Goal: Task Accomplishment & Management: Manage account settings

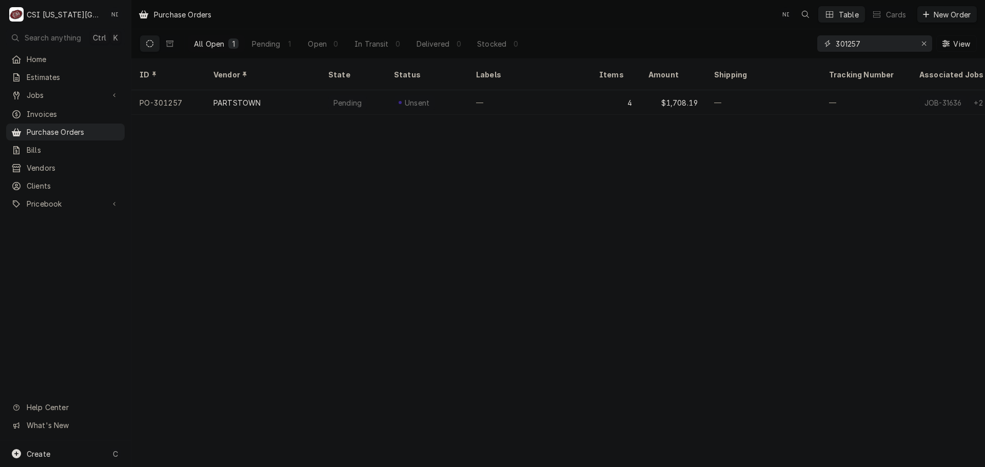
drag, startPoint x: 818, startPoint y: 46, endPoint x: 752, endPoint y: 48, distance: 66.2
click at [753, 50] on div "All Open 1 Pending 1 Open 0 In Transit 0 Delivered 0 Stocked 0 301257 View" at bounding box center [558, 43] width 837 height 29
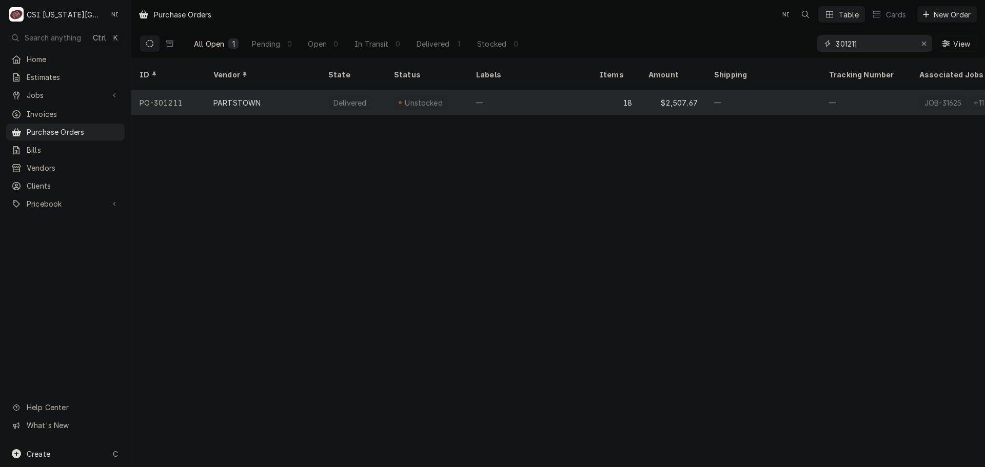
type input "301211"
click at [327, 90] on div "Delivered" at bounding box center [353, 102] width 66 height 25
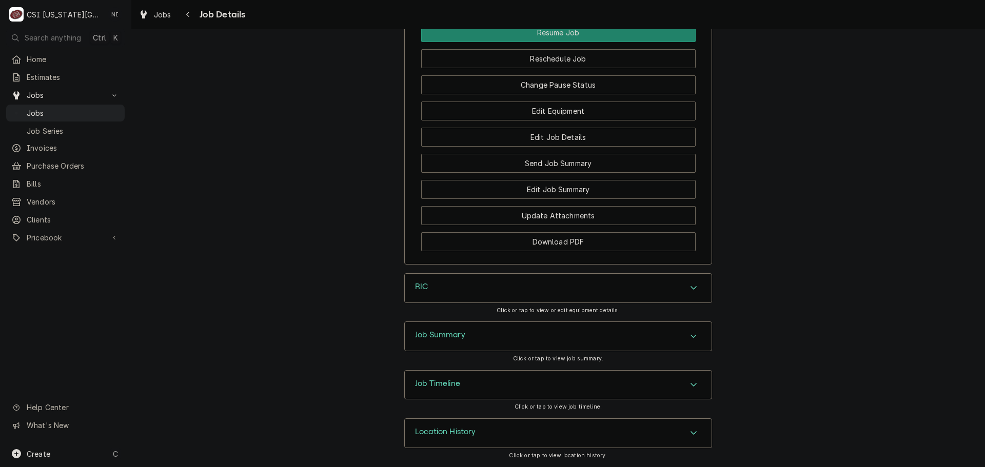
scroll to position [1230, 0]
click at [528, 387] on div "Job Timeline" at bounding box center [558, 385] width 307 height 29
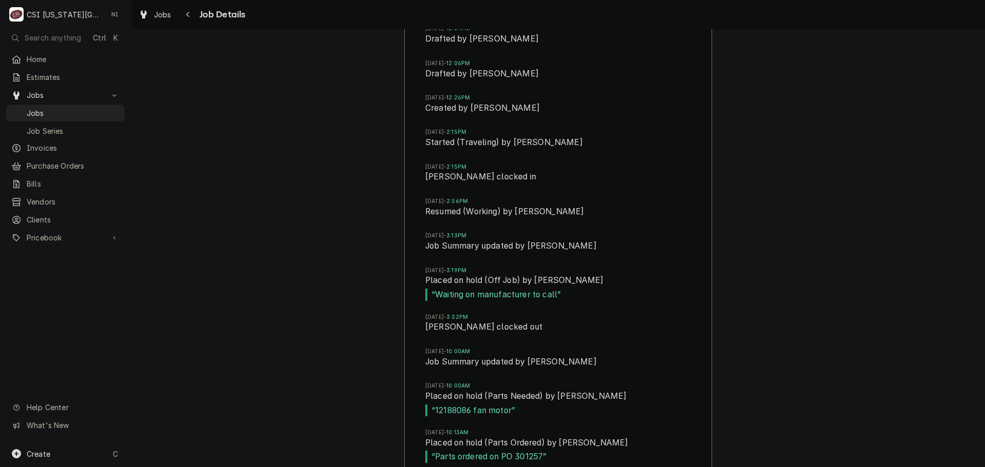
scroll to position [1707, 0]
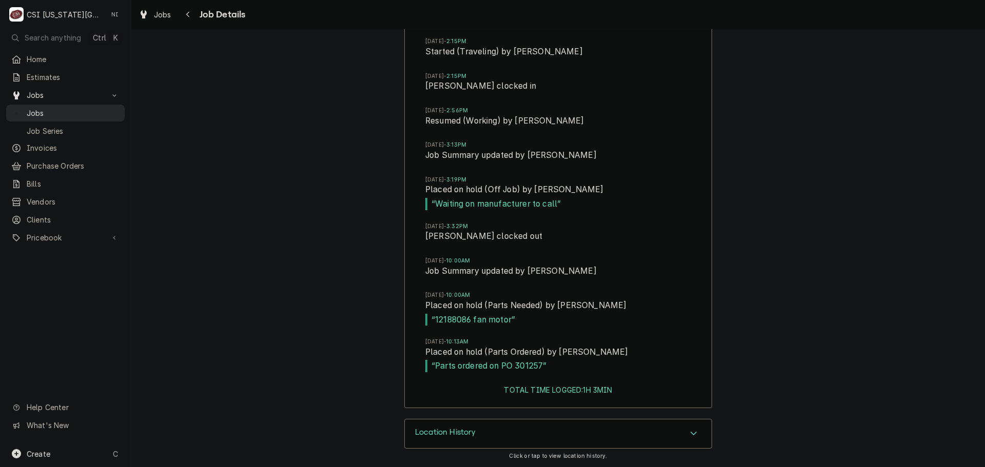
click at [58, 108] on span "Jobs" at bounding box center [73, 113] width 93 height 11
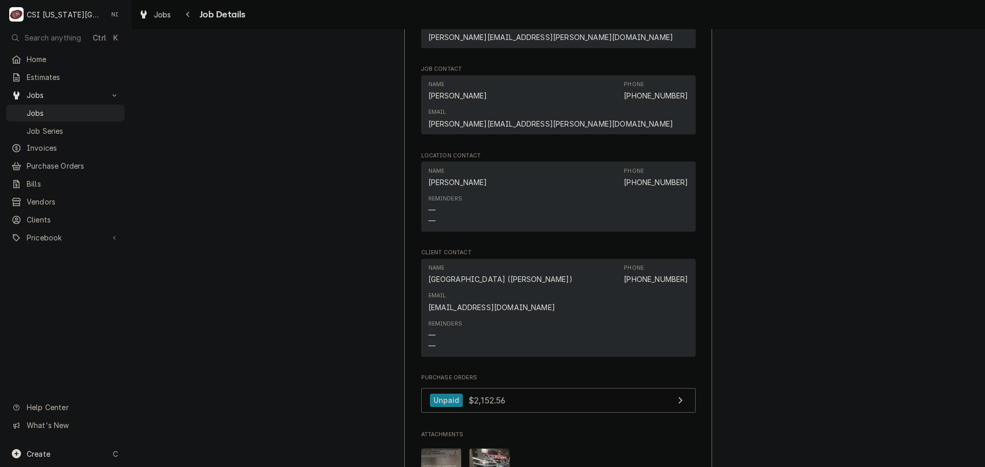
scroll to position [1160, 0]
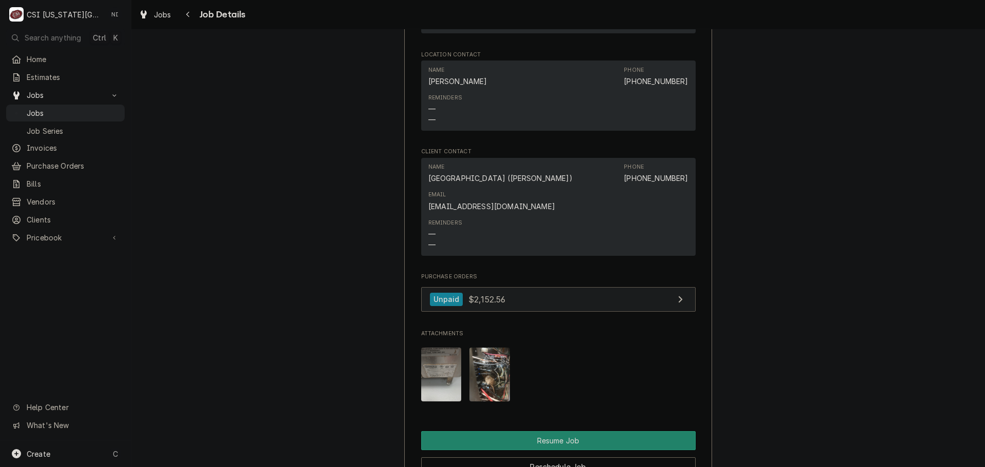
click at [552, 287] on link "Unpaid $2,152.56" at bounding box center [558, 299] width 274 height 25
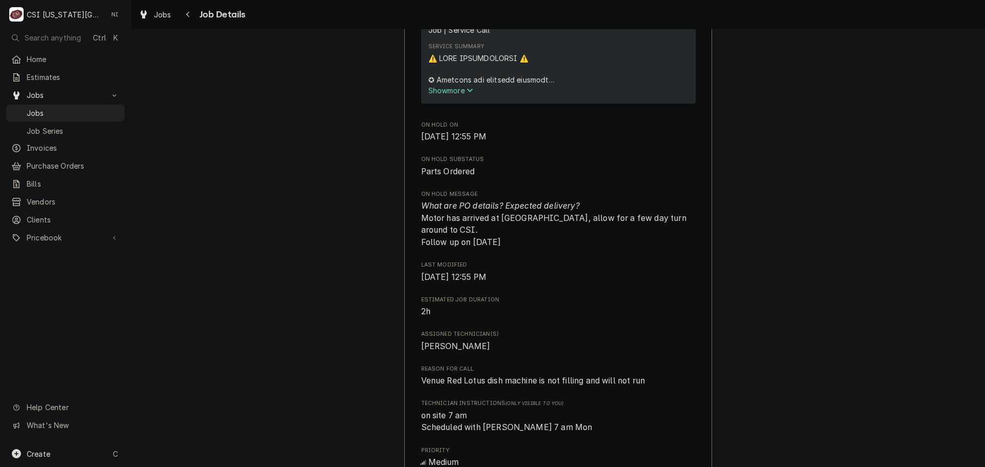
scroll to position [564, 0]
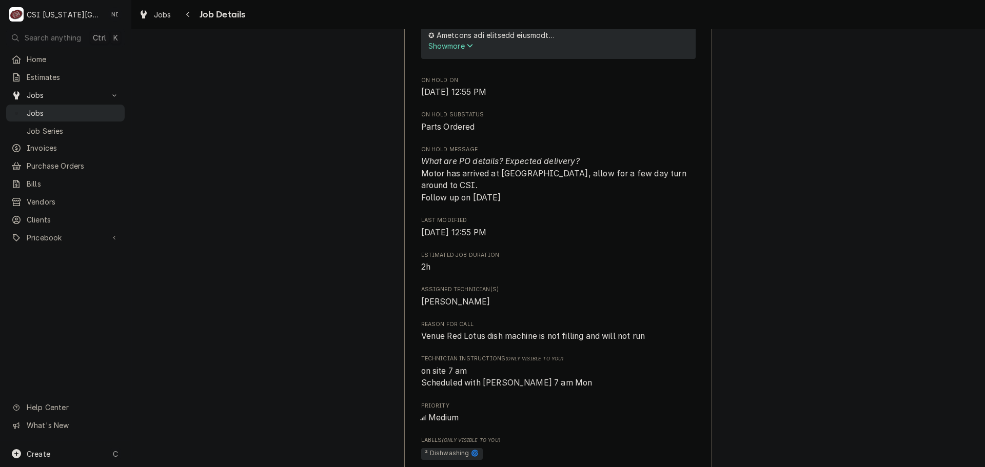
click at [90, 112] on span "Jobs" at bounding box center [73, 113] width 93 height 11
click at [84, 161] on span "Purchase Orders" at bounding box center [73, 166] width 93 height 11
click at [83, 105] on link "Jobs" at bounding box center [65, 113] width 118 height 17
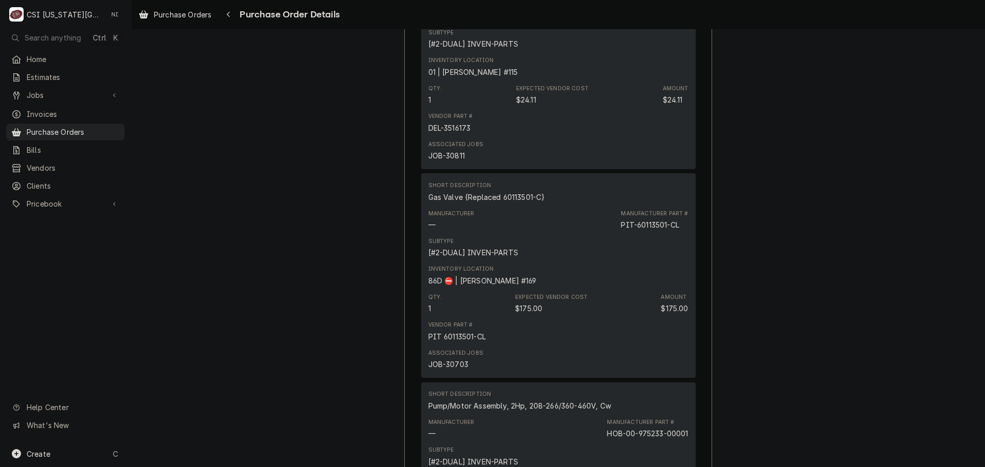
scroll to position [1180, 0]
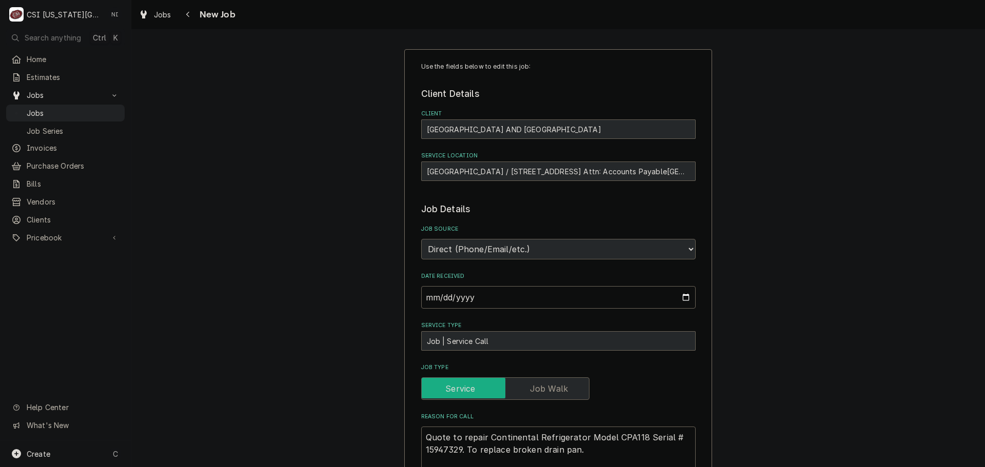
type textarea "x"
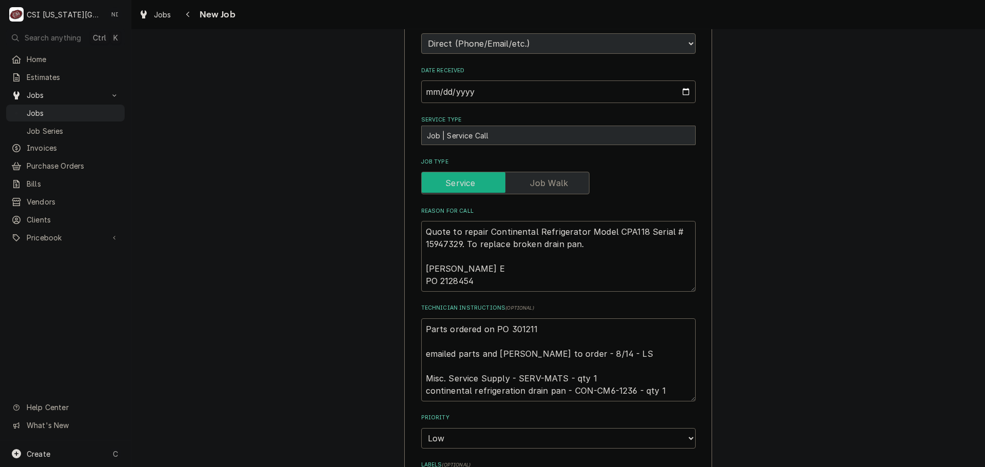
scroll to position [233, 0]
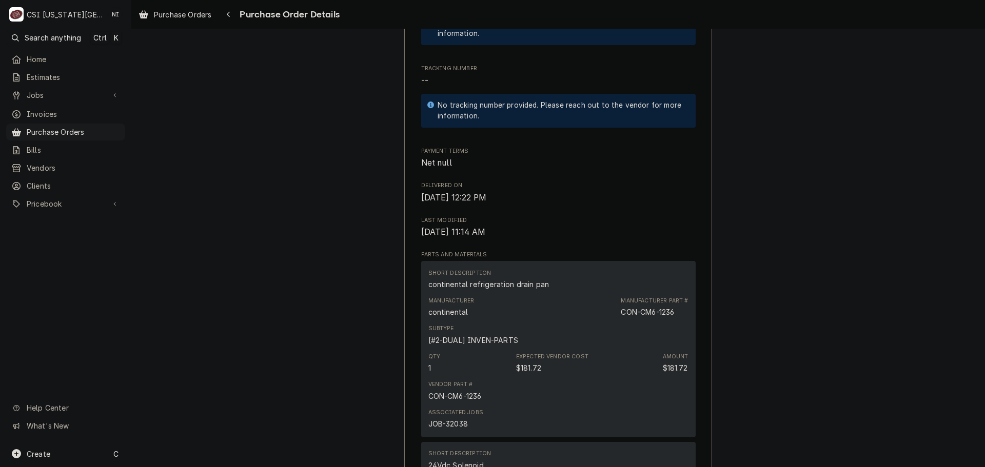
scroll to position [478, 0]
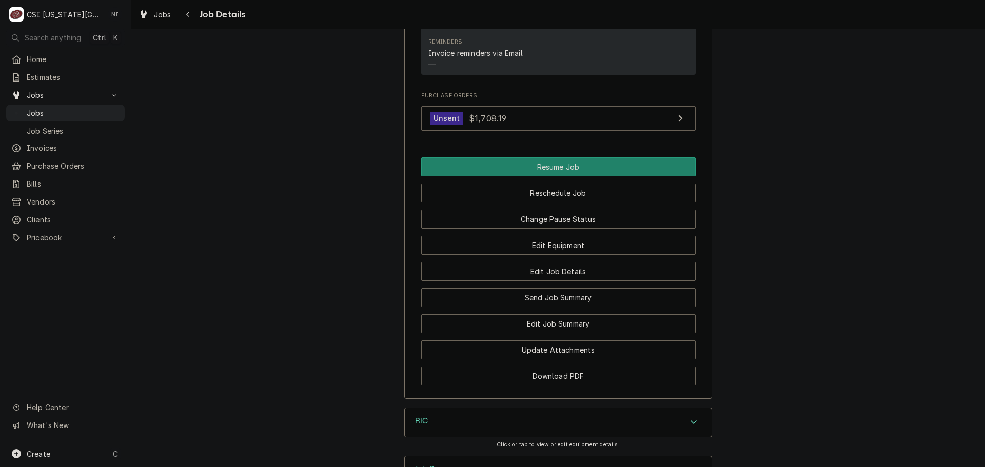
scroll to position [1230, 0]
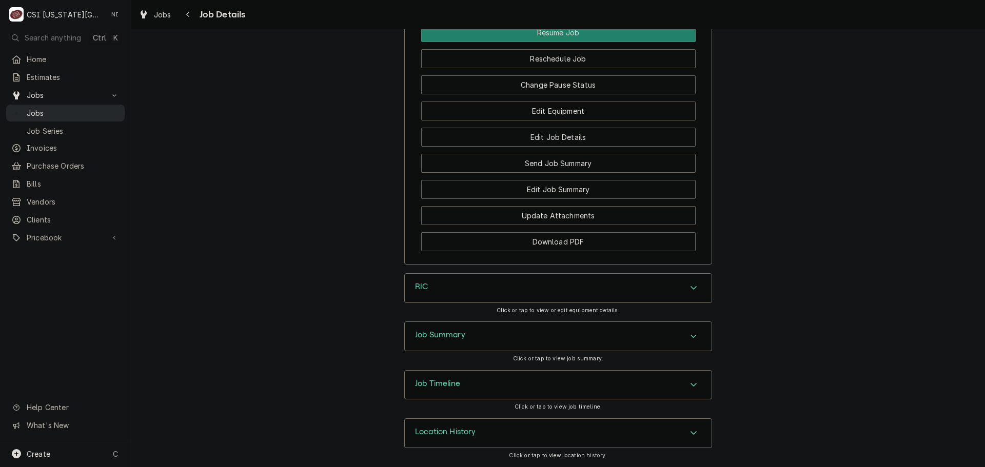
click at [52, 112] on span "Jobs" at bounding box center [73, 113] width 93 height 11
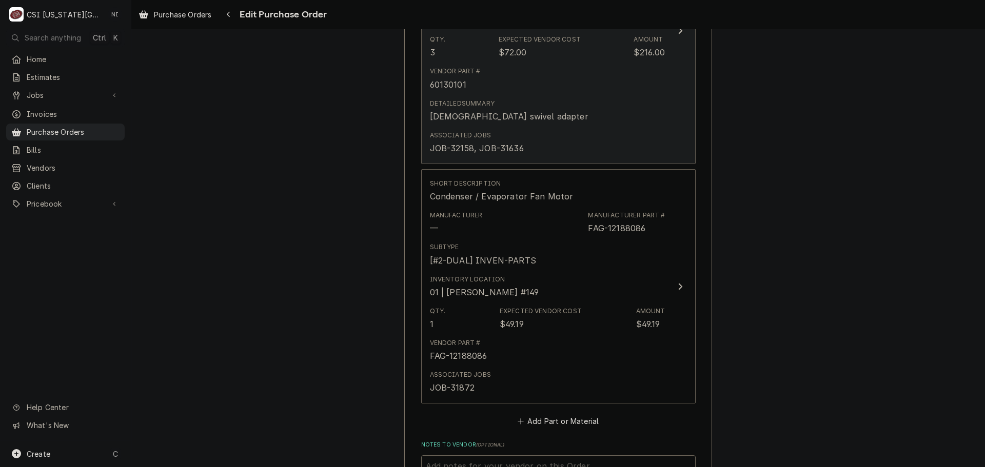
scroll to position [1180, 0]
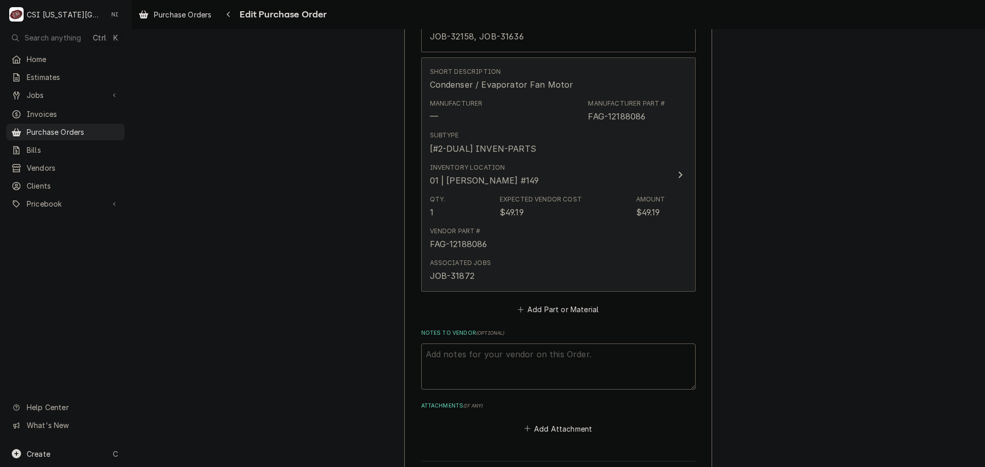
click at [591, 211] on div "Qty. 1 Expected Vendor Cost $49.19 Amount $49.19" at bounding box center [547, 207] width 235 height 32
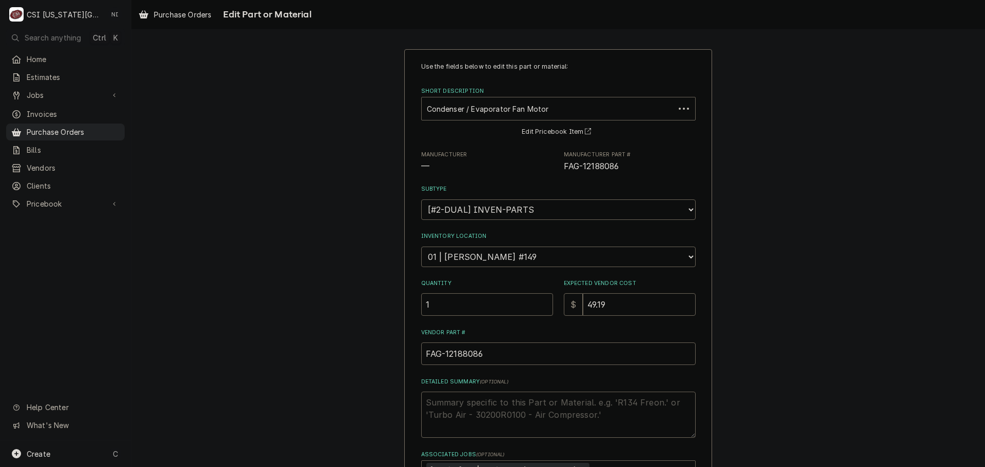
type textarea "x"
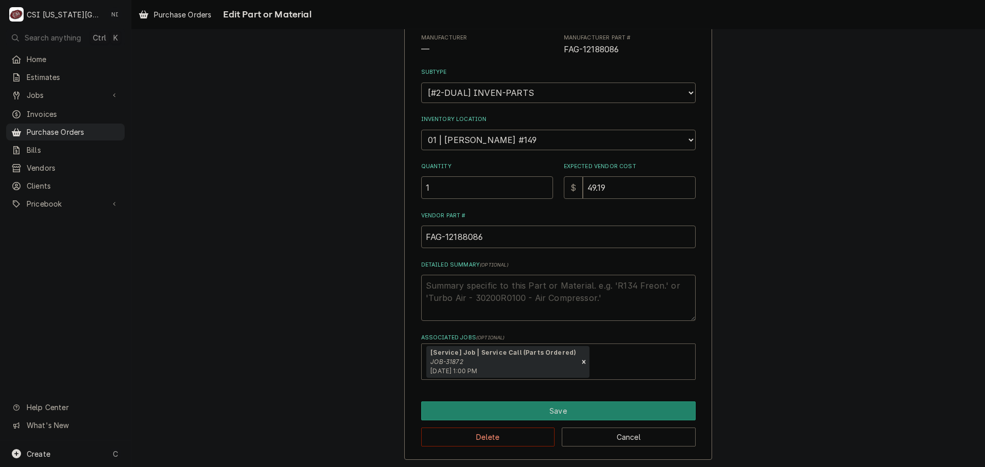
scroll to position [118, 0]
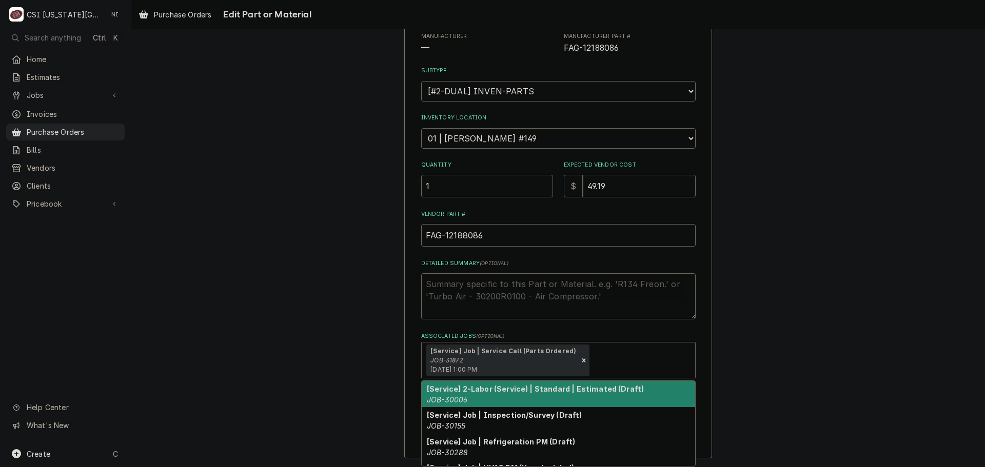
click at [619, 350] on div "[Service] Job | Service Call (Parts Ordered) JOB-31872 [DATE] 1:00 PM" at bounding box center [558, 360] width 273 height 35
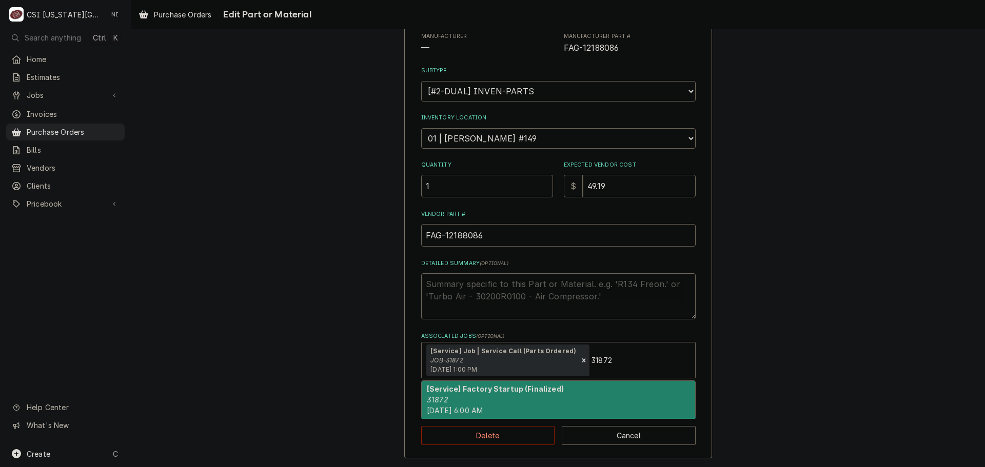
type input "31872"
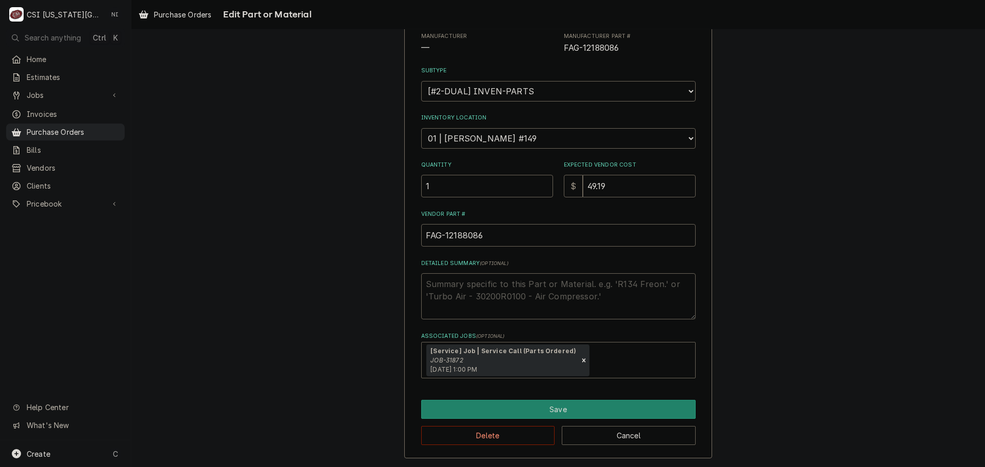
drag, startPoint x: 750, startPoint y: 322, endPoint x: 755, endPoint y: 315, distance: 8.1
click at [752, 322] on div "Use the fields below to edit this part or material: Short Description Condenser…" at bounding box center [557, 195] width 853 height 546
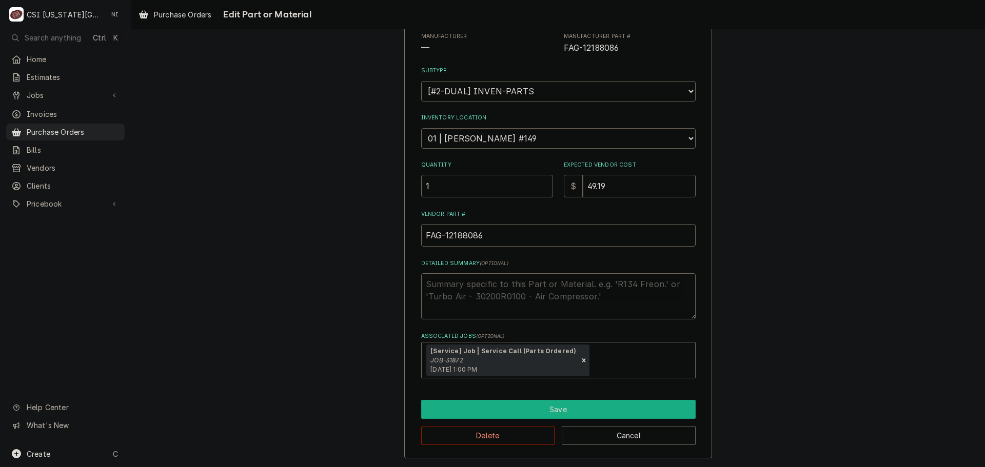
click at [518, 407] on button "Save" at bounding box center [558, 409] width 274 height 19
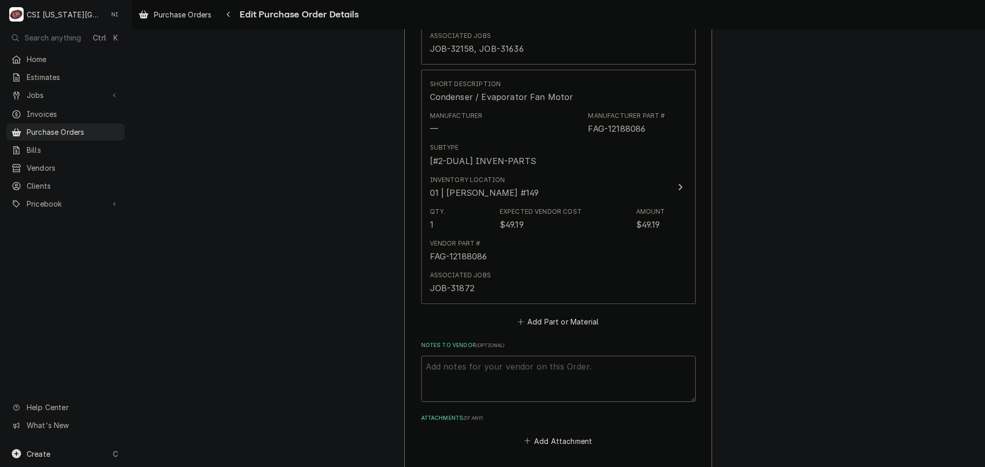
scroll to position [1263, 0]
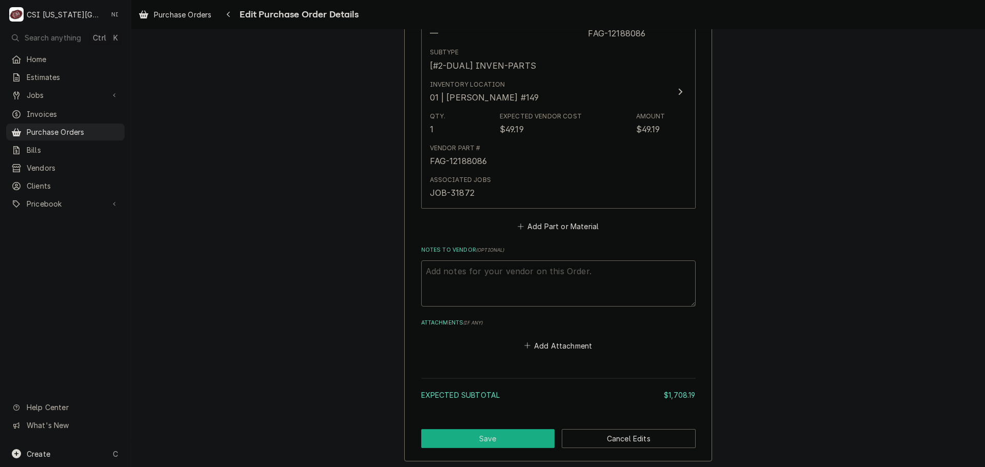
click at [509, 436] on button "Save" at bounding box center [488, 438] width 134 height 19
type textarea "x"
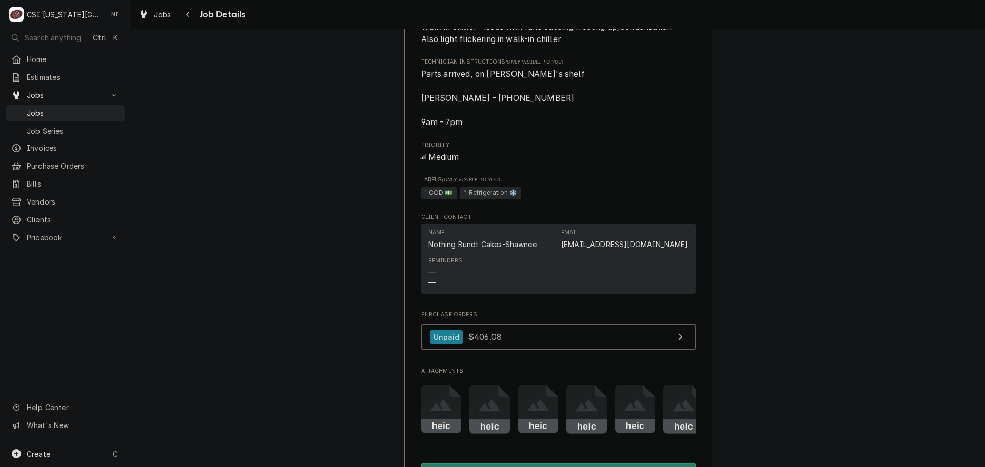
scroll to position [821, 0]
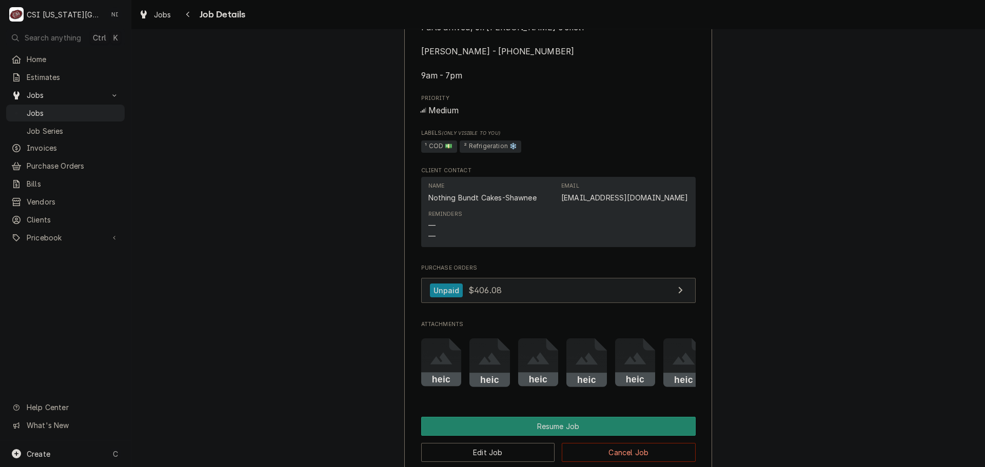
click at [575, 303] on link "Unpaid $406.08" at bounding box center [558, 290] width 274 height 25
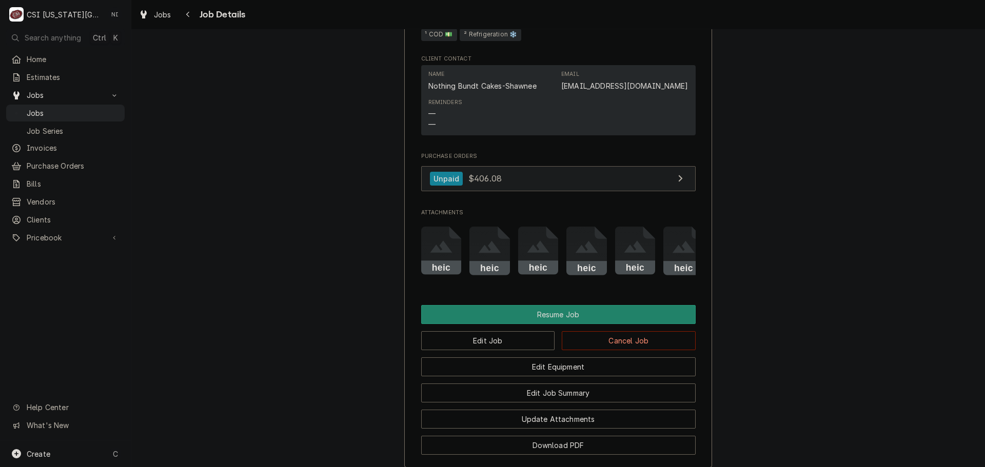
scroll to position [1077, 0]
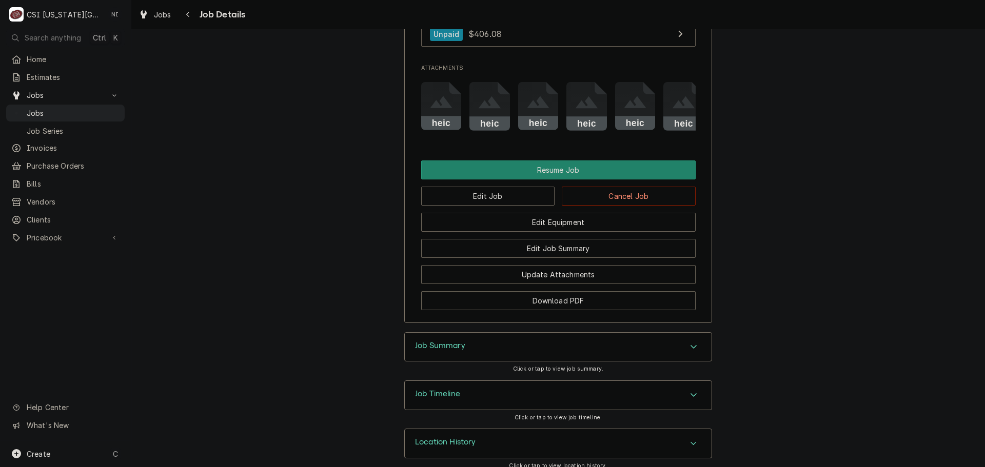
click at [600, 362] on div "Job Summary" at bounding box center [558, 347] width 307 height 29
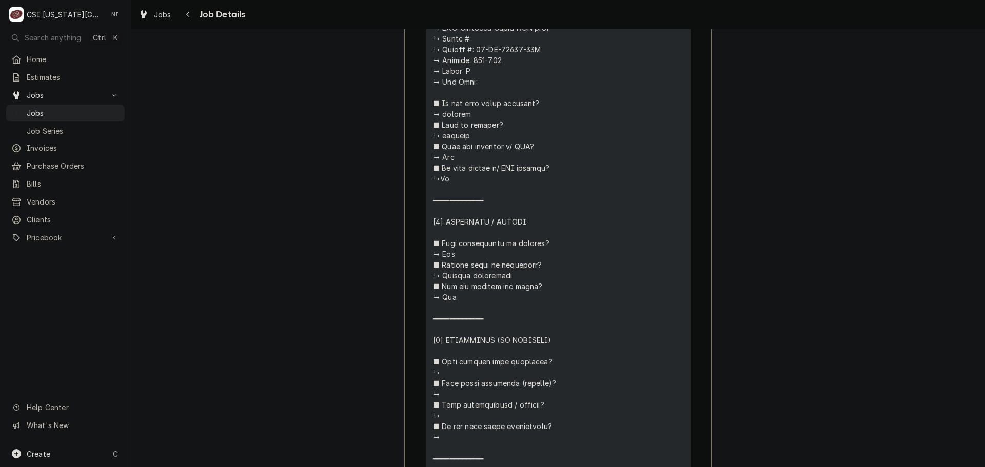
scroll to position [1843, 0]
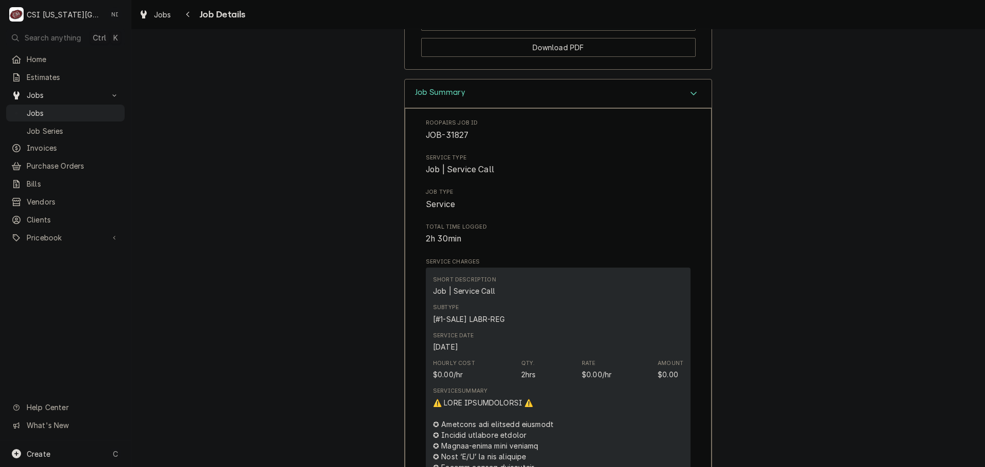
click at [691, 97] on icon "Accordion Header" at bounding box center [693, 93] width 7 height 8
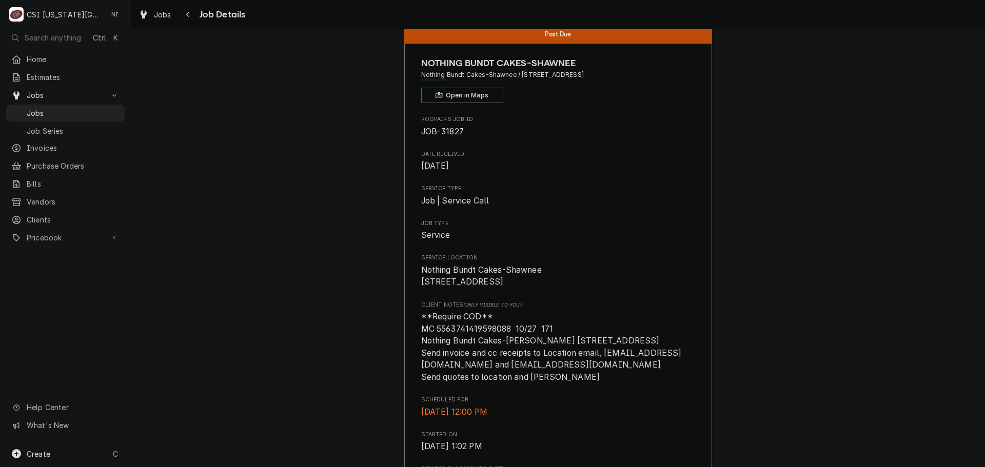
scroll to position [0, 0]
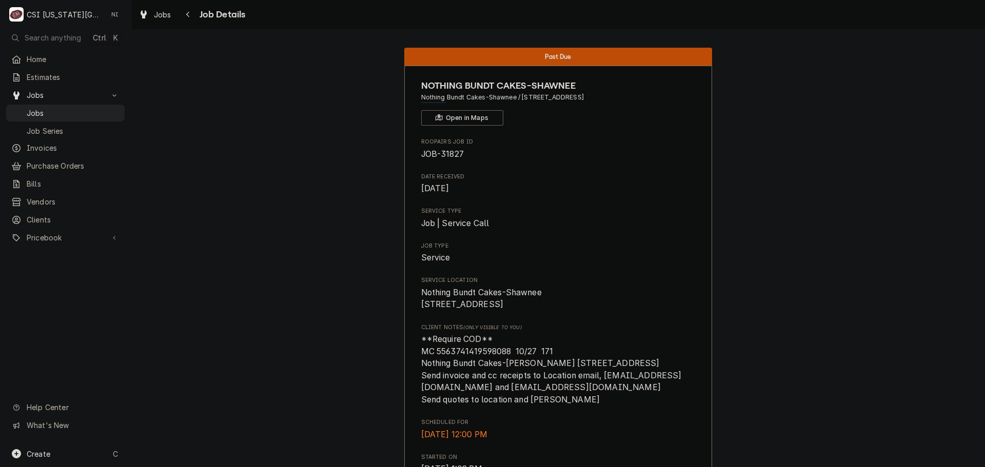
drag, startPoint x: 117, startPoint y: 109, endPoint x: 294, endPoint y: 3, distance: 206.4
click at [118, 109] on span "Jobs" at bounding box center [73, 113] width 93 height 11
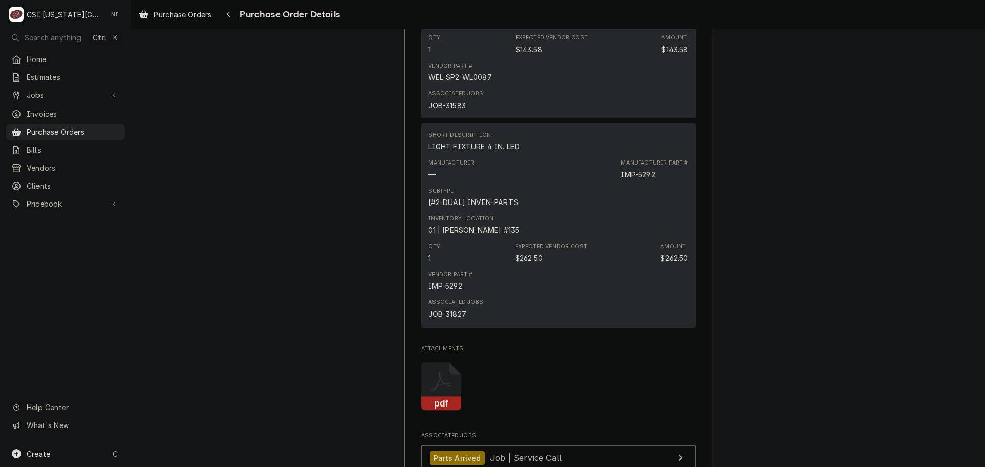
scroll to position [814, 0]
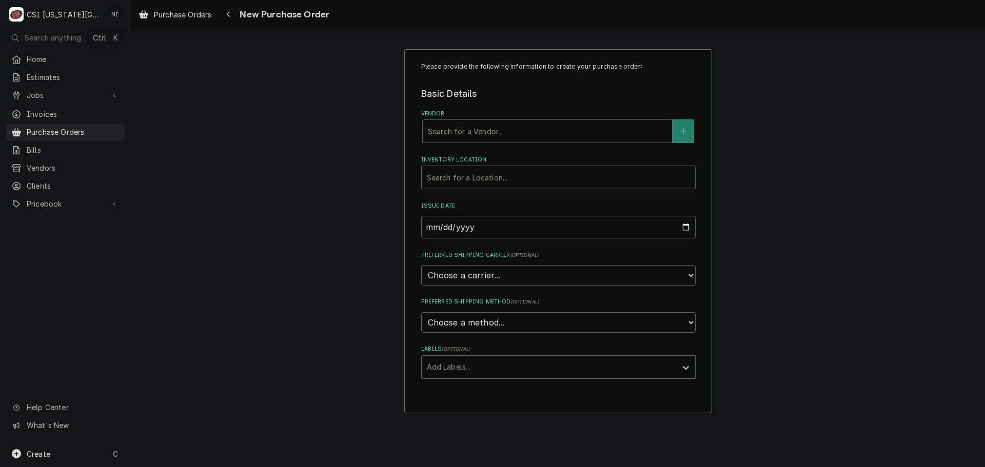
click at [491, 133] on div "Vendor" at bounding box center [547, 131] width 239 height 18
type input "home"
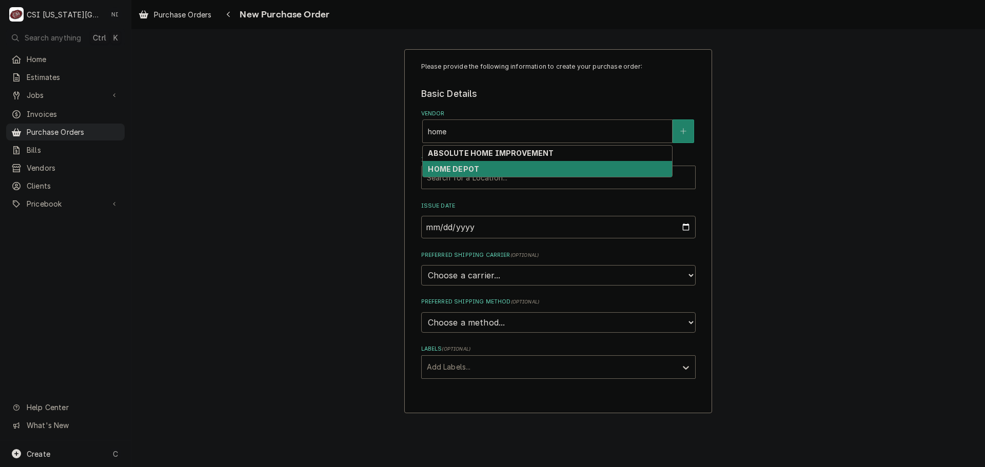
click at [484, 168] on div "HOME DEPOT" at bounding box center [547, 169] width 249 height 16
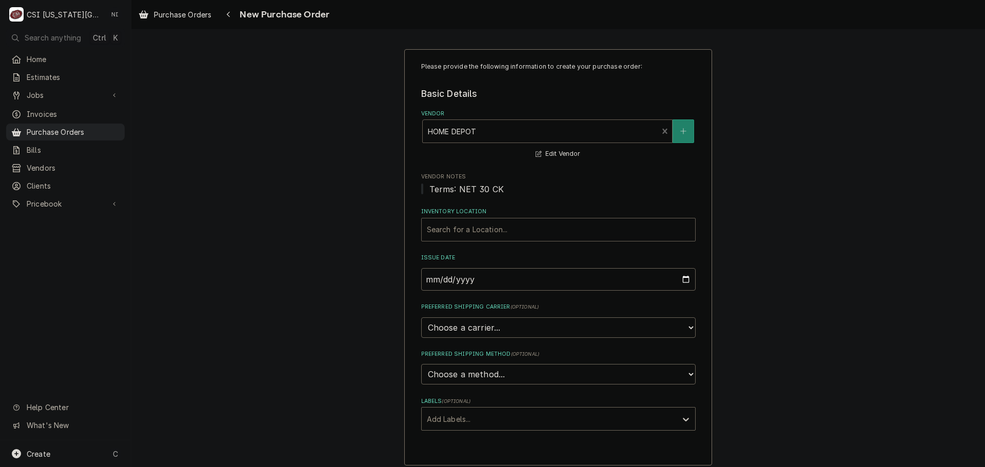
click at [480, 231] on div "Inventory Location" at bounding box center [558, 230] width 263 height 18
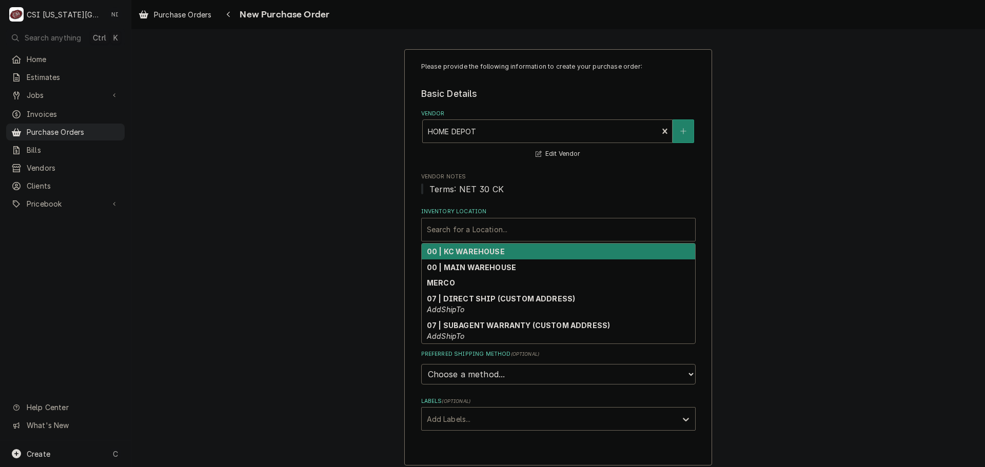
click at [490, 252] on strong "00 | KC WAREHOUSE" at bounding box center [466, 251] width 78 height 9
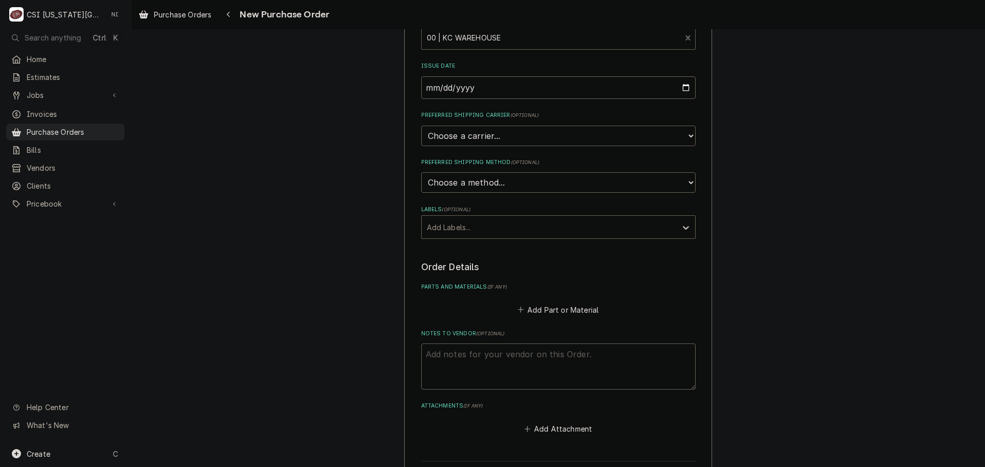
scroll to position [205, 0]
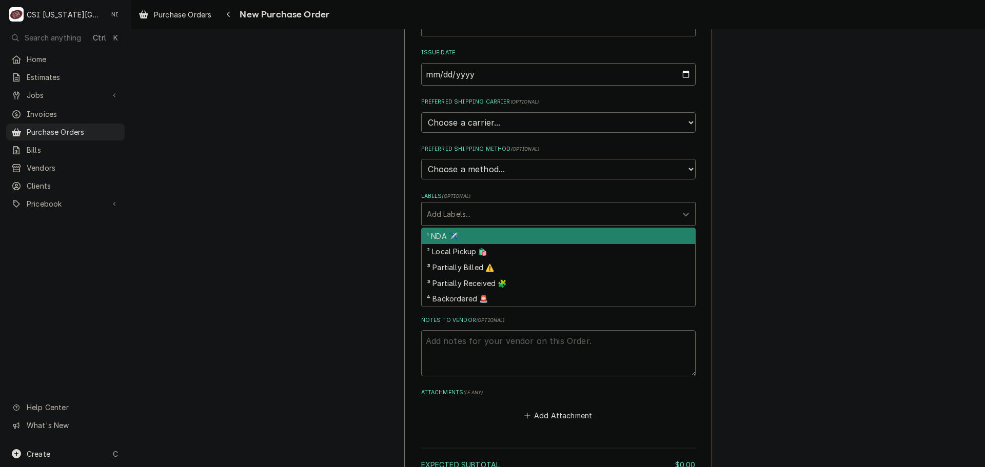
click at [542, 214] on div "Labels" at bounding box center [549, 214] width 245 height 18
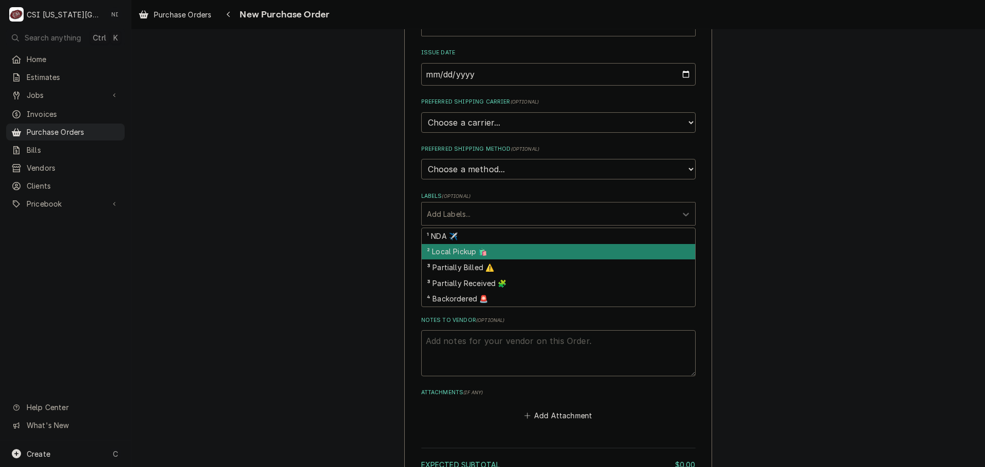
click at [486, 254] on div "² Local Pickup 🛍️" at bounding box center [558, 252] width 273 height 16
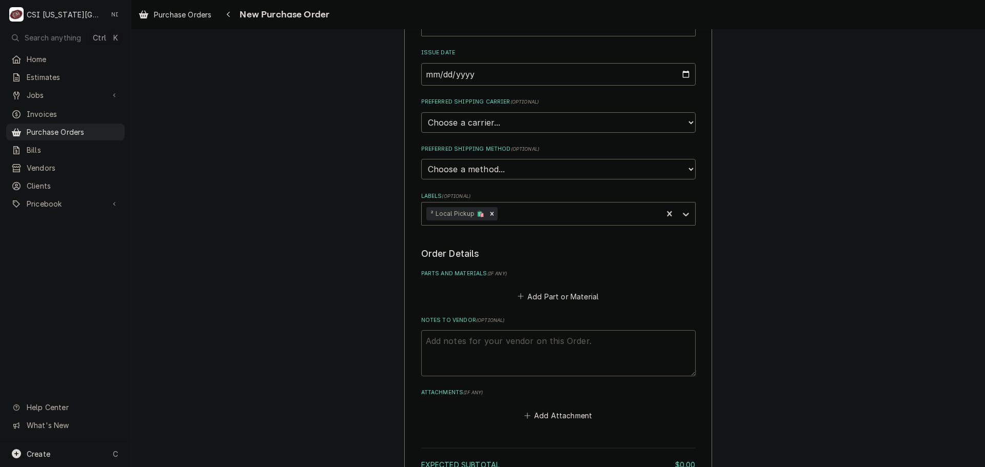
drag, startPoint x: 478, startPoint y: 347, endPoint x: 430, endPoint y: 388, distance: 63.3
click at [477, 345] on textarea "Notes to Vendor ( optional )" at bounding box center [558, 353] width 274 height 46
type textarea "x"
type textarea "d"
type textarea "x"
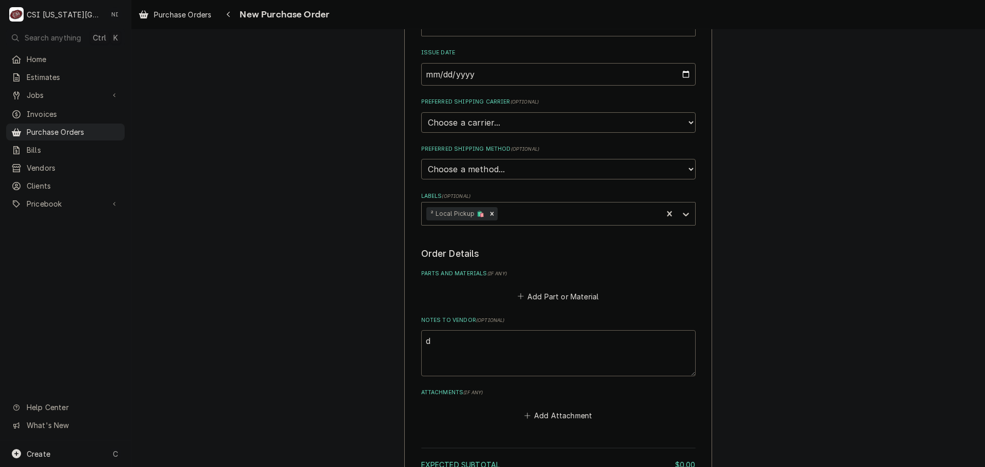
type textarea "da"
type textarea "x"
type textarea "dam"
type textarea "x"
type textarea "damon"
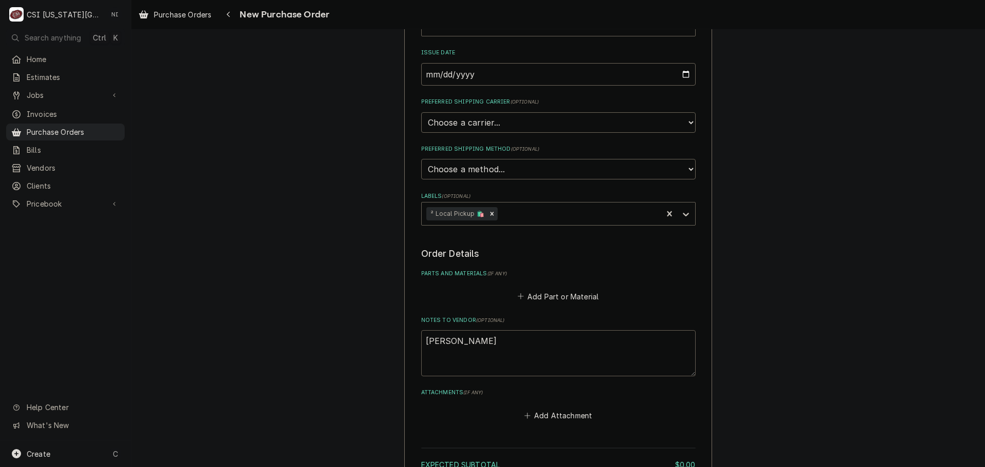
type textarea "x"
type textarea "damon"
click at [576, 295] on button "Add Part or Material" at bounding box center [557, 296] width 85 height 14
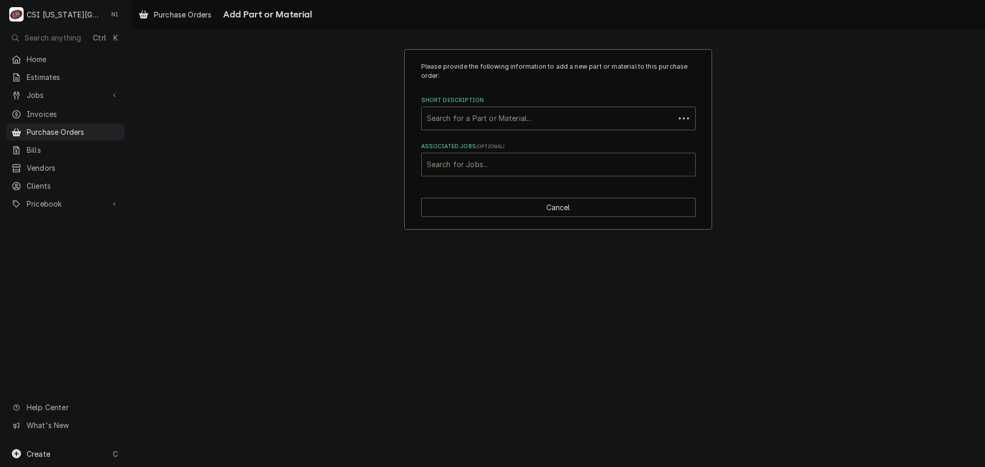
click at [498, 163] on div "Associated Jobs" at bounding box center [558, 164] width 263 height 18
type input "31848"
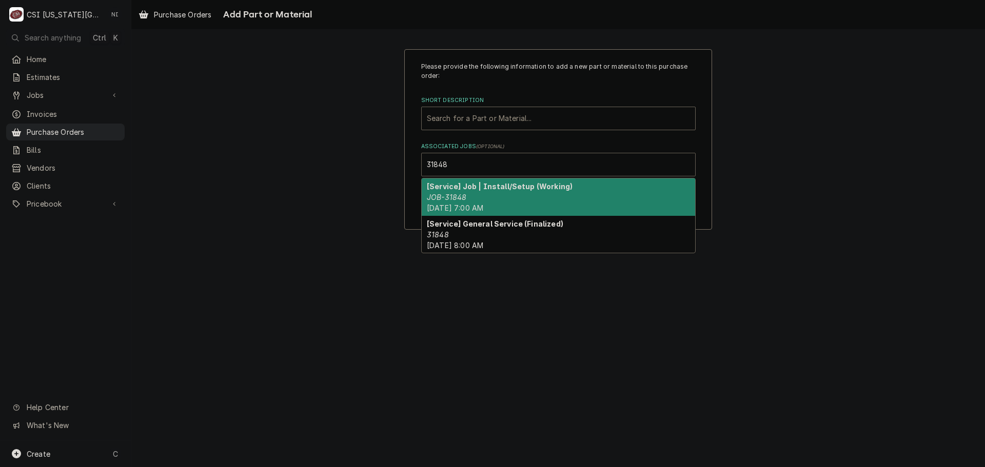
click at [483, 205] on span "Mon, Aug 18th, 2025 - 7:00 AM" at bounding box center [455, 208] width 56 height 9
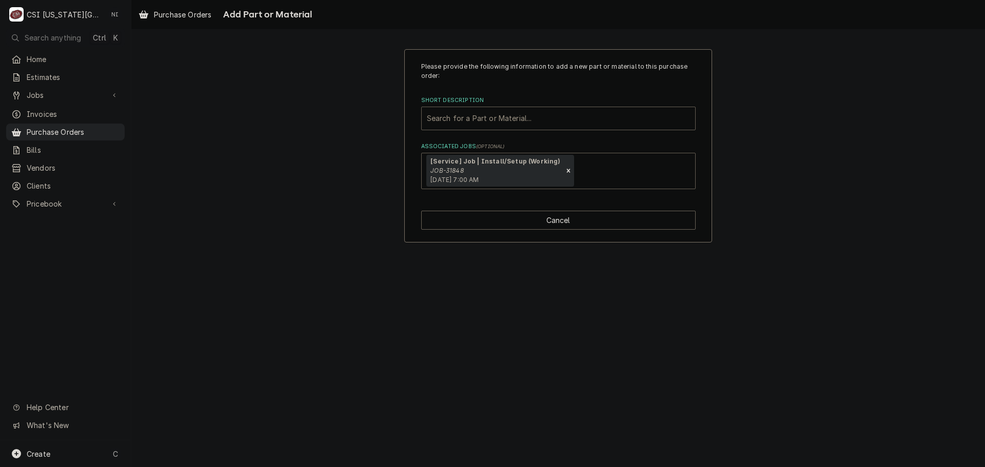
drag, startPoint x: 486, startPoint y: 117, endPoint x: 486, endPoint y: 124, distance: 6.2
click at [486, 118] on div "Short Description" at bounding box center [558, 118] width 263 height 18
type input "misc pro"
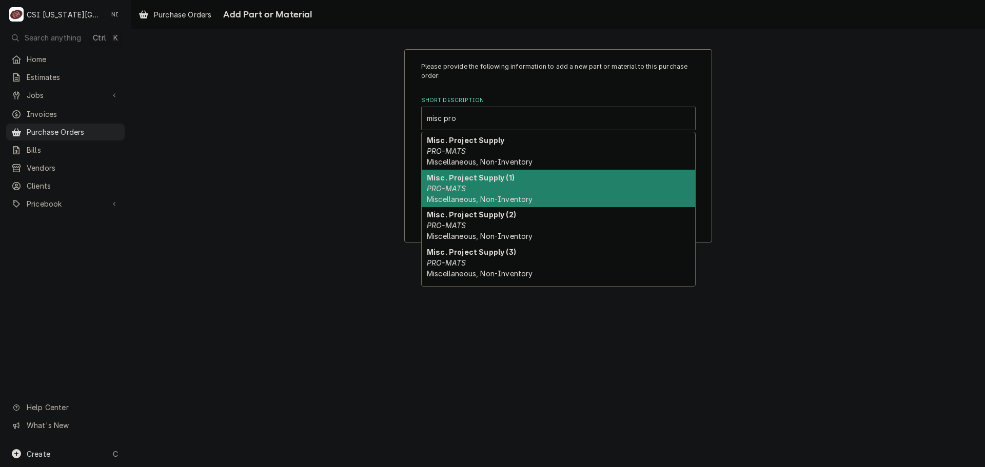
click at [467, 187] on div "Misc. Project Supply (1) PRO-MATS Miscellaneous, Non-Inventory" at bounding box center [558, 188] width 273 height 37
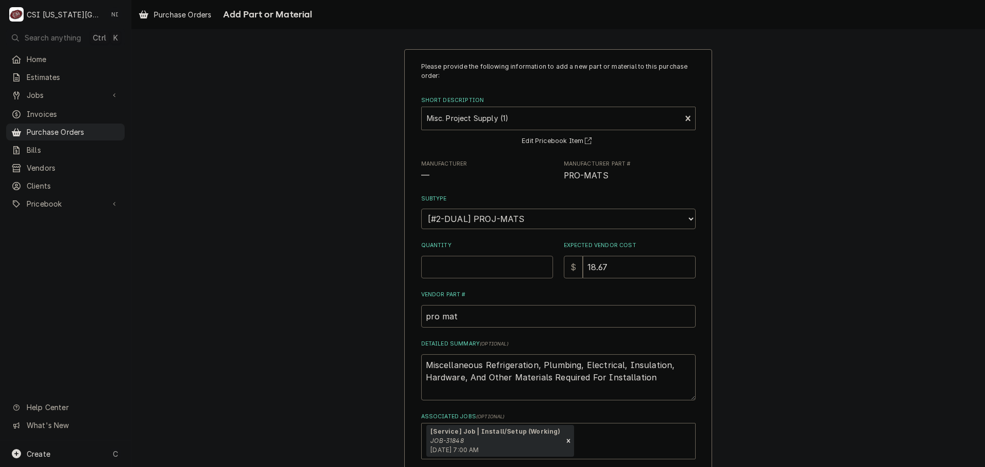
click at [499, 264] on input "Quantity" at bounding box center [487, 267] width 132 height 23
type textarea "x"
type input "1"
type textarea "x"
type input "0"
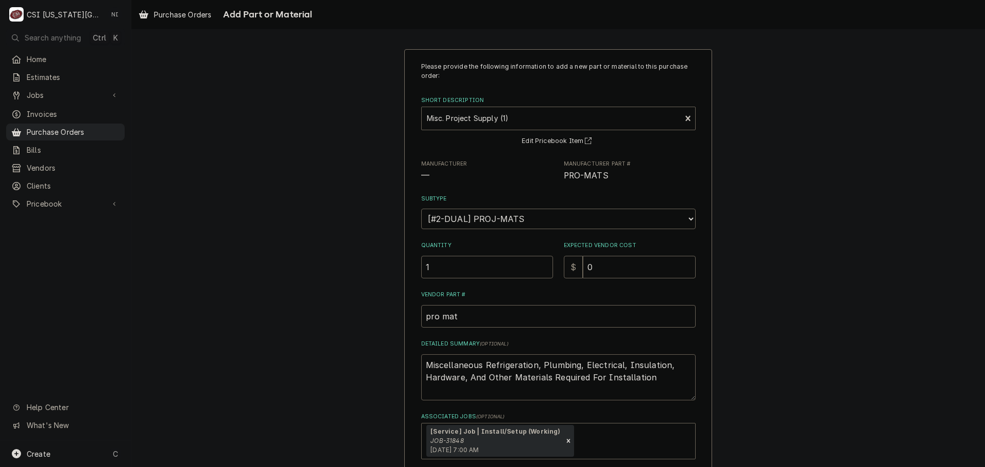
drag, startPoint x: 650, startPoint y: 384, endPoint x: 214, endPoint y: 330, distance: 438.7
click at [217, 330] on div "Please provide the following information to add a new part or material to this …" at bounding box center [557, 281] width 853 height 482
type textarea "x"
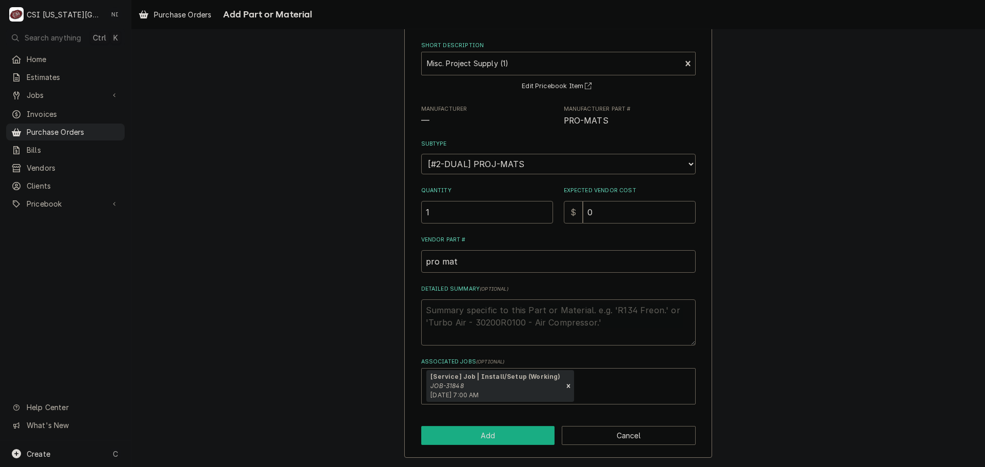
click at [505, 435] on button "Add" at bounding box center [488, 435] width 134 height 19
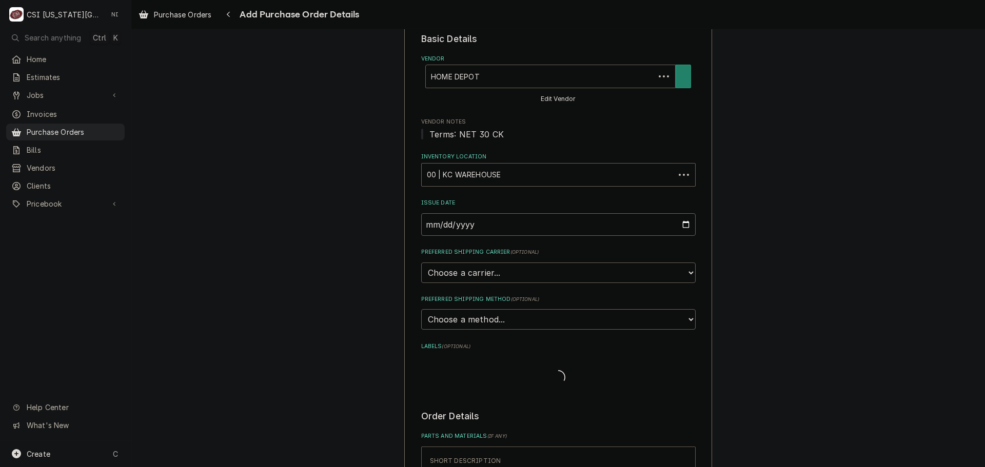
scroll to position [205, 0]
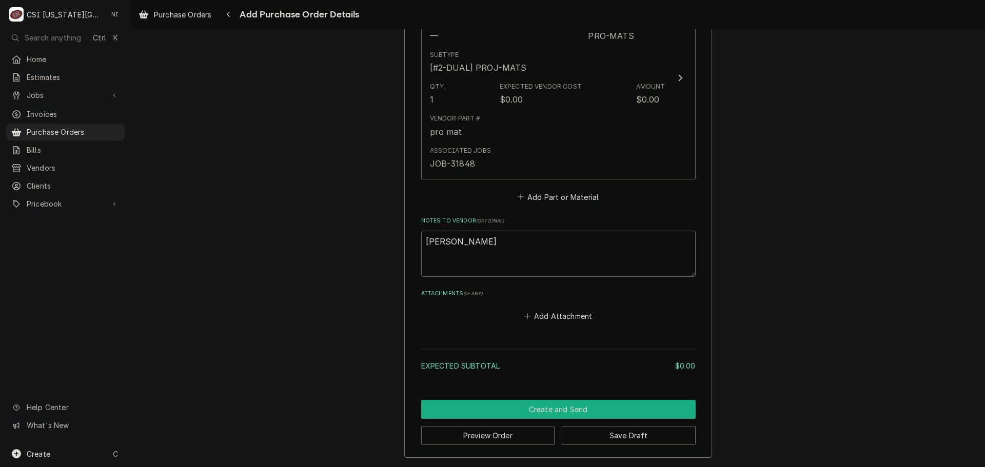
drag, startPoint x: 569, startPoint y: 406, endPoint x: 608, endPoint y: 398, distance: 40.3
click at [569, 406] on button "Create and Send" at bounding box center [558, 409] width 274 height 19
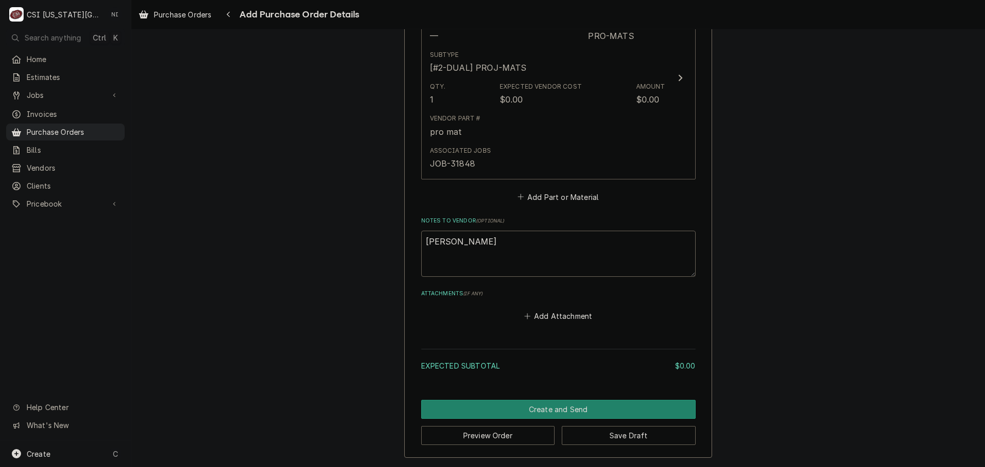
scroll to position [507, 0]
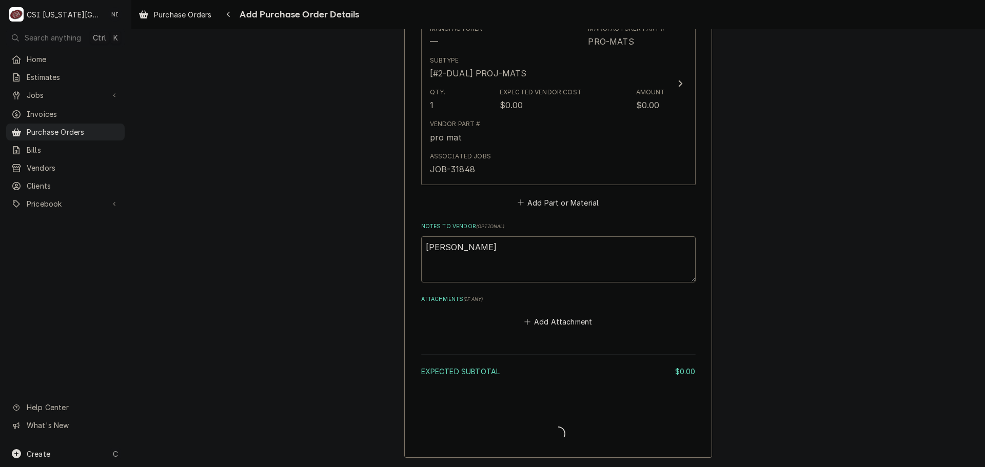
type textarea "x"
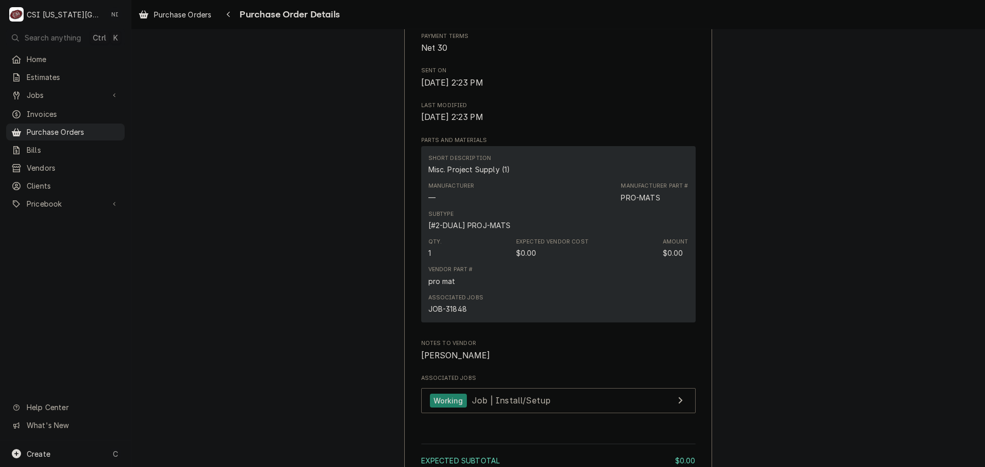
scroll to position [615, 0]
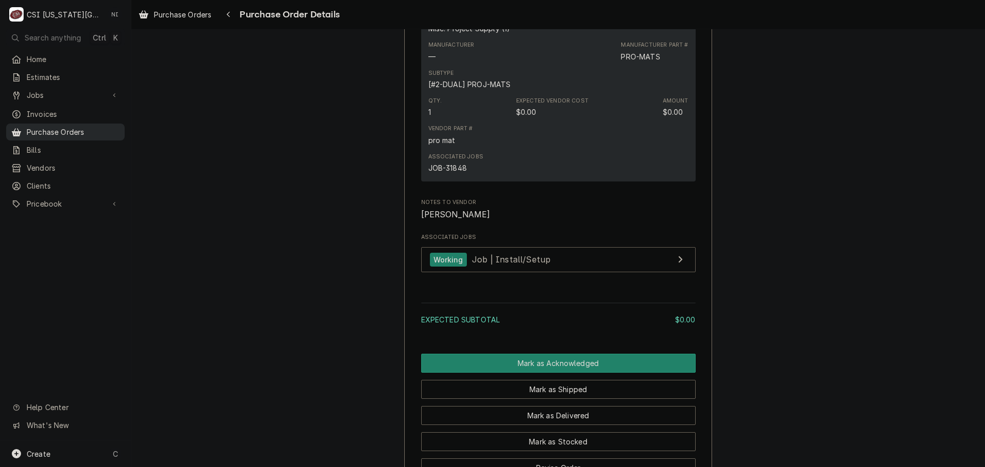
click at [77, 127] on span "Purchase Orders" at bounding box center [73, 132] width 93 height 11
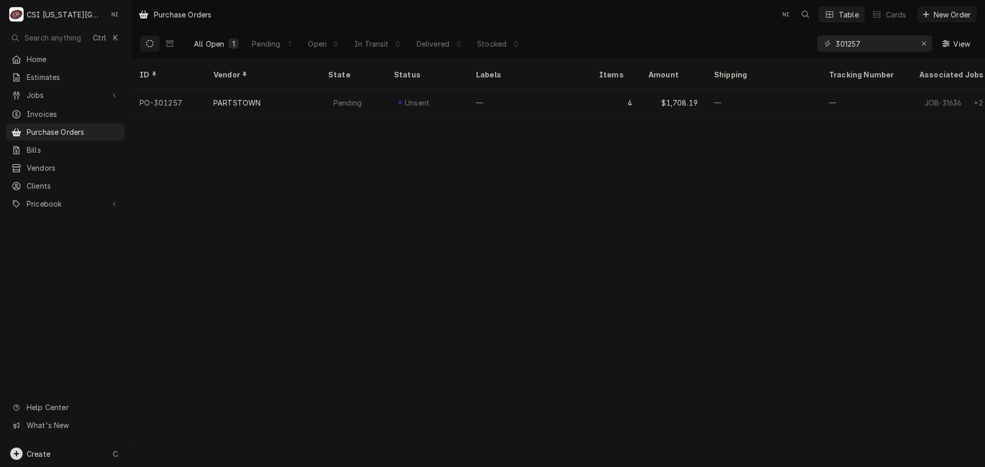
click at [84, 451] on div "Create C" at bounding box center [65, 454] width 131 height 27
click at [221, 381] on div "Purchase Order" at bounding box center [191, 383] width 69 height 11
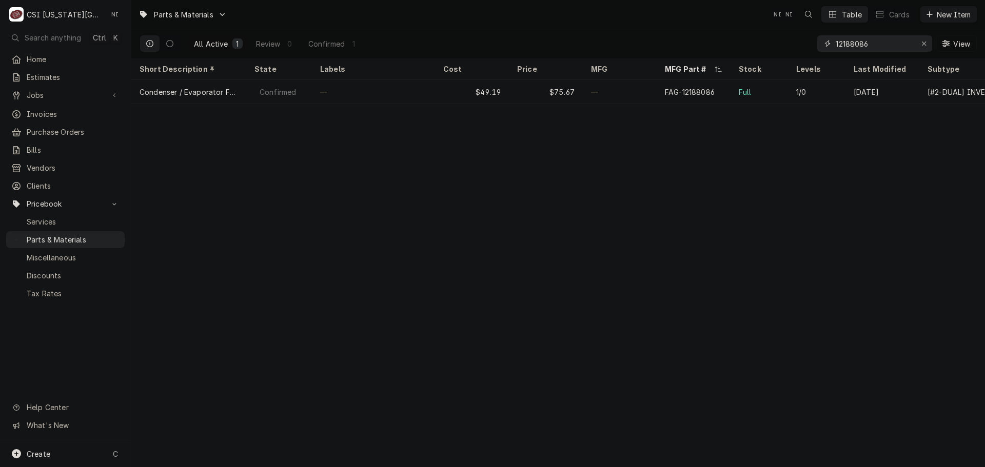
drag, startPoint x: 832, startPoint y: 42, endPoint x: 774, endPoint y: 39, distance: 57.5
click at [775, 42] on div "All Active 1 Review 0 Confirmed 1 12188086 View" at bounding box center [558, 43] width 837 height 29
type input "87.01.955"
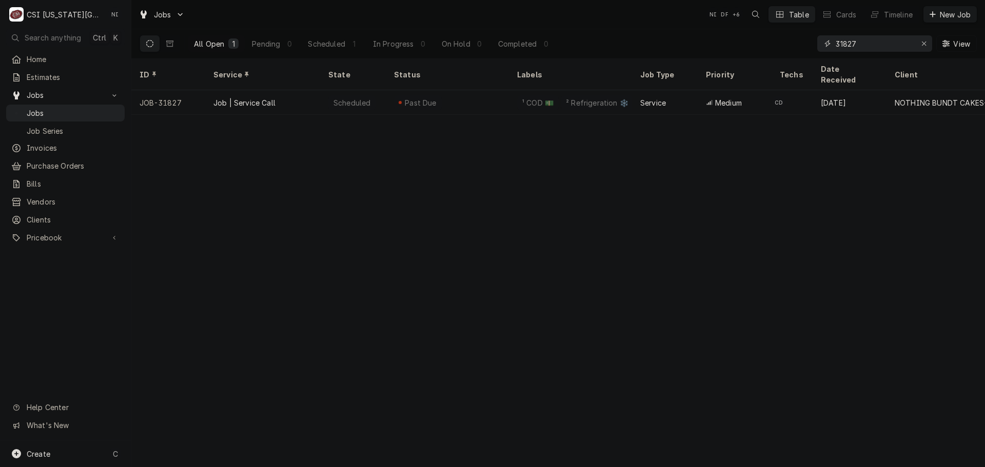
drag, startPoint x: 872, startPoint y: 45, endPoint x: 752, endPoint y: 46, distance: 119.5
click at [758, 47] on div "All Open 1 Pending 0 Scheduled 1 In Progress 0 On Hold 0 Completed 0 31827 View" at bounding box center [558, 43] width 837 height 29
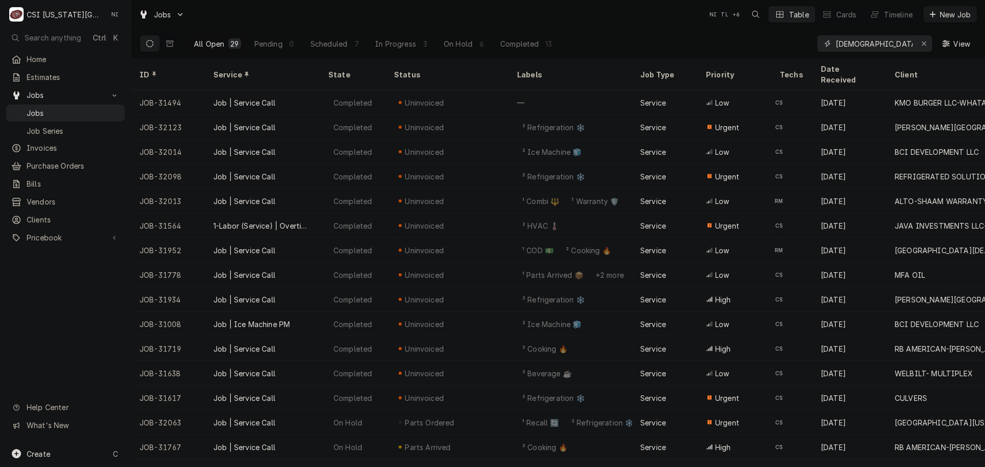
drag, startPoint x: 881, startPoint y: 45, endPoint x: 778, endPoint y: 45, distance: 103.6
click at [778, 45] on div "All Open 29 Pending 0 Scheduled 7 In Progress 3 On Hold 6 Completed 13 [DEMOGRA…" at bounding box center [558, 43] width 837 height 29
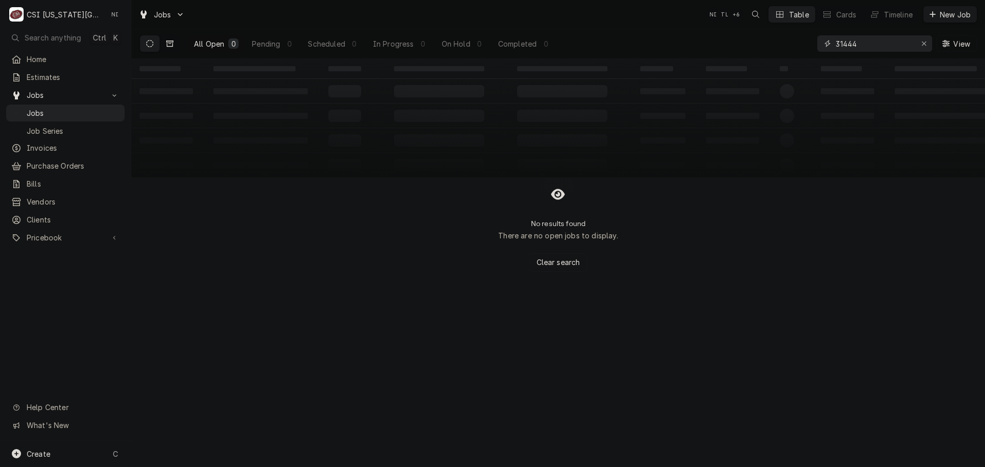
type input "31444"
click at [168, 46] on icon "Dynamic Content Wrapper" at bounding box center [169, 43] width 7 height 7
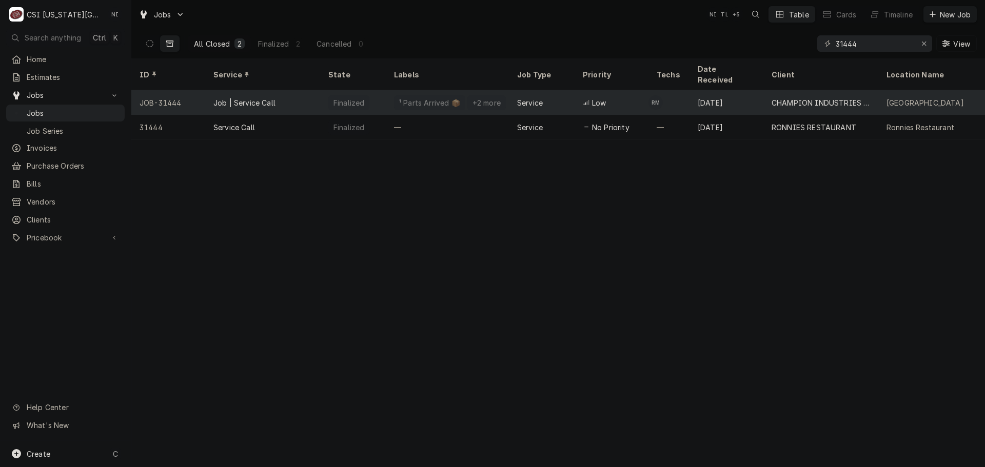
click at [456, 95] on div "¹ Parts Arrived 📦" at bounding box center [429, 102] width 71 height 15
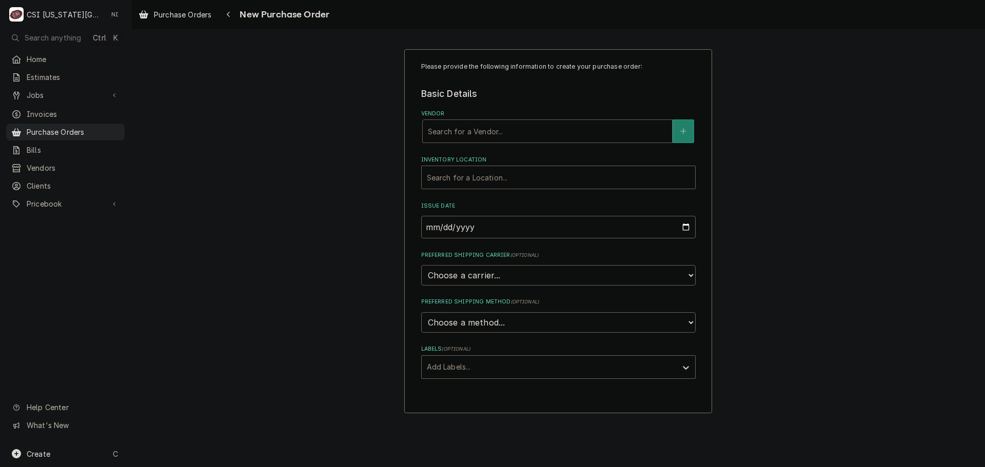
click at [487, 132] on div "Vendor" at bounding box center [547, 131] width 239 height 18
type input "[PERSON_NAME]"
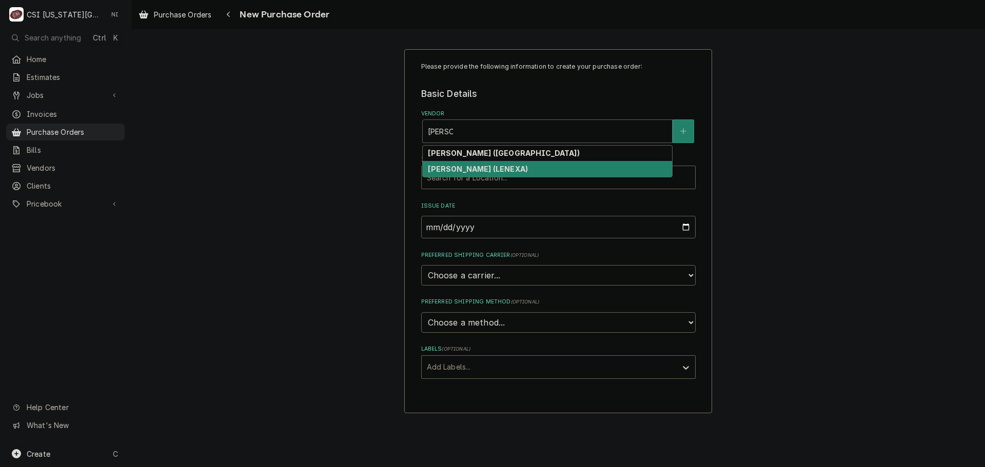
click at [488, 167] on strong "REEVES-WIEDEMAN (LENEXA)" at bounding box center [478, 169] width 100 height 9
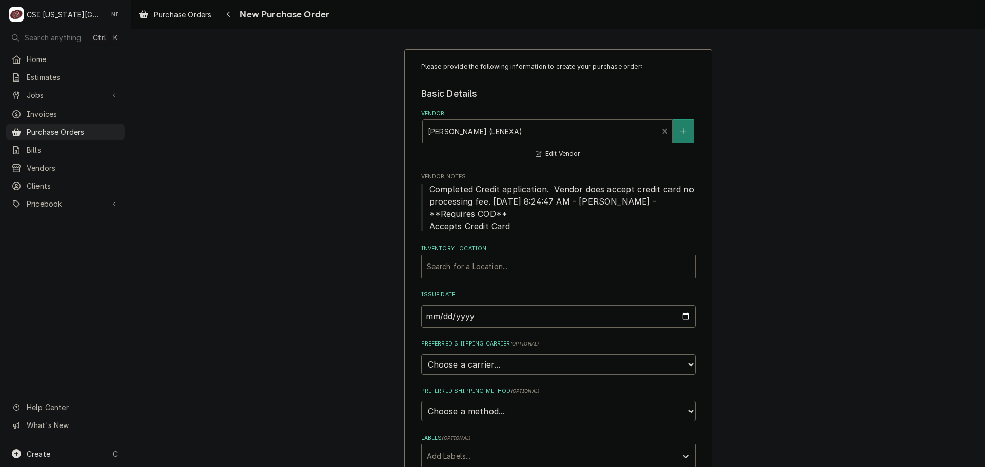
click at [502, 265] on div "Inventory Location" at bounding box center [558, 266] width 263 height 18
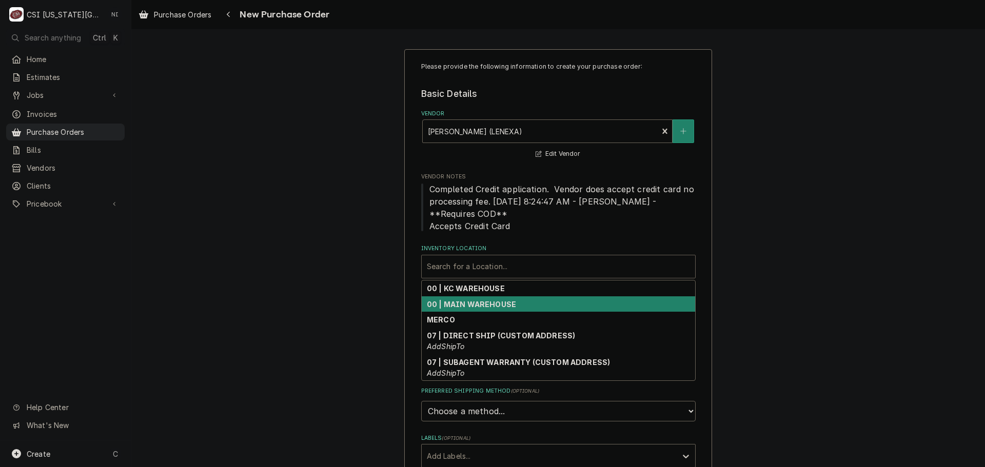
click at [496, 296] on div "00 | MAIN WAREHOUSE" at bounding box center [558, 304] width 273 height 16
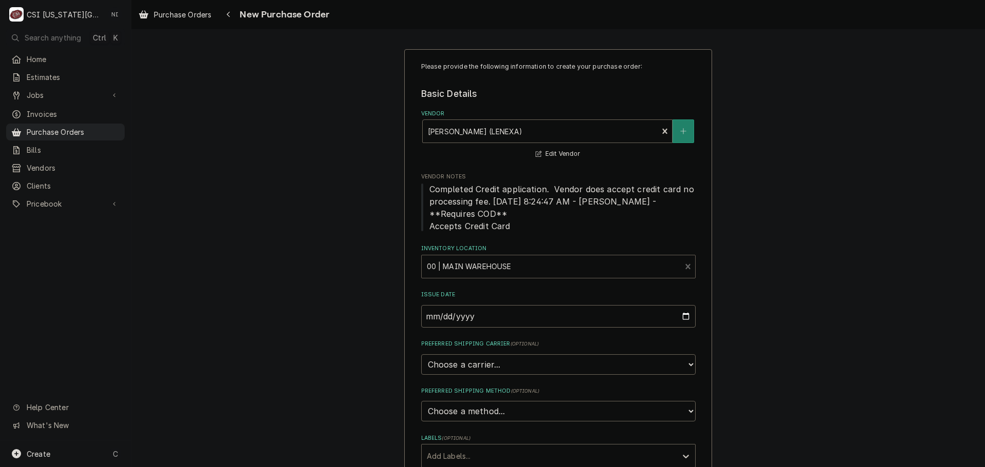
click at [503, 271] on div "Inventory Location" at bounding box center [551, 266] width 249 height 18
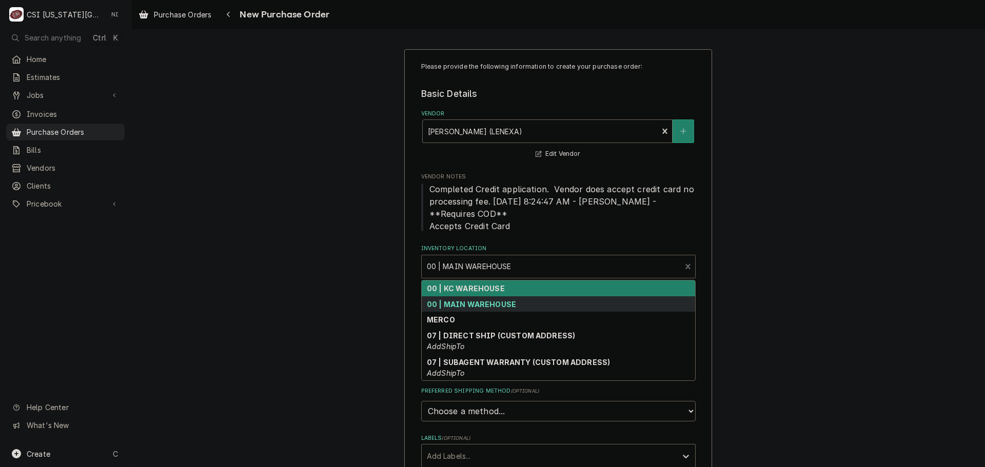
click at [484, 293] on div "00 | KC WAREHOUSE" at bounding box center [558, 289] width 273 height 16
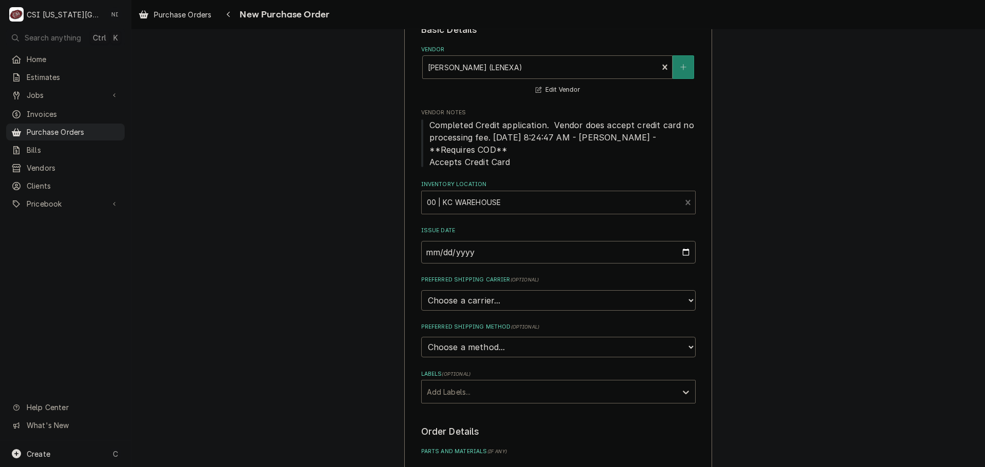
scroll to position [103, 0]
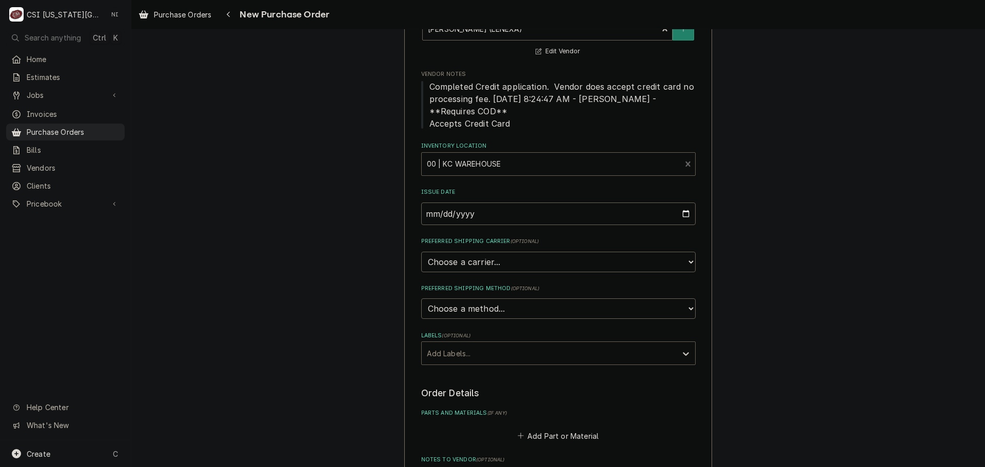
click at [504, 348] on div "Labels" at bounding box center [549, 353] width 245 height 18
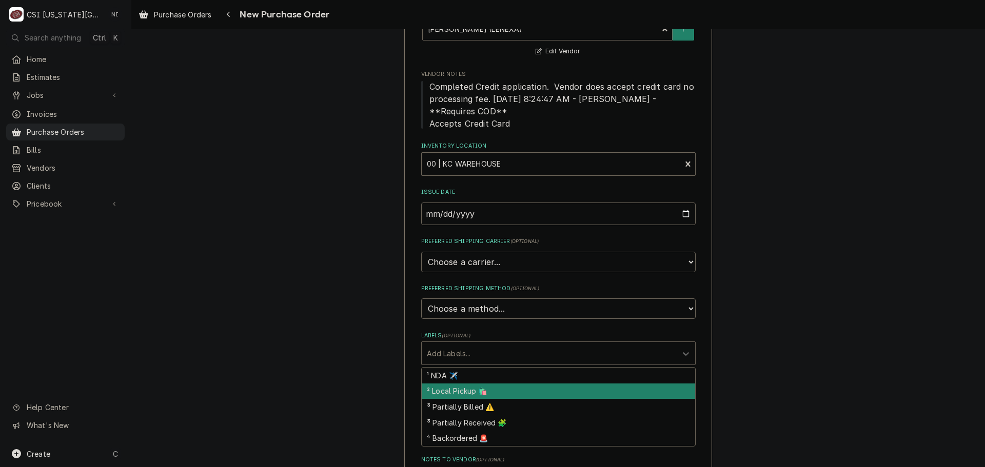
click at [469, 397] on div "² Local Pickup 🛍️" at bounding box center [558, 392] width 273 height 16
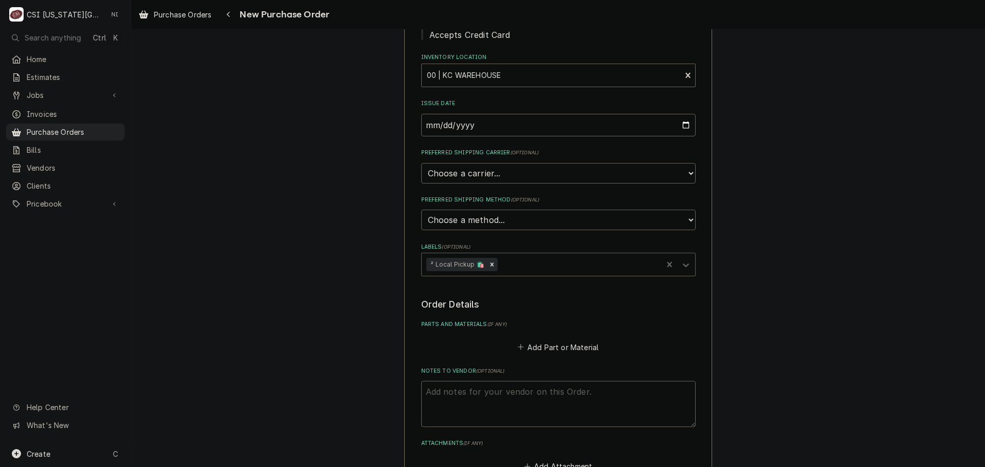
scroll to position [205, 0]
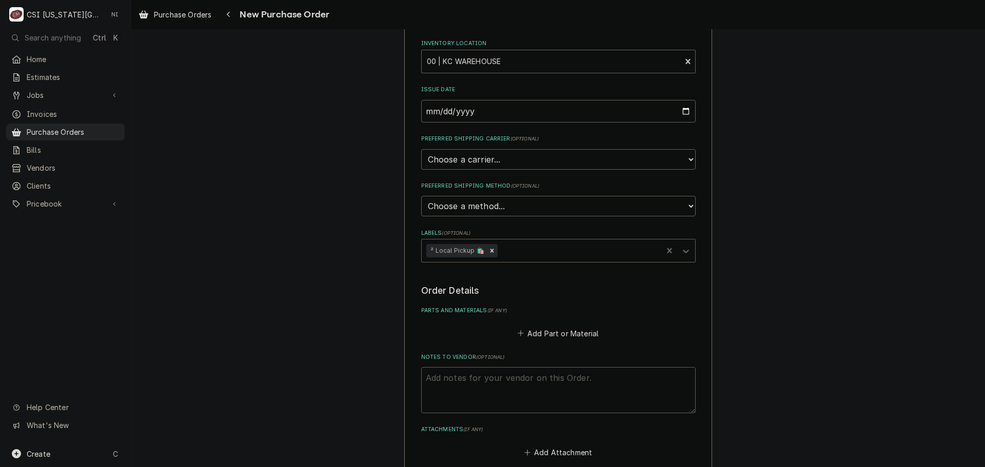
click at [483, 390] on textarea "Notes to Vendor ( optional )" at bounding box center [558, 390] width 274 height 46
type textarea "x"
type textarea "t"
type textarea "x"
type textarea "te"
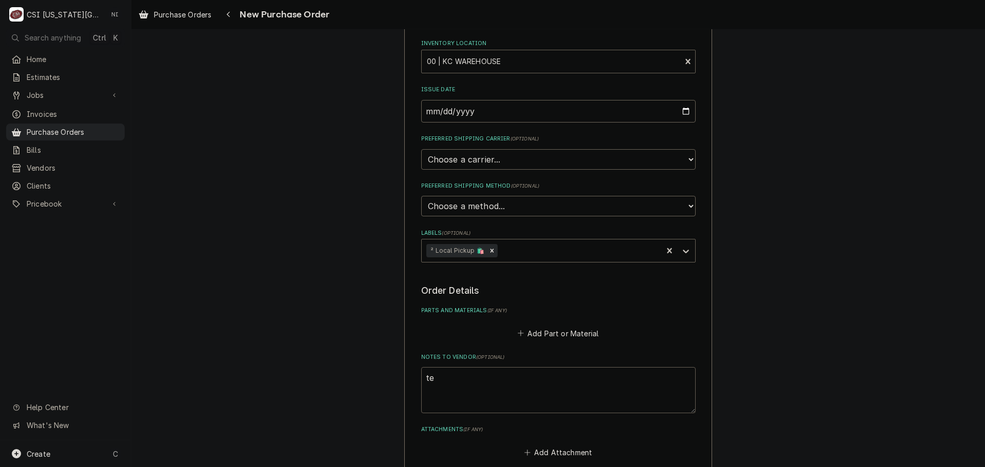
type textarea "x"
type textarea "tey"
type textarea "x"
type textarea "te"
type textarea "x"
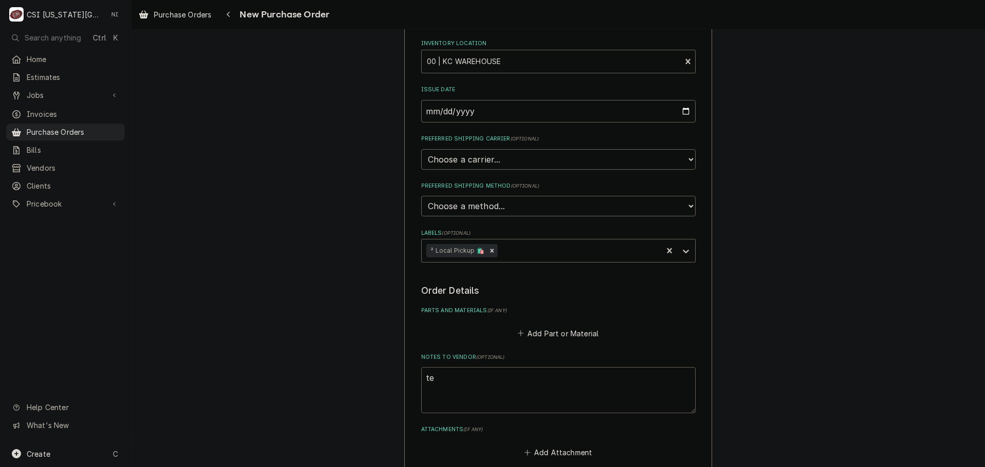
type textarea "t"
type textarea "x"
type textarea "tr"
type textarea "x"
type textarea "tre"
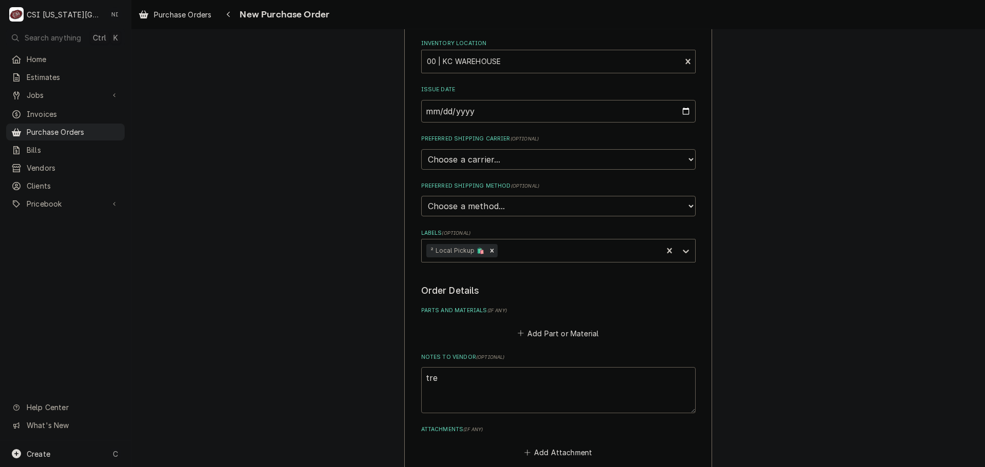
type textarea "x"
type textarea "trey"
click at [555, 329] on button "Add Part or Material" at bounding box center [557, 333] width 85 height 14
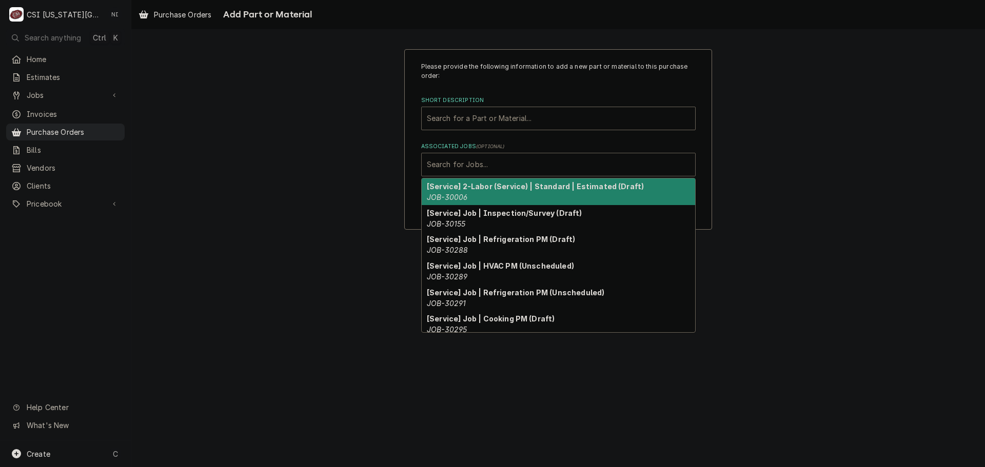
click at [512, 171] on div "Associated Jobs" at bounding box center [558, 164] width 263 height 18
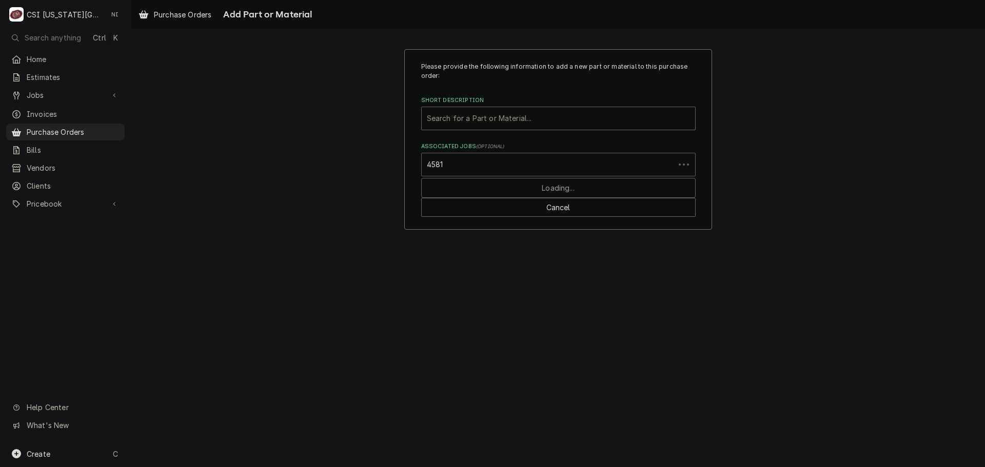
type input "45811"
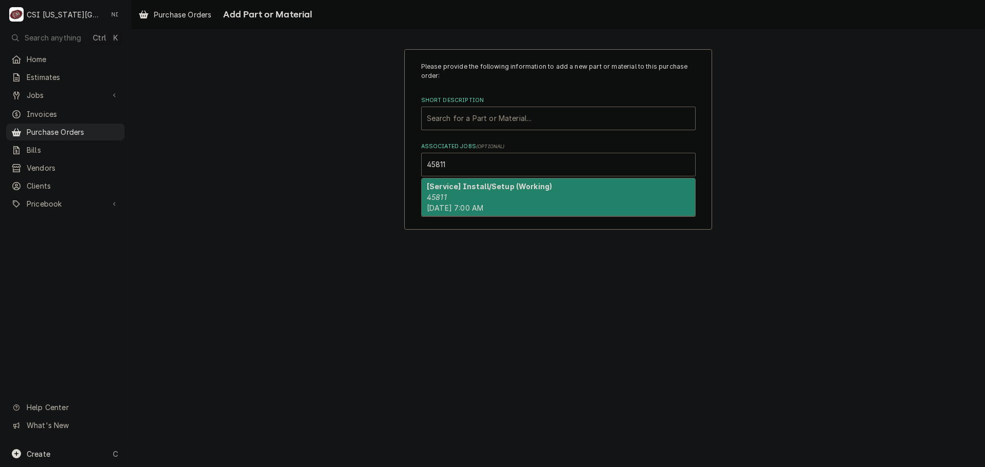
click at [501, 197] on div "[Service] Install/Setup (Working) 45811 Mon, Aug 18th, 2025 - 7:00 AM" at bounding box center [558, 196] width 273 height 37
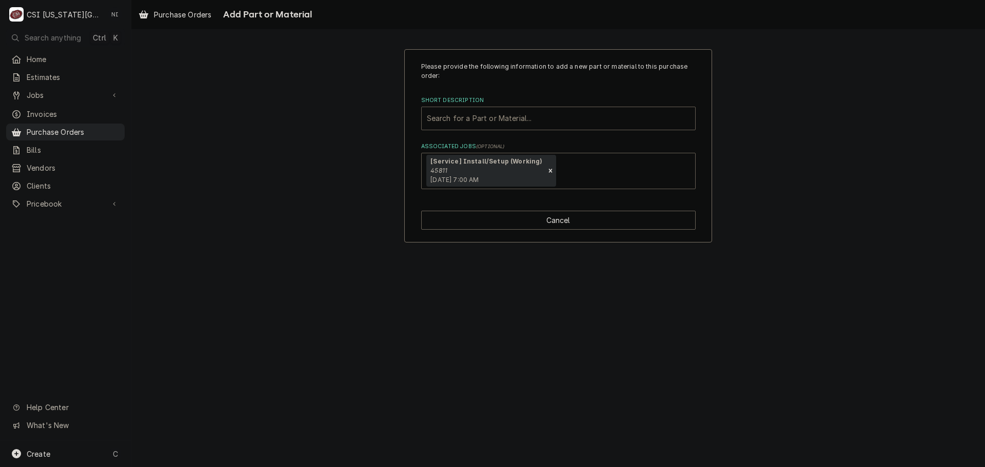
click at [533, 118] on div "Short Description" at bounding box center [558, 118] width 263 height 18
type input "misc proj"
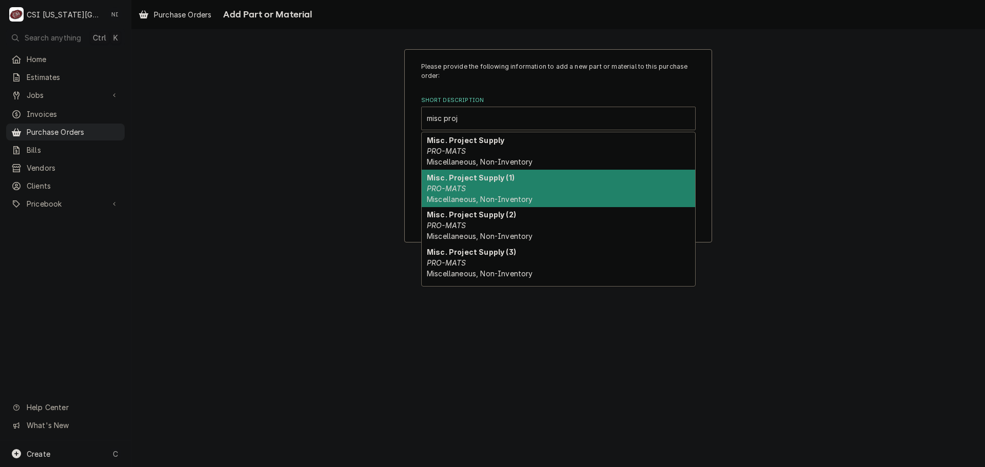
click at [501, 185] on div "Misc. Project Supply (1) PRO-MATS Miscellaneous, Non-Inventory" at bounding box center [558, 188] width 273 height 37
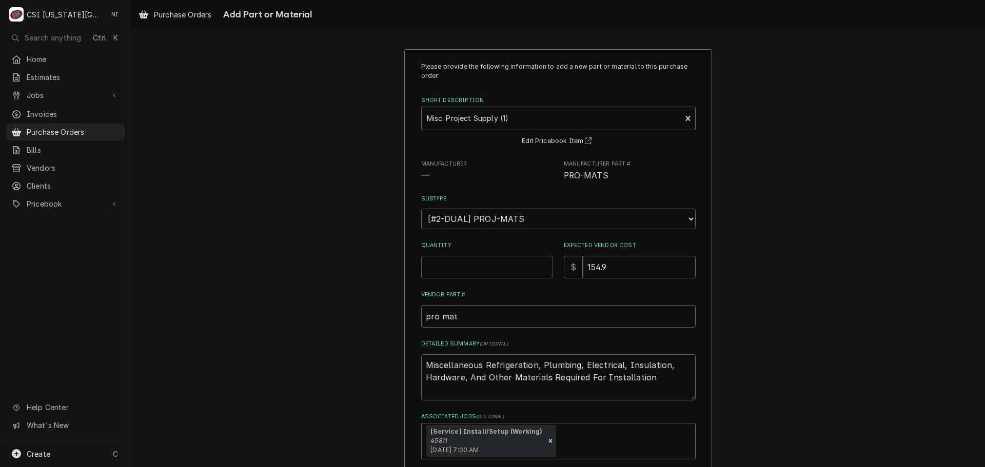
drag, startPoint x: 472, startPoint y: 270, endPoint x: 466, endPoint y: 277, distance: 9.1
click at [470, 275] on input "Quantity" at bounding box center [487, 267] width 132 height 23
type textarea "x"
type input "1"
type textarea "x"
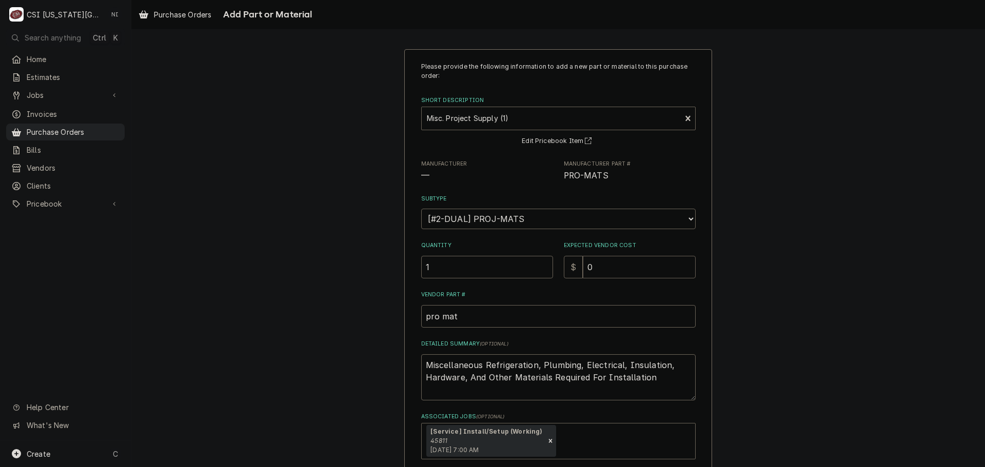
type input "0"
drag, startPoint x: 648, startPoint y: 376, endPoint x: 54, endPoint y: 297, distance: 599.7
click at [54, 297] on div "C CSI Kansas City NI Search anything Ctrl K Home Estimates Jobs Jobs Job Series…" at bounding box center [492, 233] width 985 height 467
type textarea "x"
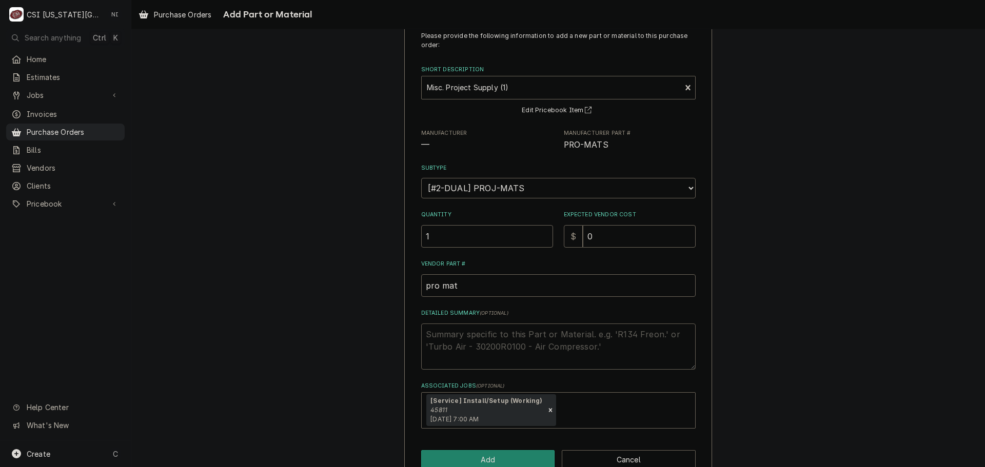
scroll to position [55, 0]
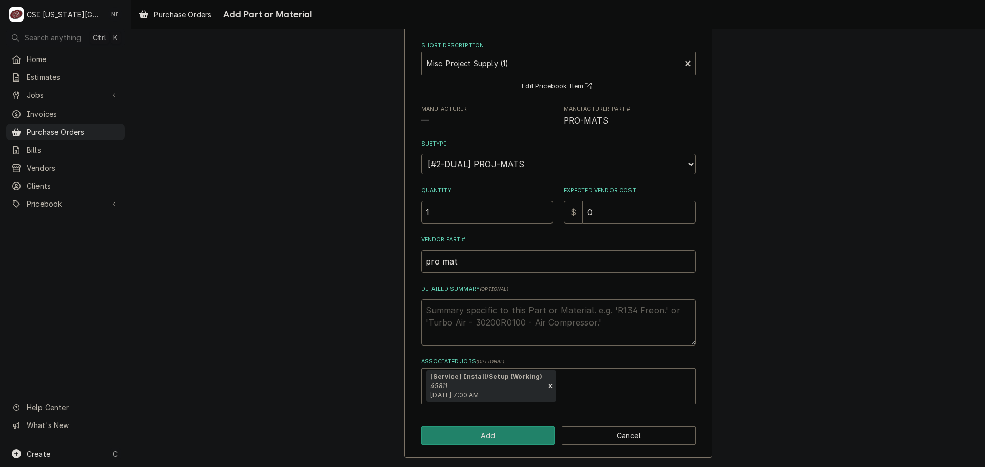
click at [469, 425] on div "Please provide the following information to add a new part or material to this …" at bounding box center [558, 226] width 308 height 464
click at [491, 428] on button "Add" at bounding box center [488, 435] width 134 height 19
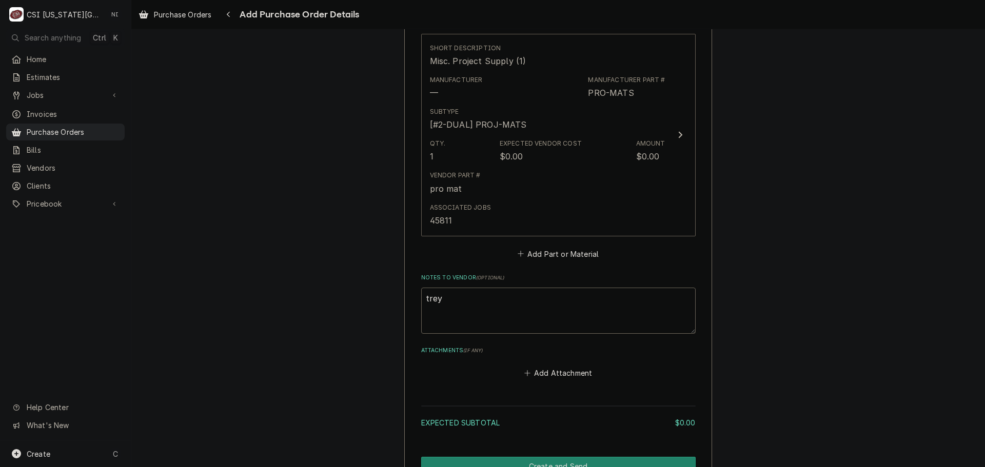
scroll to position [513, 0]
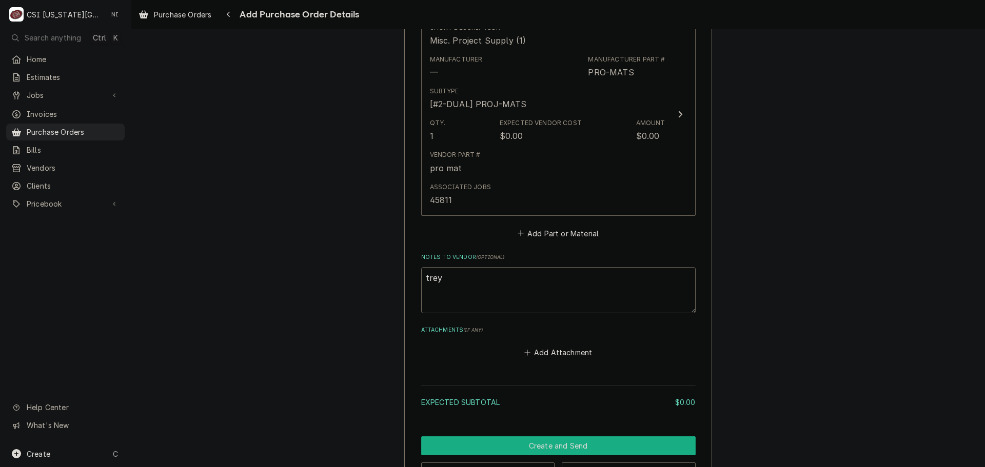
drag, startPoint x: 501, startPoint y: 440, endPoint x: 581, endPoint y: 414, distance: 84.5
click at [501, 441] on button "Create and Send" at bounding box center [558, 445] width 274 height 19
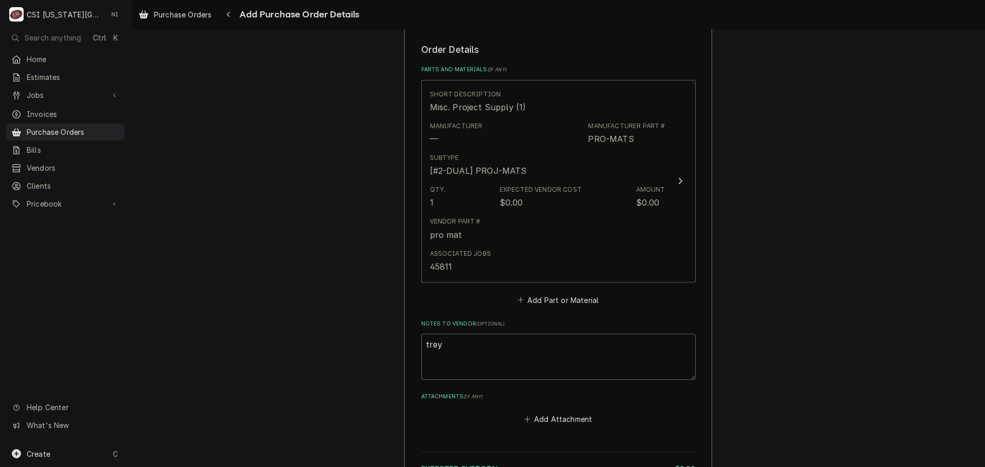
scroll to position [441, 0]
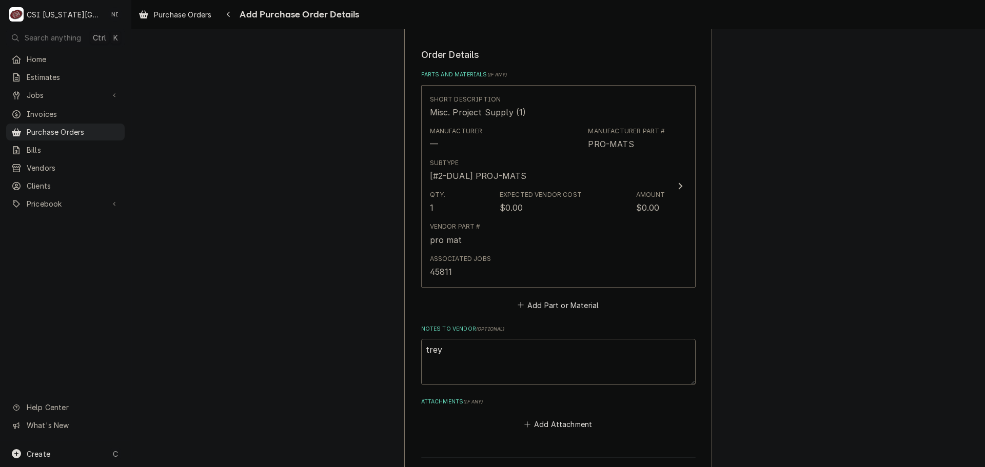
type textarea "x"
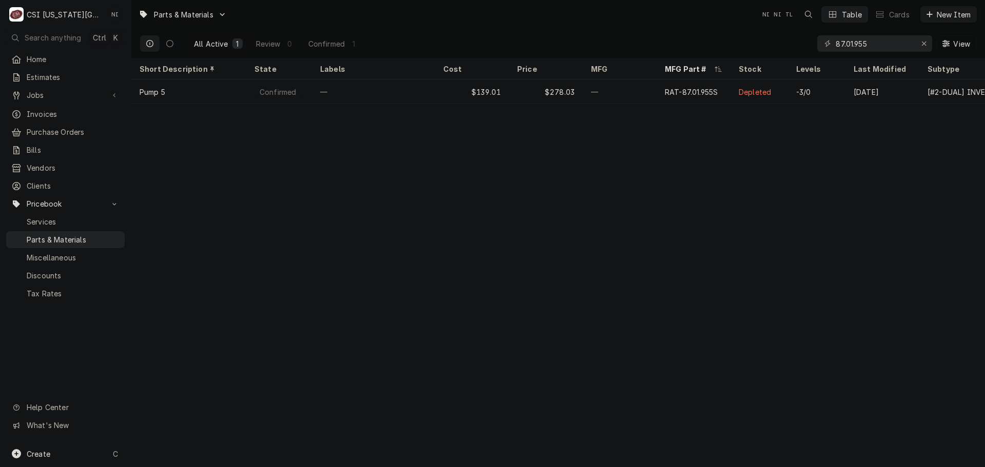
drag, startPoint x: 0, startPoint y: 0, endPoint x: 812, endPoint y: 42, distance: 813.0
click at [737, 42] on div "All Active 1 Review 0 Confirmed 1 87.01.955 View" at bounding box center [558, 43] width 837 height 29
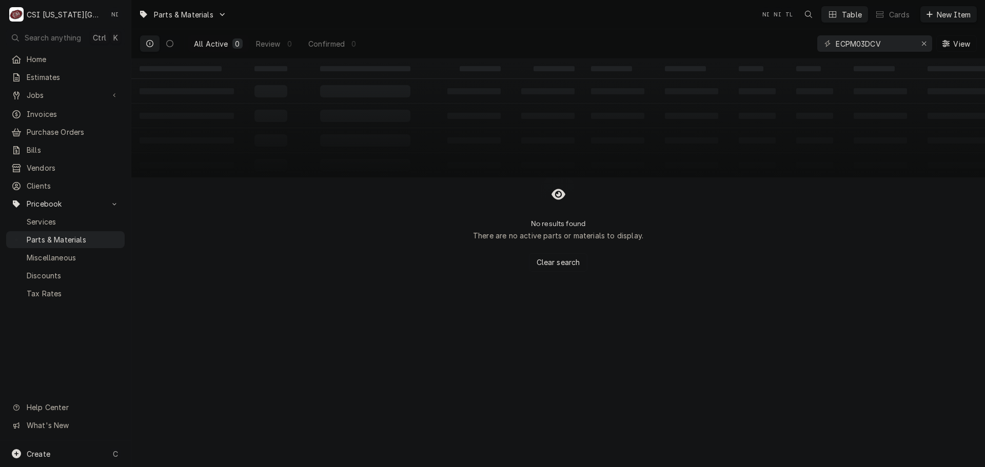
click at [866, 46] on input "ECPM03DCV" at bounding box center [874, 43] width 77 height 16
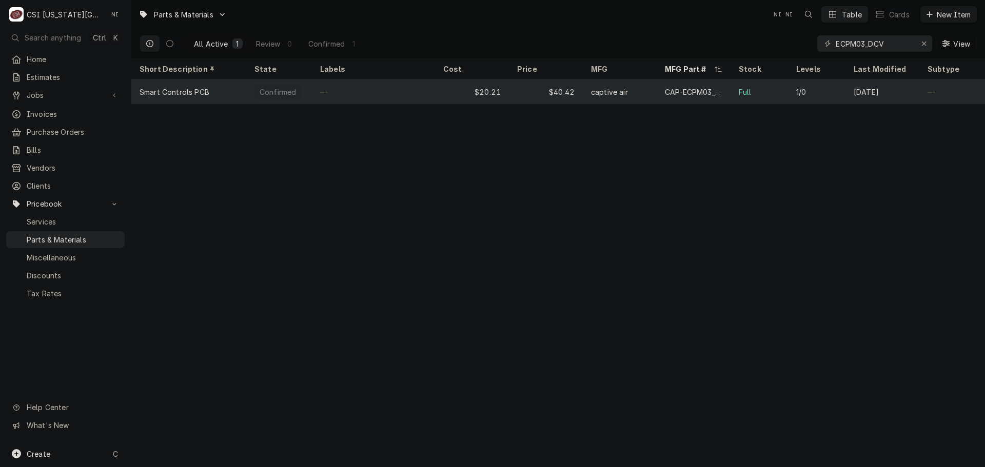
type input "ECPM03_DCV"
click at [688, 90] on div "CAP-ECPM03_DCV" at bounding box center [693, 92] width 57 height 11
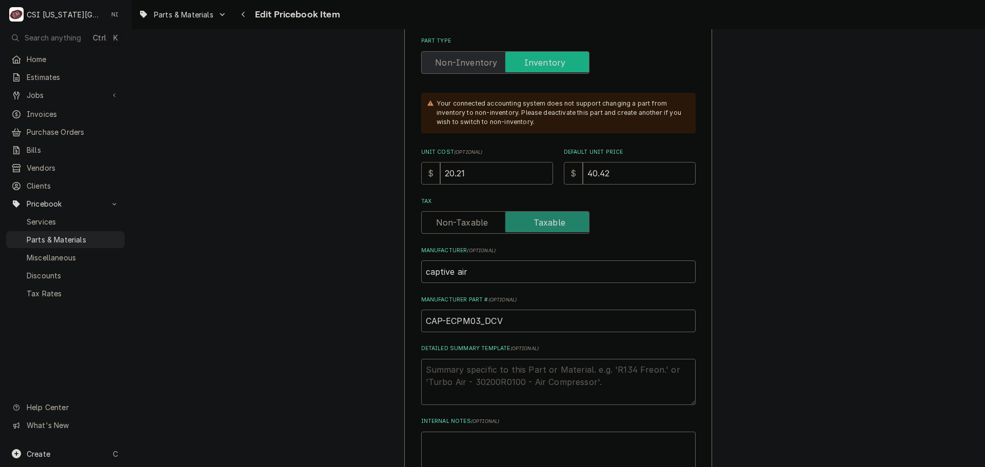
scroll to position [154, 0]
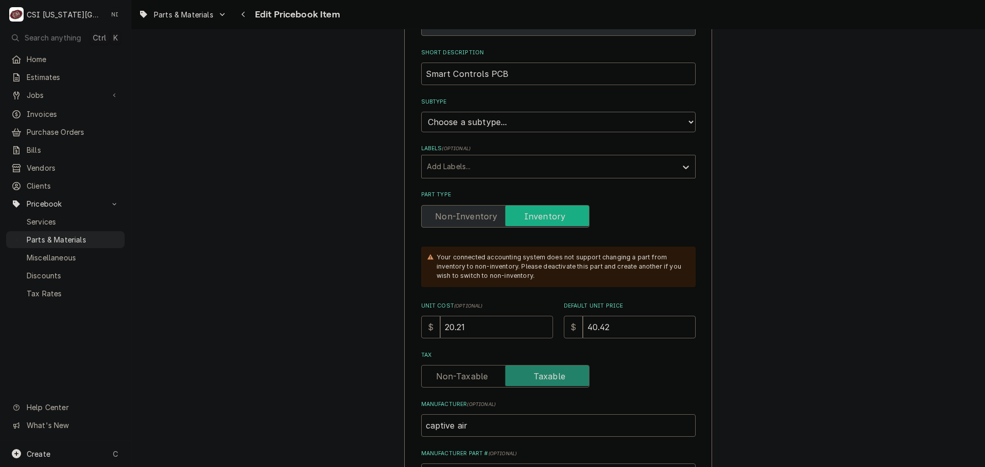
drag, startPoint x: 482, startPoint y: 329, endPoint x: 361, endPoint y: 339, distance: 121.0
type textarea "x"
type input "3"
type textarea "x"
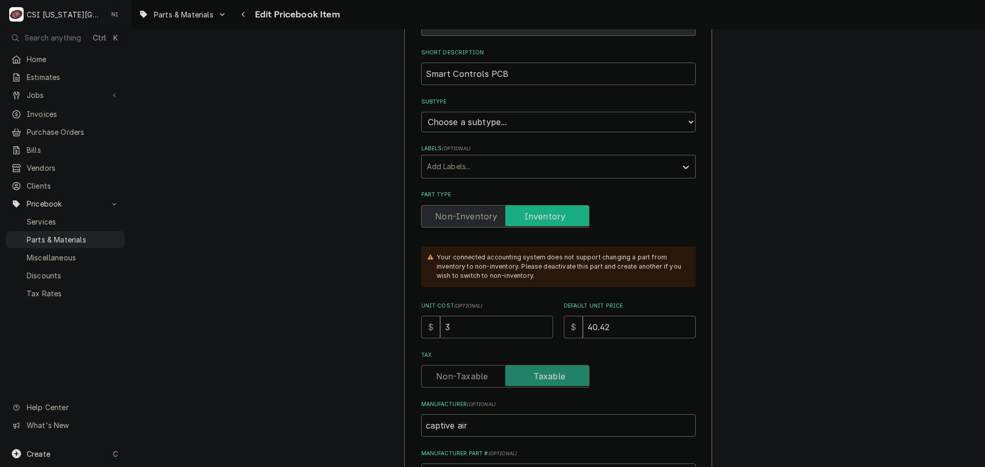
type input "36"
type textarea "x"
type input "360"
type textarea "x"
type input "360.9"
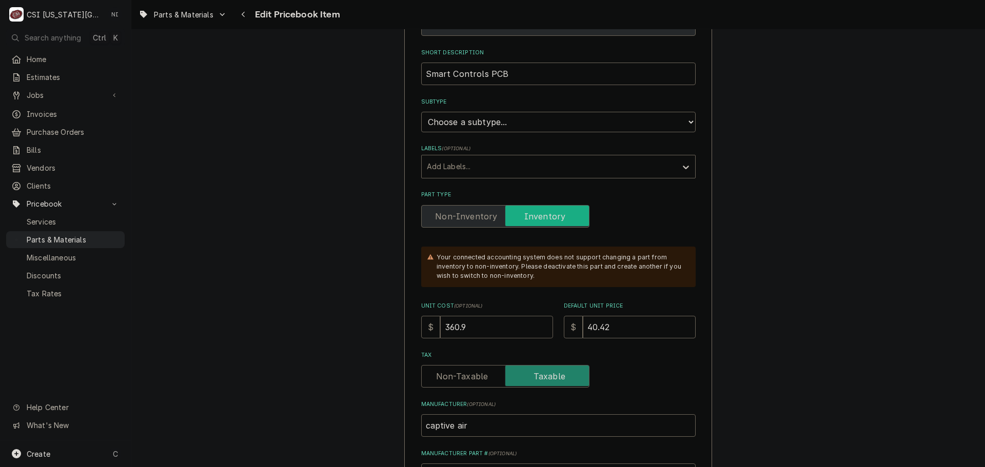
type textarea "x"
type input "360.98"
drag, startPoint x: 624, startPoint y: 322, endPoint x: 580, endPoint y: 331, distance: 44.6
click at [583, 331] on input "40.42" at bounding box center [639, 327] width 113 height 23
type textarea "x"
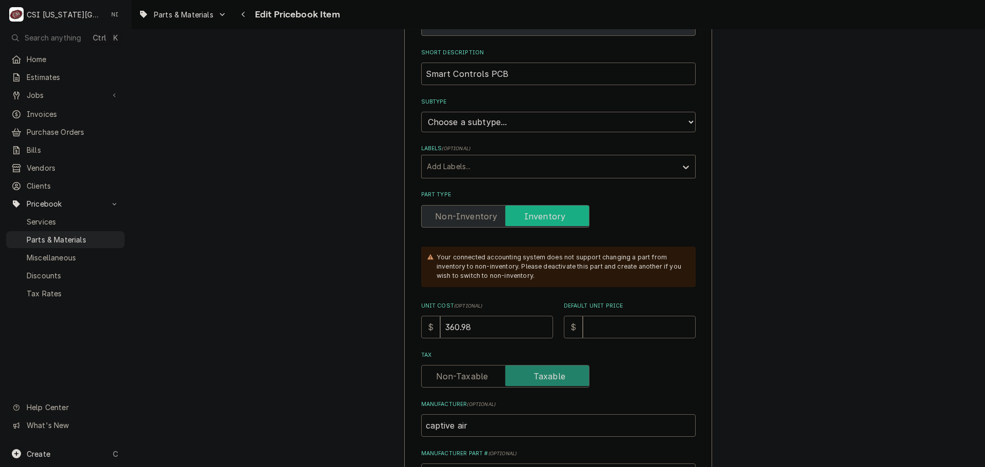
click at [618, 329] on input "Default Unit Price" at bounding box center [639, 327] width 113 height 23
click at [630, 326] on input "Default Unit Price" at bounding box center [639, 327] width 113 height 23
type textarea "x"
type input "6"
type textarea "x"
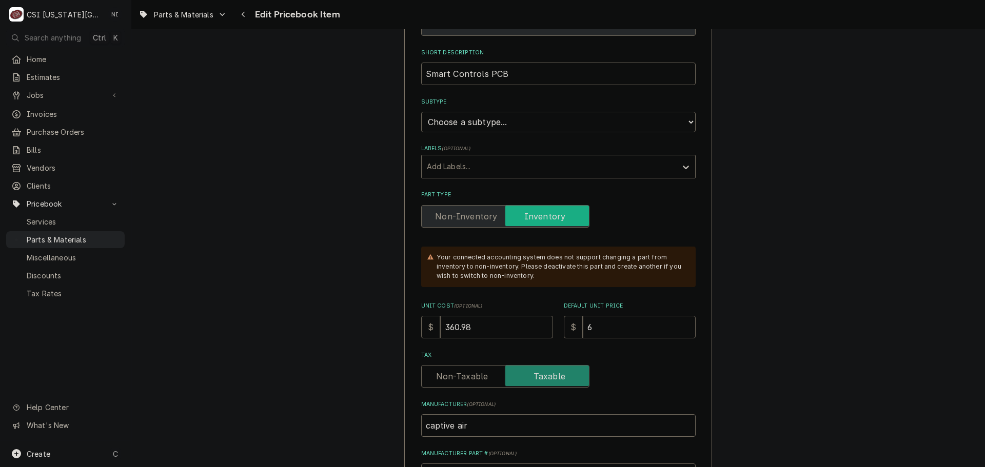
type input "60"
type textarea "x"
type input "601"
type textarea "x"
type input "601.6"
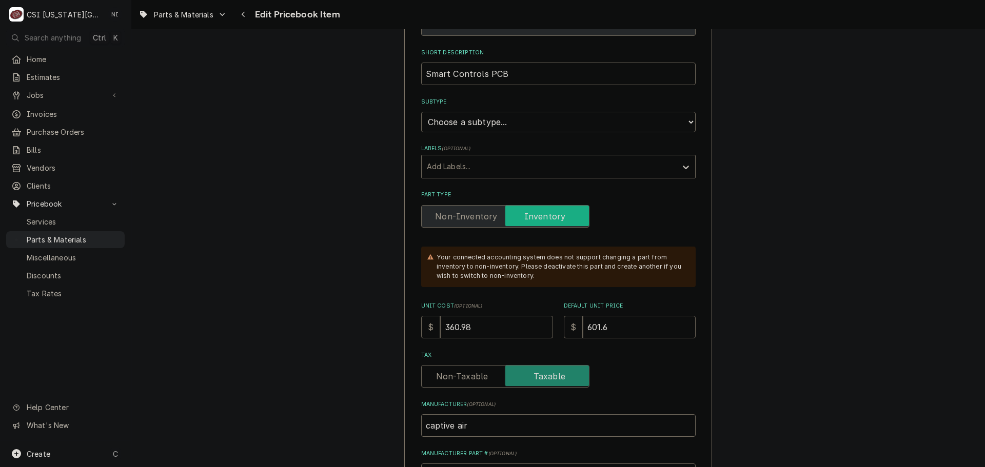
type textarea "x"
type input "601.63"
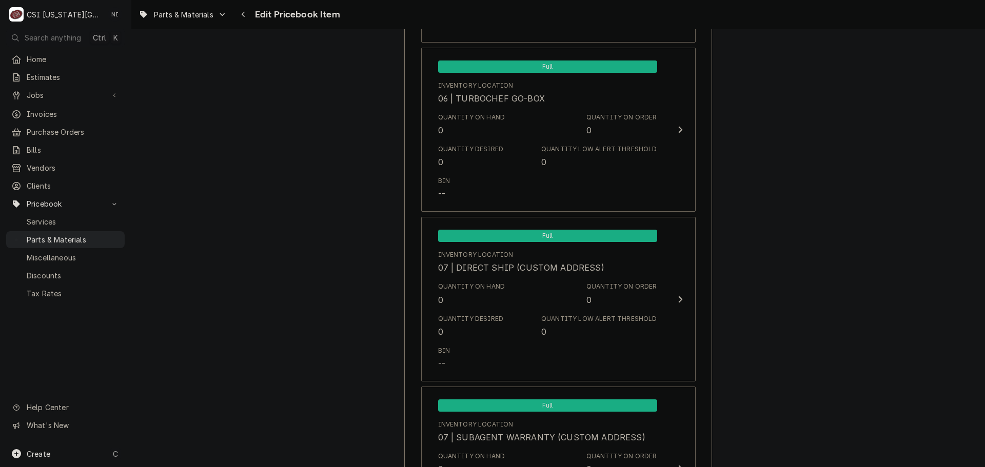
scroll to position [10048, 0]
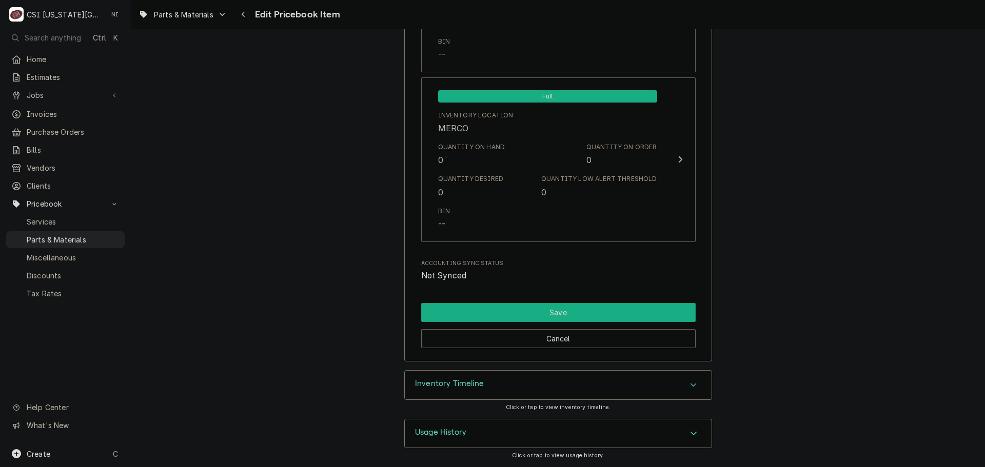
click at [623, 311] on button "Save" at bounding box center [558, 312] width 274 height 19
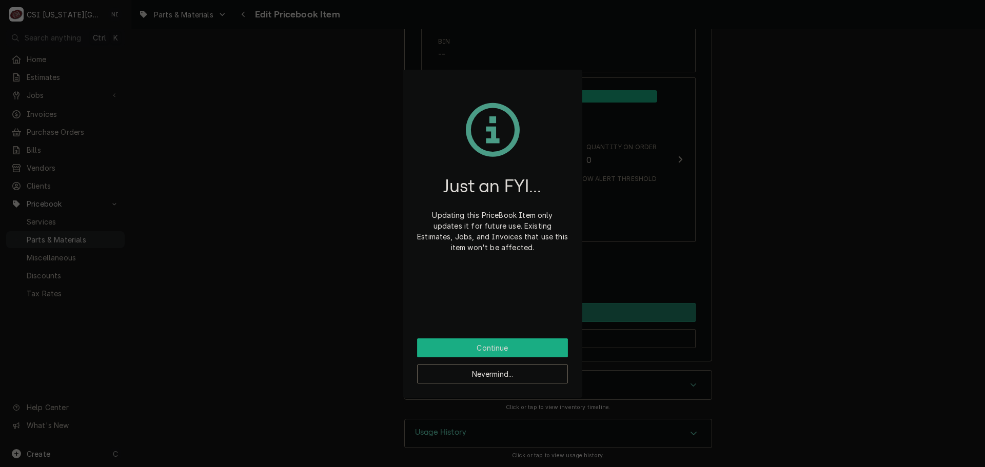
click at [548, 347] on button "Continue" at bounding box center [492, 348] width 151 height 19
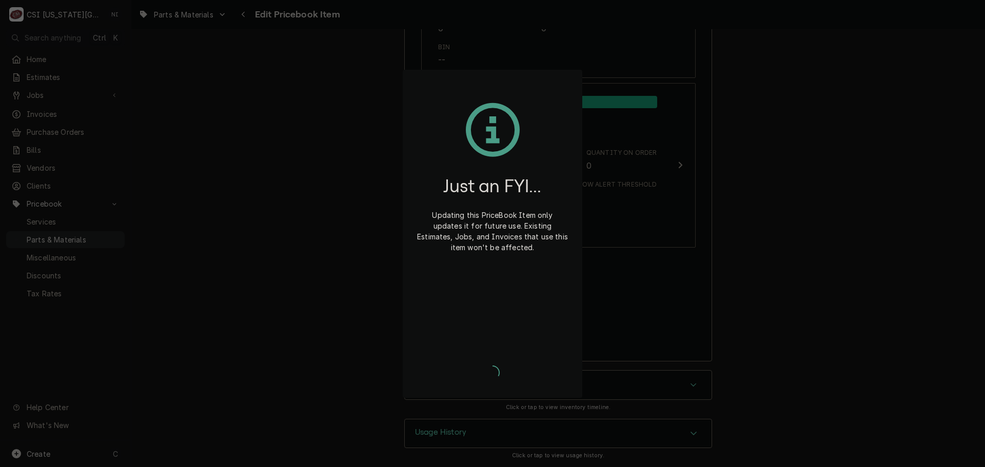
scroll to position [10042, 0]
type textarea "x"
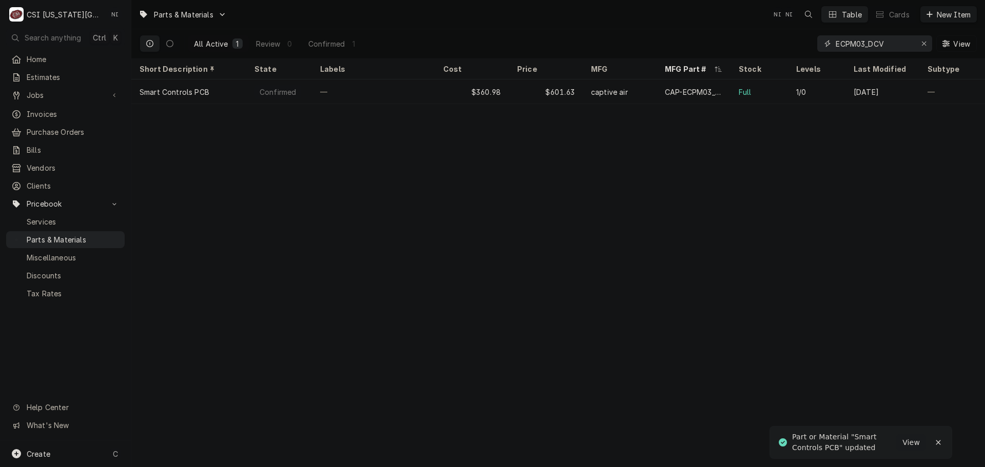
drag, startPoint x: 897, startPoint y: 42, endPoint x: 766, endPoint y: 43, distance: 130.8
click at [766, 43] on div "All Active 1 Review 0 Confirmed 1 ECPM03_DCV View" at bounding box center [558, 43] width 837 height 29
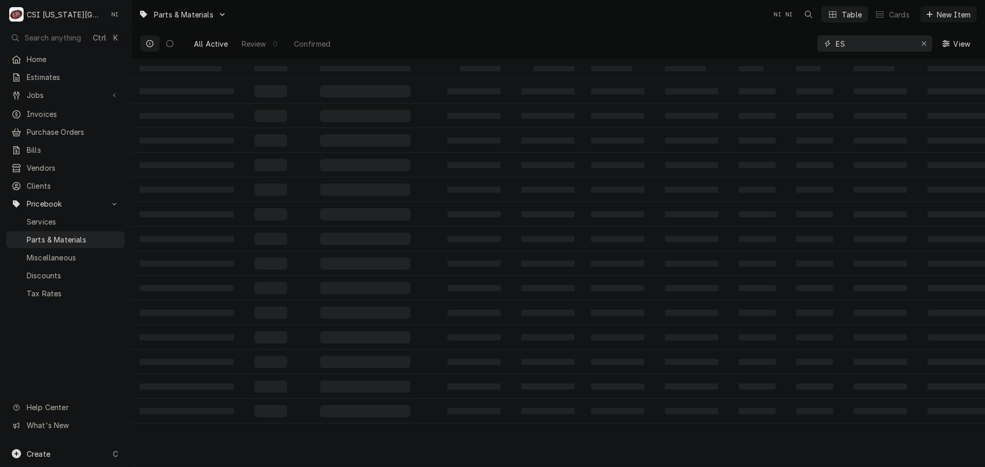
type input "E"
type input "M"
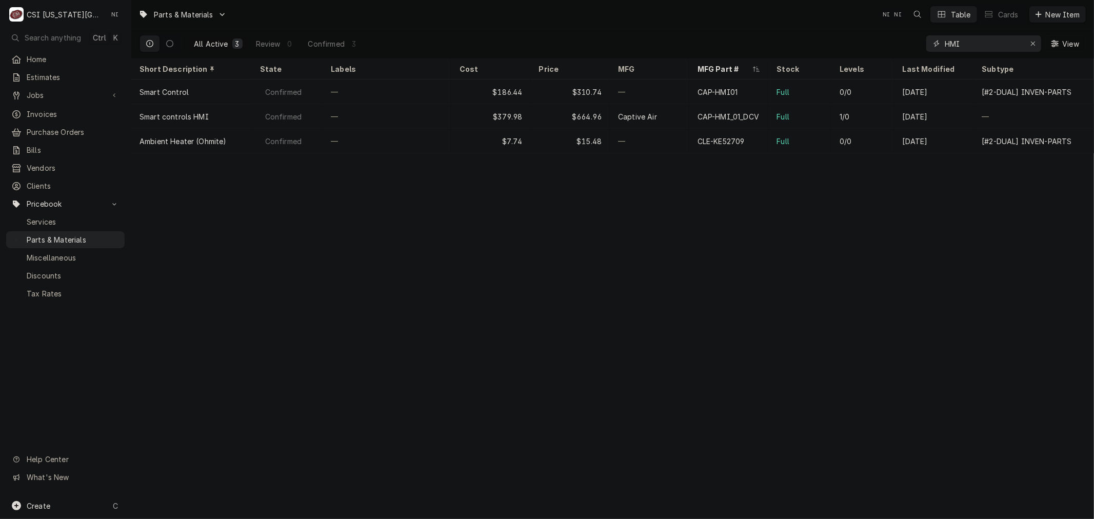
drag, startPoint x: 960, startPoint y: 45, endPoint x: 967, endPoint y: 44, distance: 7.8
click at [961, 45] on input "HMI" at bounding box center [983, 43] width 77 height 16
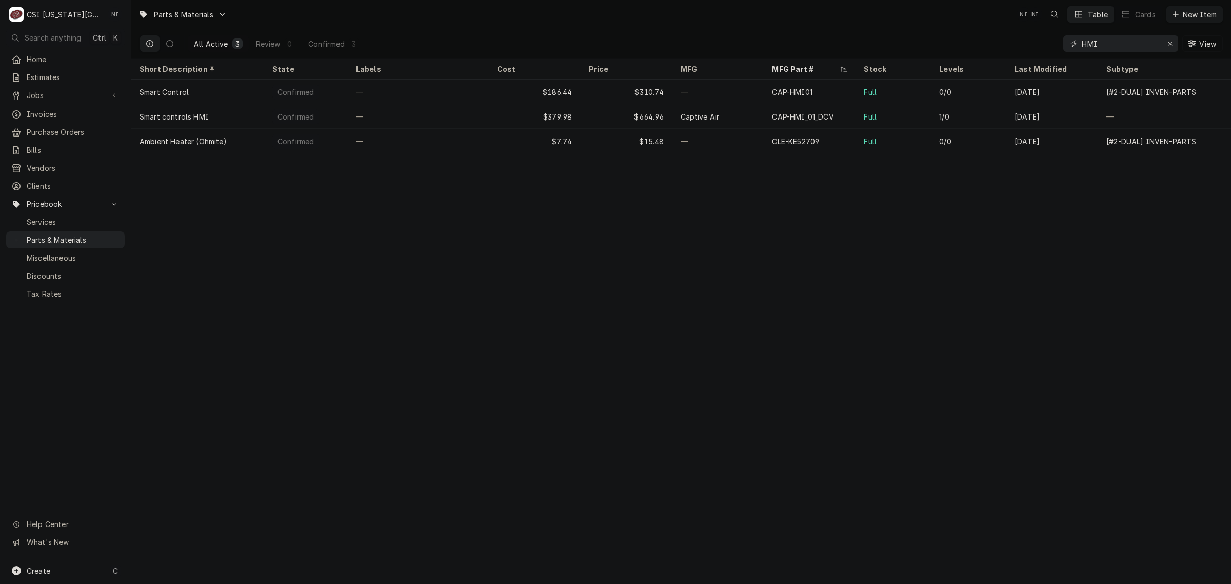
type input "HMI"
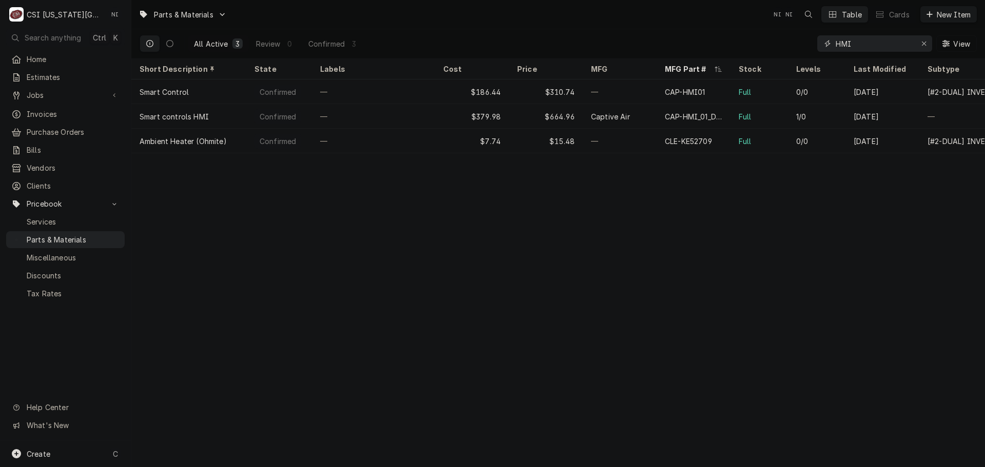
click at [858, 44] on input "HMI" at bounding box center [874, 43] width 77 height 16
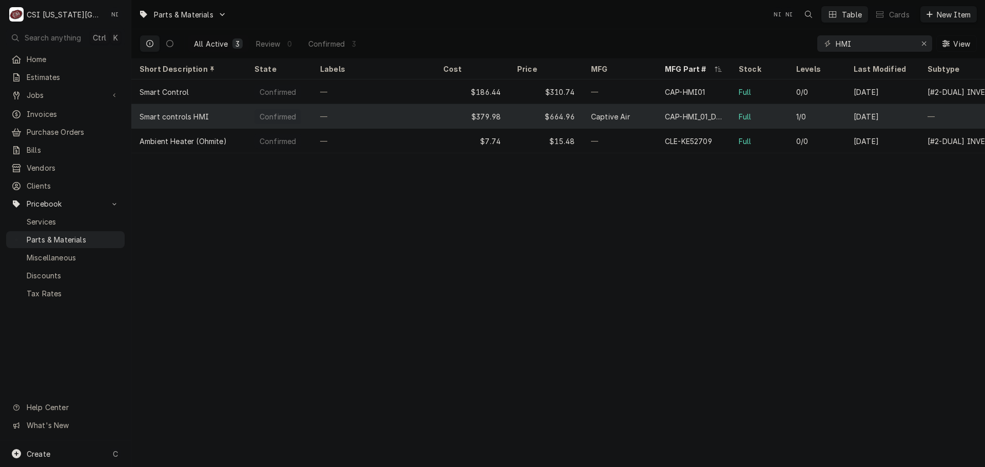
click at [634, 118] on div "Captive Air" at bounding box center [620, 116] width 74 height 25
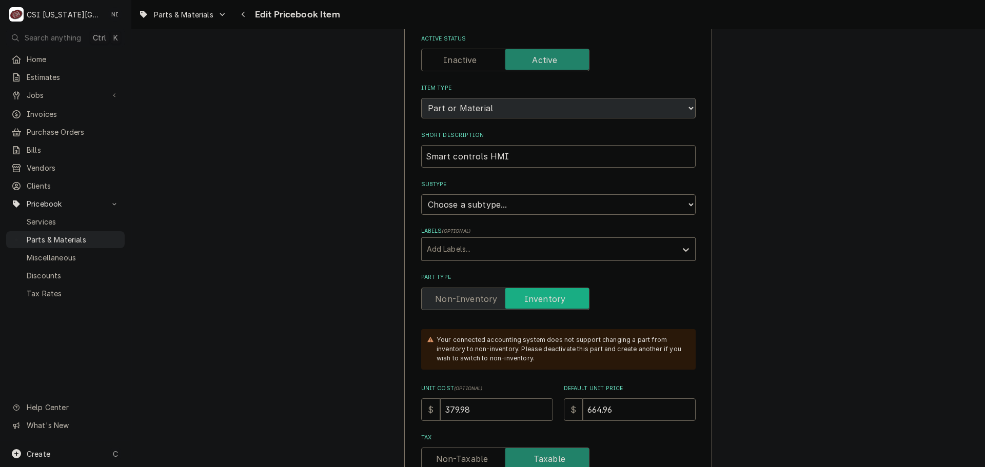
scroll to position [256, 0]
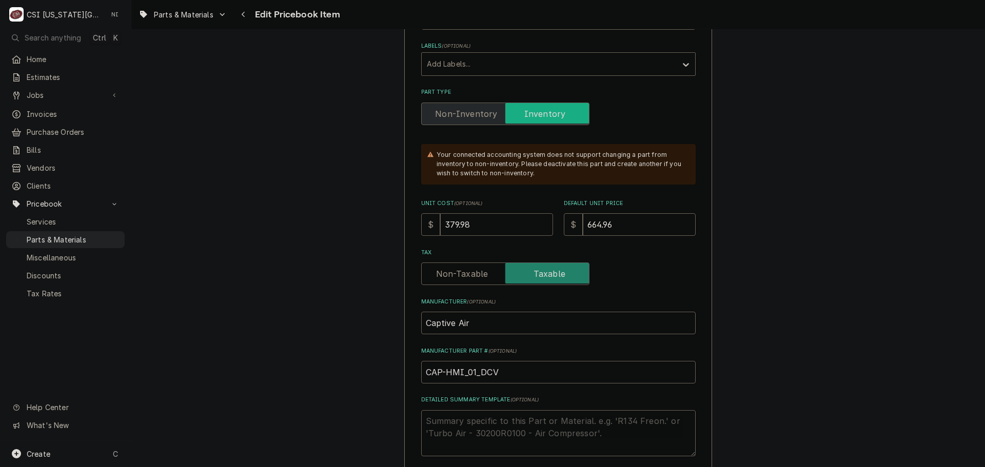
drag, startPoint x: 471, startPoint y: 224, endPoint x: 353, endPoint y: 220, distance: 117.5
type textarea "x"
type input "3"
type textarea "x"
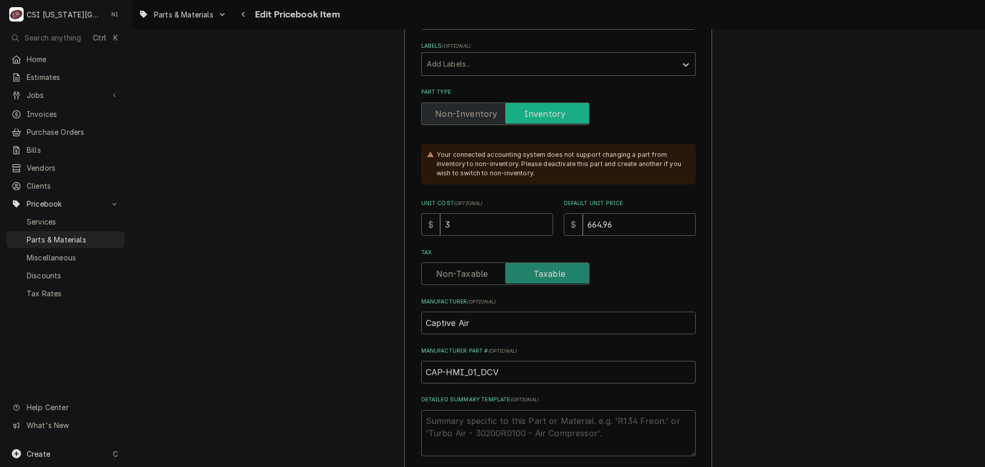
type input "36"
type textarea "x"
type input "366"
type textarea "x"
type input "366.6"
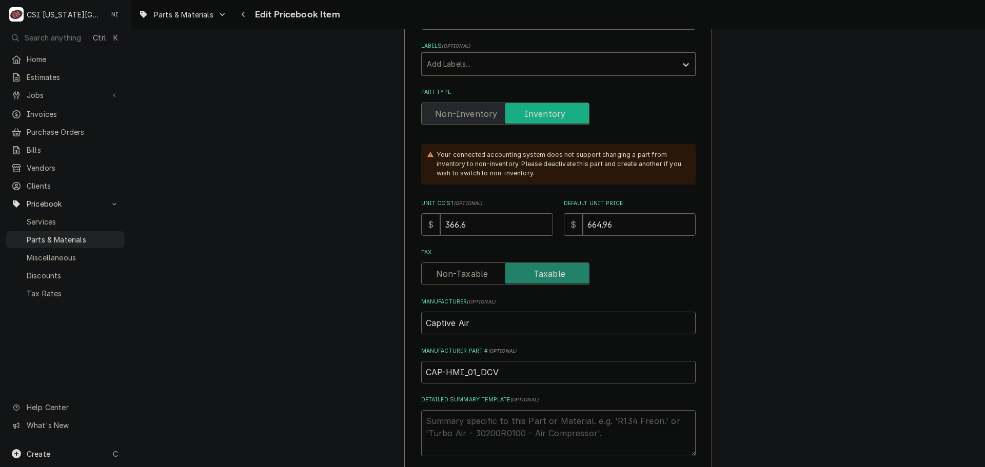
type textarea "x"
type input "366.64"
drag, startPoint x: 623, startPoint y: 228, endPoint x: 573, endPoint y: 222, distance: 50.2
click at [573, 222] on div "$ 664.96" at bounding box center [630, 224] width 132 height 23
type textarea "x"
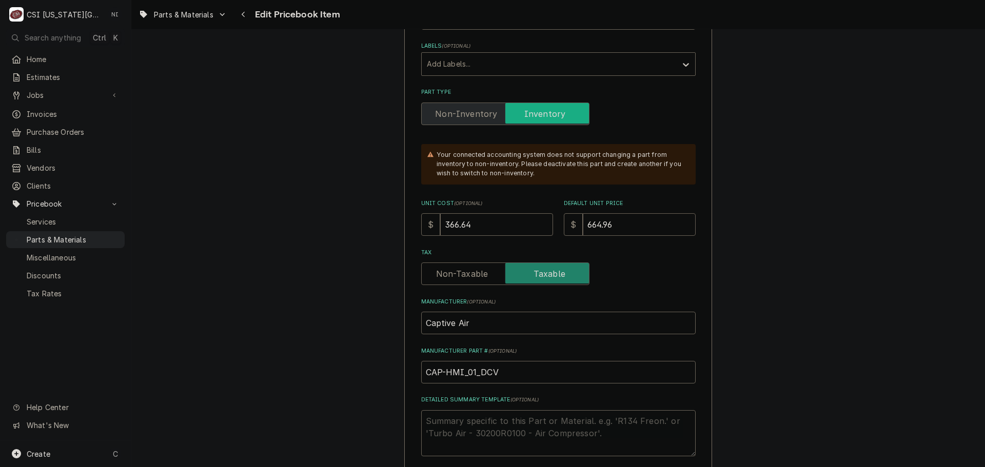
type input "6"
type textarea "x"
type input "61"
type textarea "x"
type input "611"
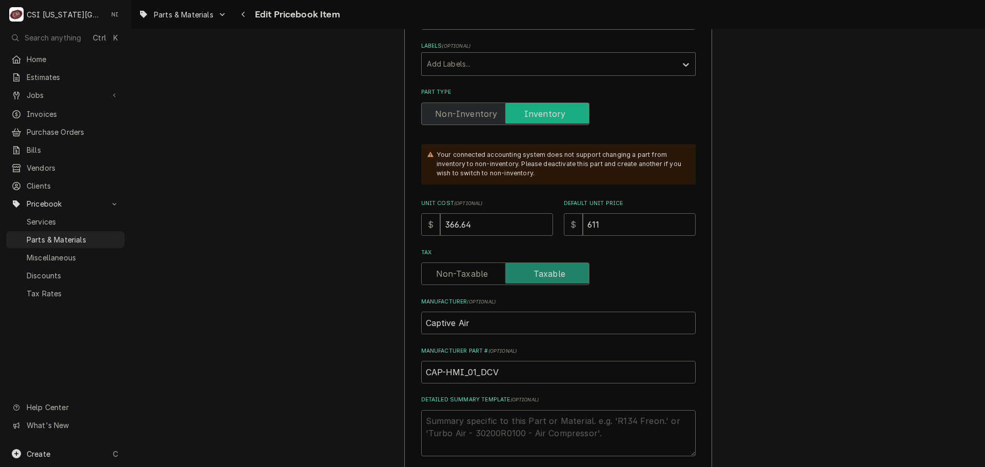
type textarea "x"
type input "611.7"
type textarea "x"
type input "611"
type textarea "x"
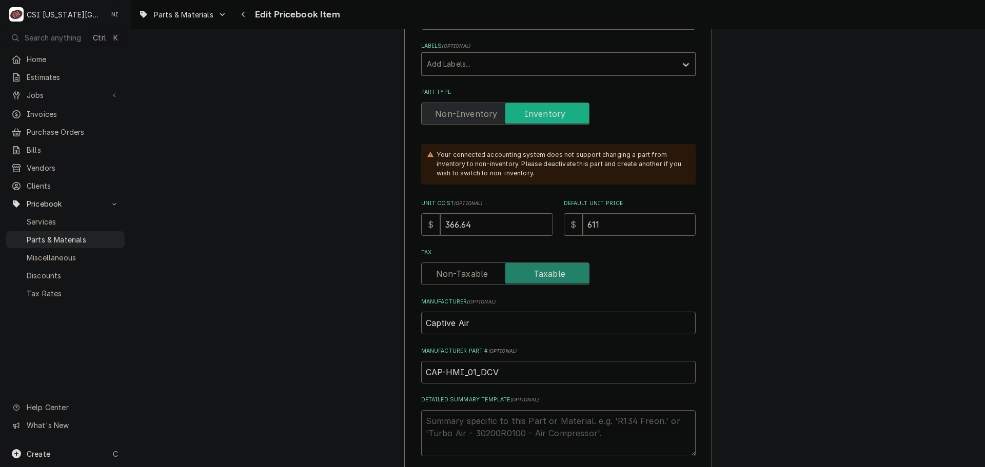
type input "611.0"
type textarea "x"
type input "611.07"
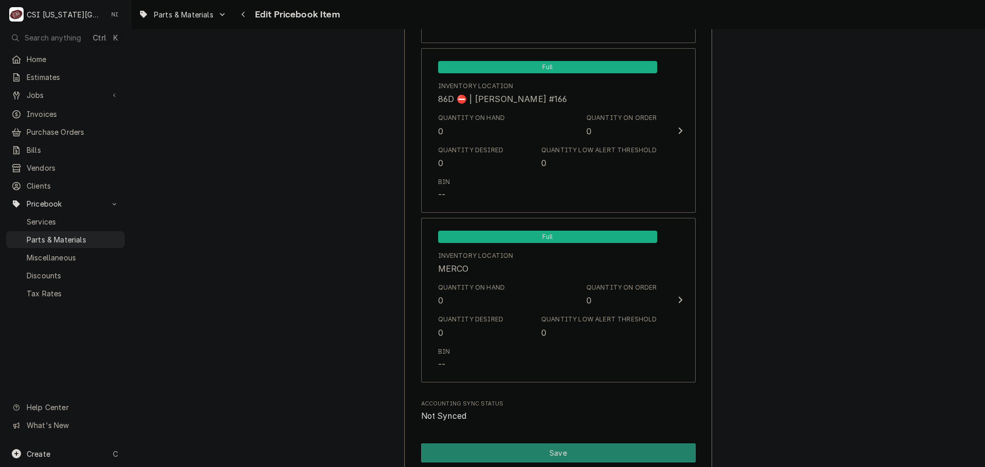
scroll to position [10048, 0]
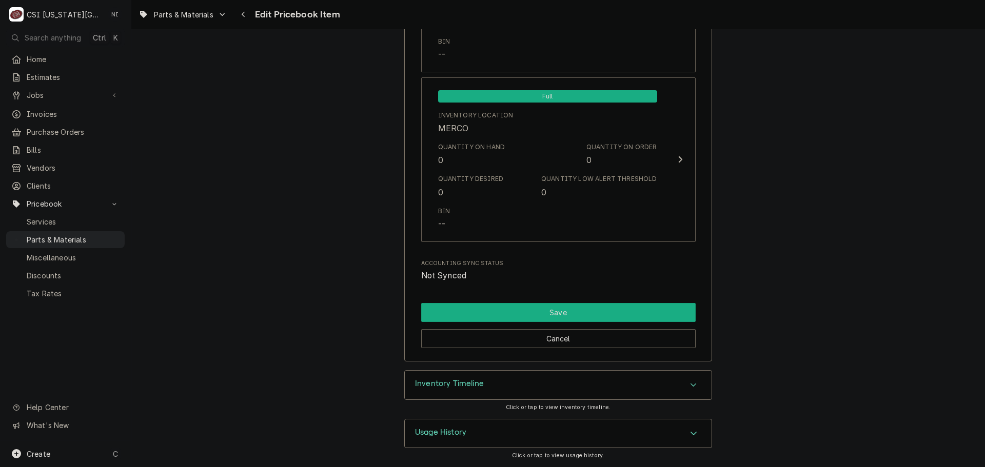
click at [589, 319] on button "Save" at bounding box center [558, 312] width 274 height 19
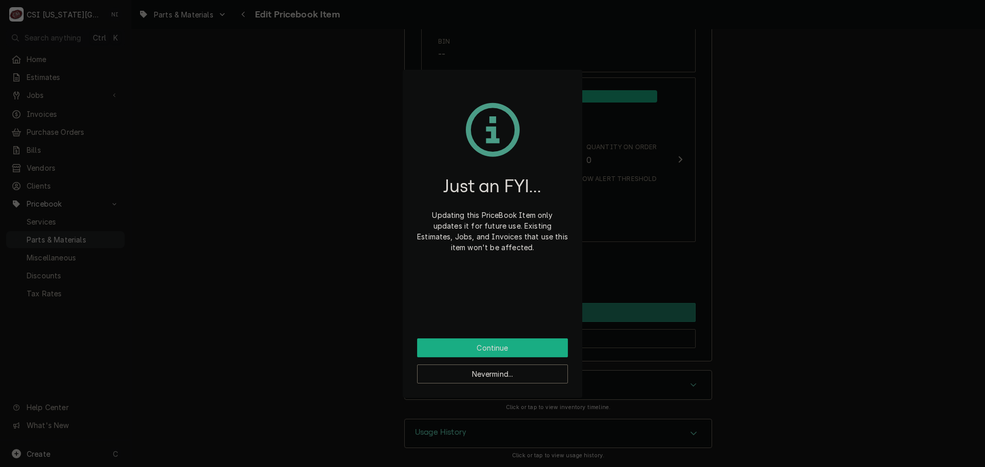
click at [536, 349] on button "Continue" at bounding box center [492, 348] width 151 height 19
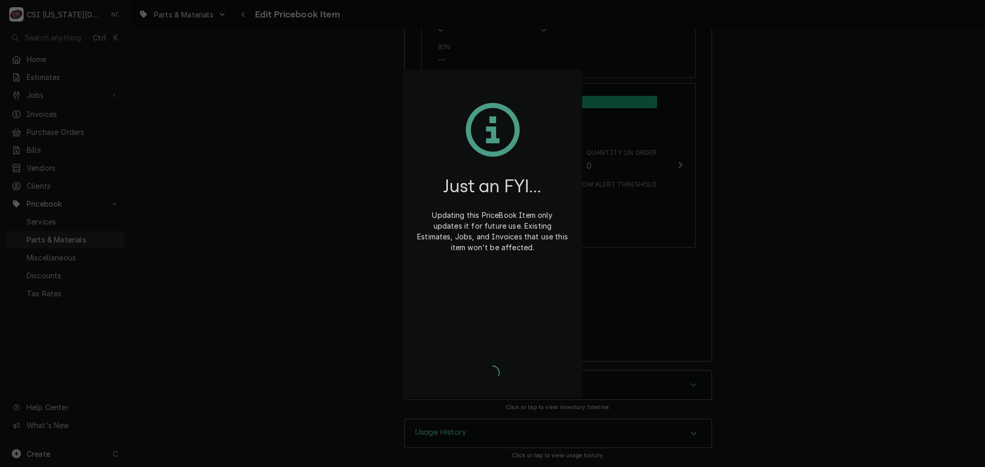
scroll to position [10042, 0]
type textarea "x"
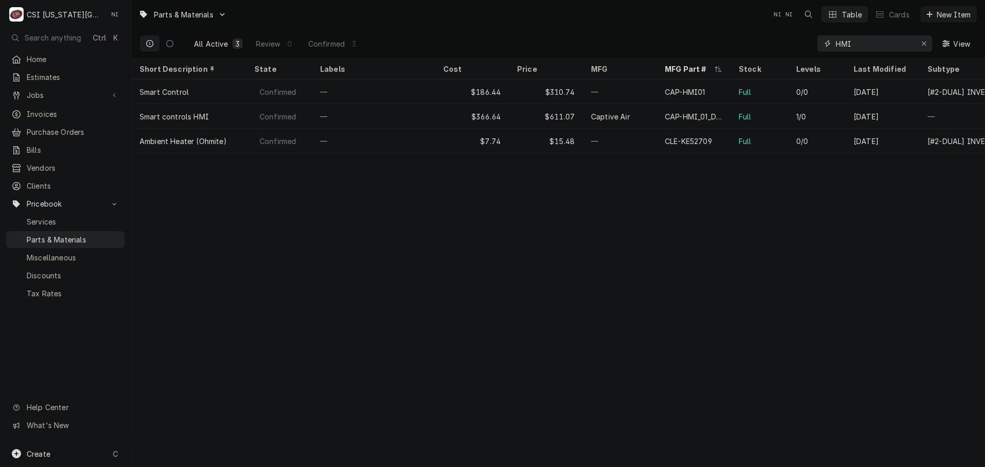
drag, startPoint x: 861, startPoint y: 44, endPoint x: 779, endPoint y: 42, distance: 82.6
click at [795, 42] on div "All Active 3 Review 0 Confirmed 3 HMI View" at bounding box center [558, 43] width 837 height 29
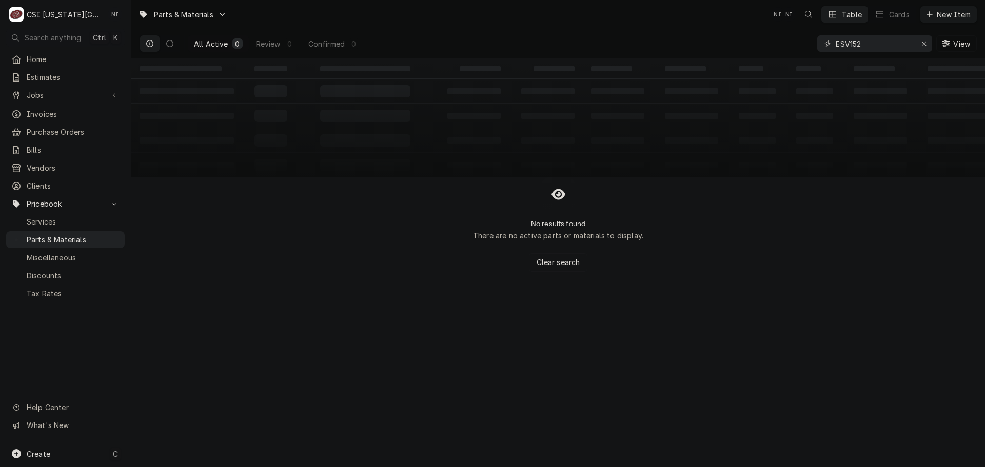
type input "ESV152"
click at [77, 456] on div "Create C" at bounding box center [65, 454] width 131 height 27
click at [199, 450] on div "Pricebook Item" at bounding box center [186, 455] width 59 height 11
click at [258, 395] on div "Part or Material" at bounding box center [271, 395] width 71 height 13
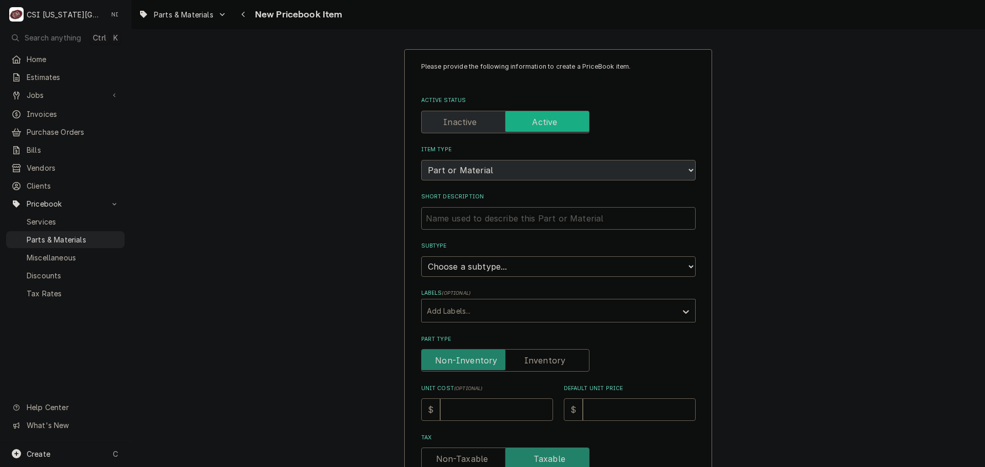
click at [495, 221] on input "Short Description" at bounding box center [558, 218] width 274 height 23
type textarea "x"
type input "V"
type textarea "x"
type input "VA"
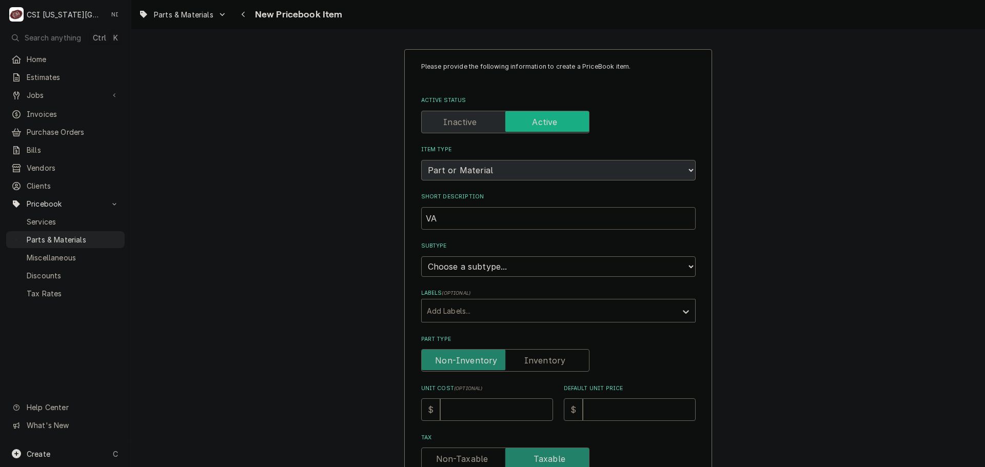
type textarea "x"
type input "VAR"
type textarea "x"
type input "VARI"
type textarea "x"
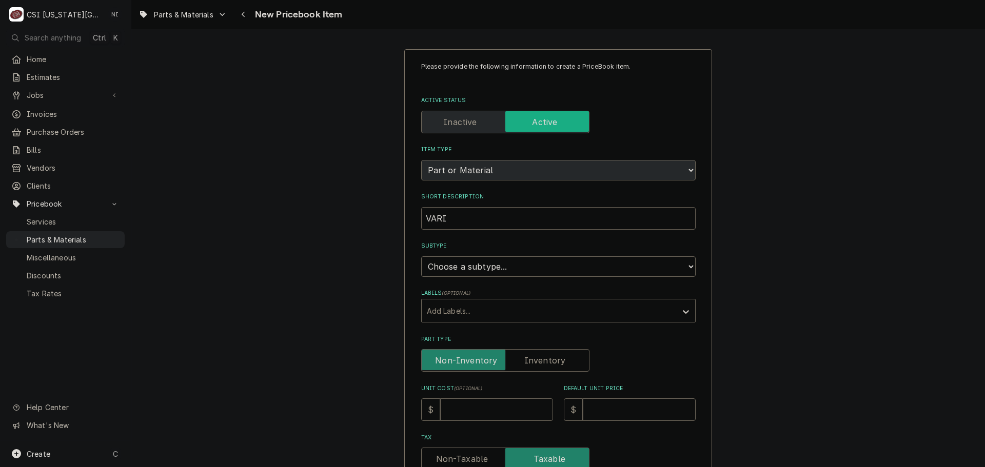
type input "VARIA"
type textarea "x"
type input "VARIAB"
type textarea "x"
type input "VARIABL"
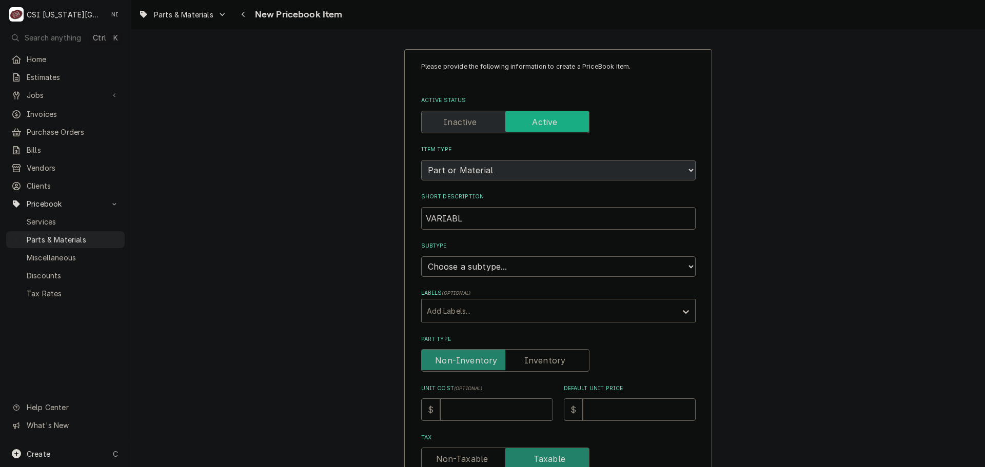
type textarea "x"
type input "VARIABLE"
type textarea "x"
type input "VARIABLE F"
type textarea "x"
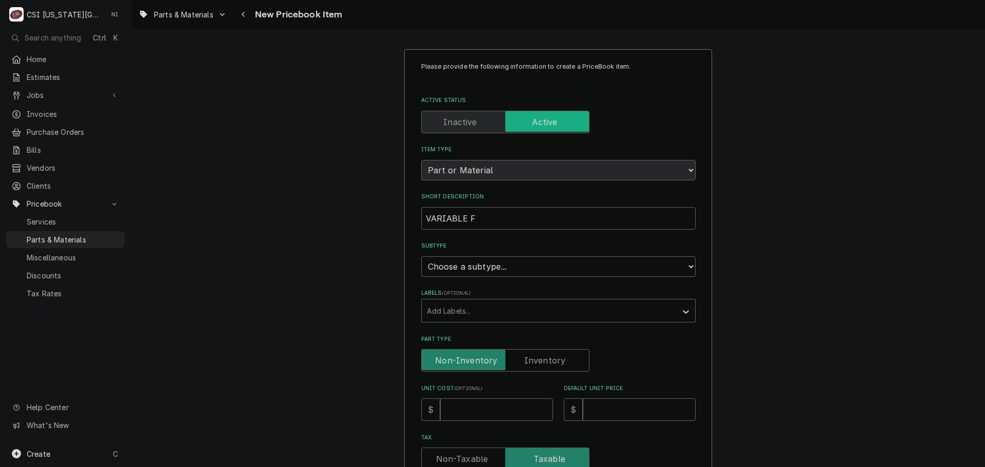
type input "VARIABLE FG"
type textarea "x"
type input "VARIABLE F"
type textarea "x"
type input "VARIABLE FR"
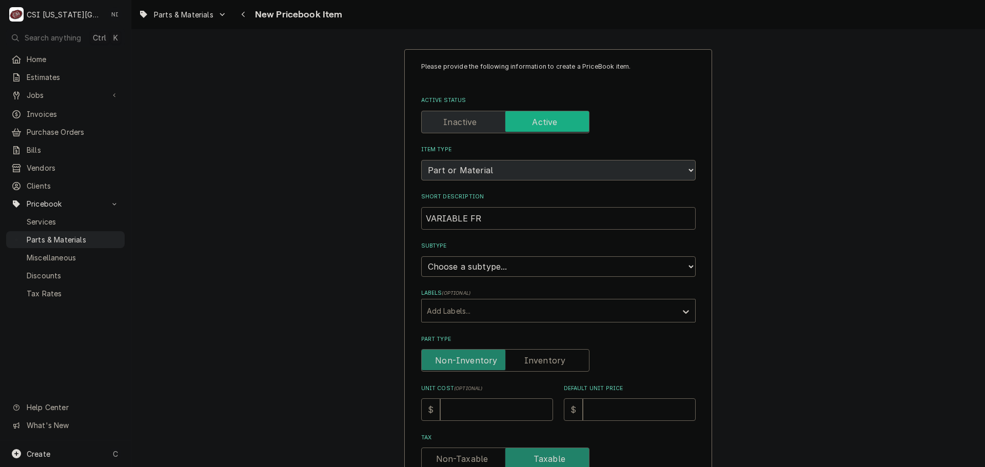
type textarea "x"
type input "VARIABLE FRE"
type textarea "x"
type input "VARIABLE FREG"
type textarea "x"
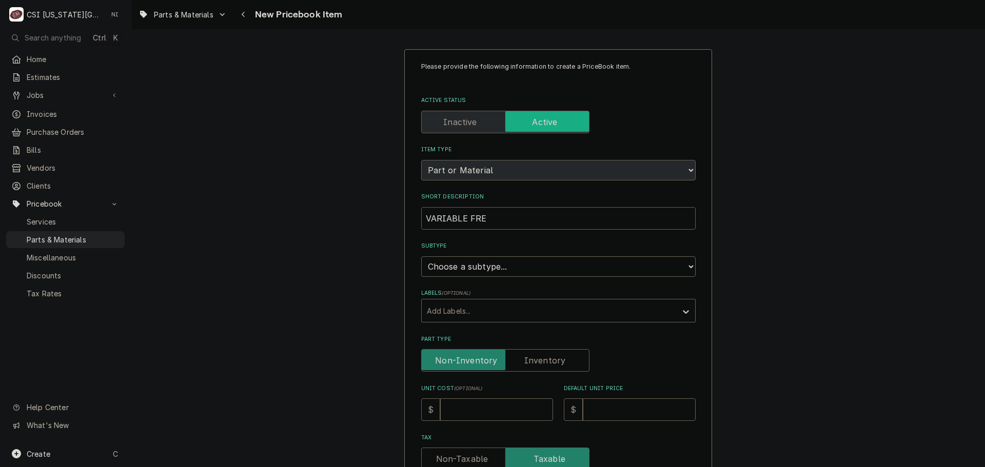
type input "VARIABLE FREQ"
type textarea "x"
type input "VARIABLE FREQU"
type textarea "x"
type input "VARIABLE FREQUE"
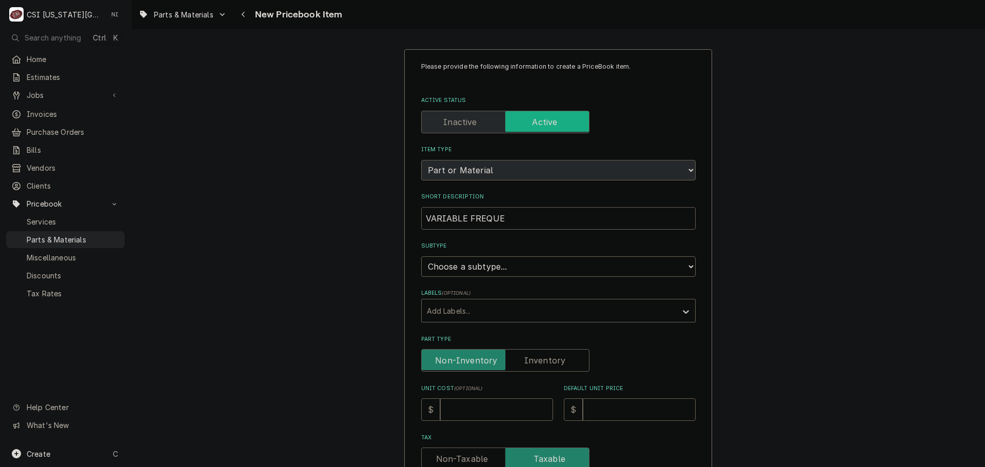
type textarea "x"
type input "VARIABLE FREQUEN"
type textarea "x"
type input "VARIABLE FREQUENC"
type textarea "x"
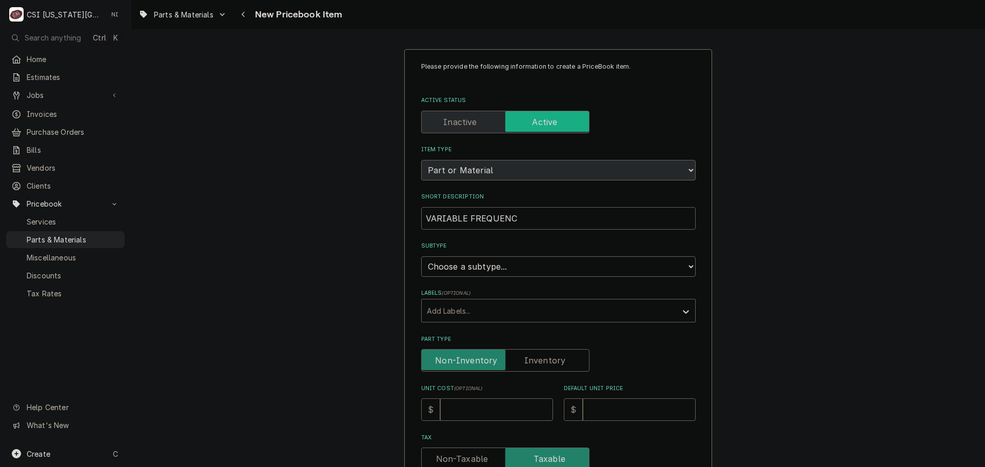
type input "VARIABLE FREQUENCY"
type textarea "x"
type input "VARIABLE FREQUENCY"
type textarea "x"
type input "VARIABLE FREQUENCY D"
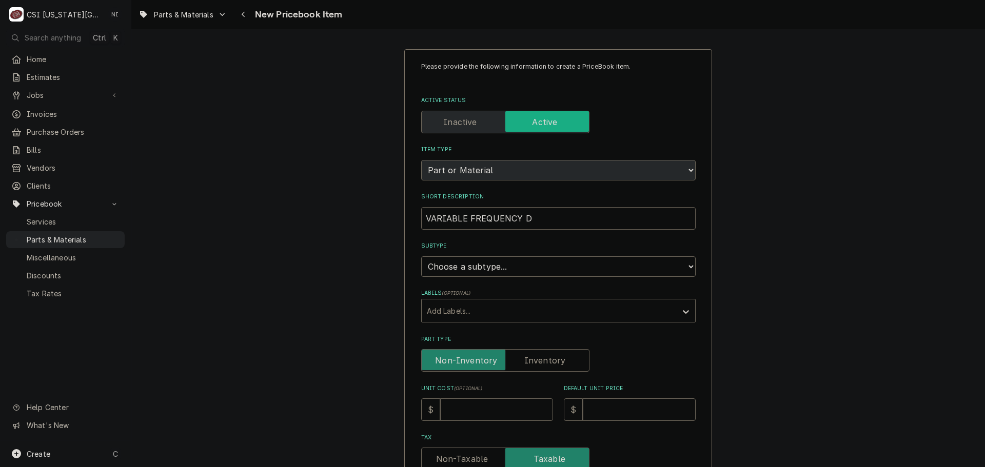
type textarea "x"
type input "VARIABLE FREQUENCY DR"
type textarea "x"
type input "VARIABLE FREQUENCY DRI"
type textarea "x"
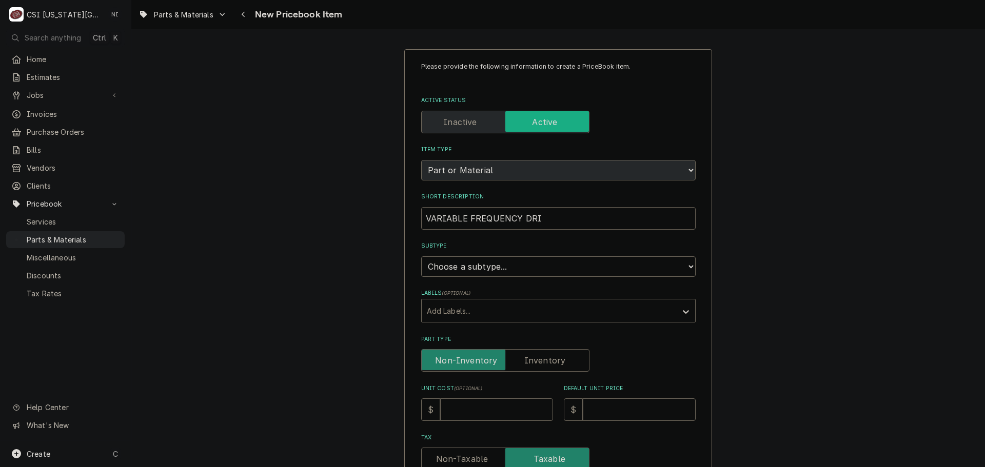
type input "VARIABLE FREQUENCY DRIV"
type textarea "x"
type input "VARIABLE FREQUENCY DRIVE"
type textarea "x"
type input "VARIABLE FREQUENCY DRIVE"
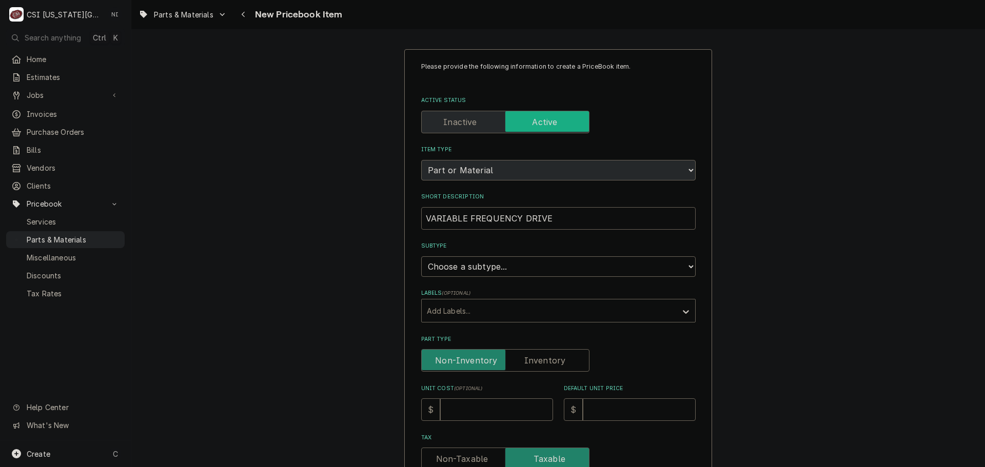
type textarea "x"
type input "VARIABLE FREQUENCY DRIVE 2"
type textarea "x"
type input "VARIABLE FREQUENCY DRIVE 2H"
type textarea "x"
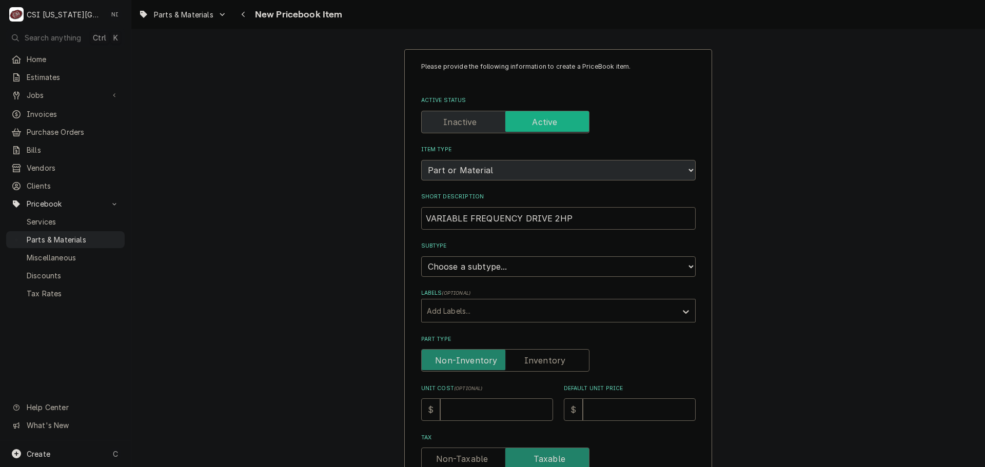
type input "VARIABLE FREQUENCY DRIVE 2HP"
click at [518, 262] on select "Choose a subtype... [#2-DUAL] AFTERHRS-WH-CHG-2 [#2-DUAL] BEV-EQUIP [#2-DUAL] B…" at bounding box center [558, 266] width 274 height 21
select select "45"
click at [421, 256] on select "Choose a subtype... [#2-DUAL] AFTERHRS-WH-CHG-2 [#2-DUAL] BEV-EQUIP [#2-DUAL] B…" at bounding box center [558, 266] width 274 height 21
type textarea "x"
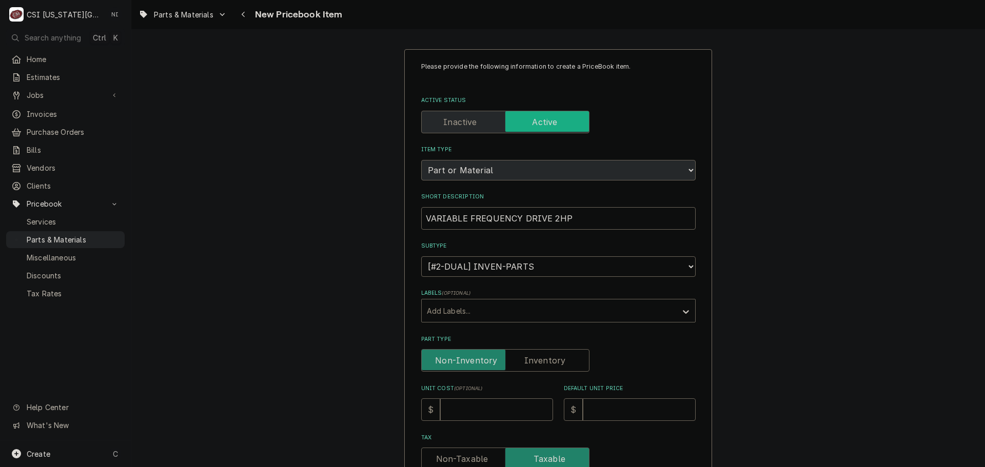
click at [546, 359] on label "Part Type" at bounding box center [505, 360] width 168 height 23
click at [546, 359] on input "Part Type" at bounding box center [505, 360] width 159 height 23
checkbox input "true"
click at [508, 410] on input "Unit Cost ( optional )" at bounding box center [496, 410] width 113 height 23
type textarea "x"
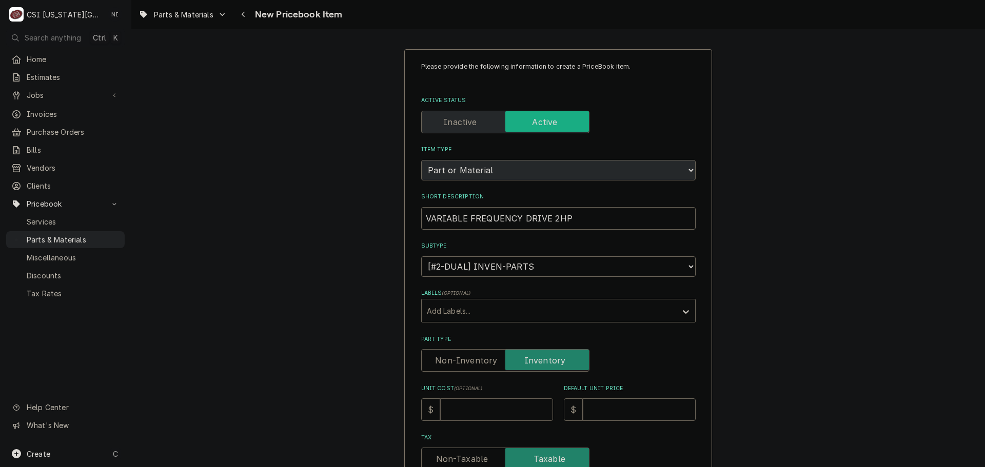
type input "3"
type textarea "x"
type input "36"
type textarea "x"
type input "366"
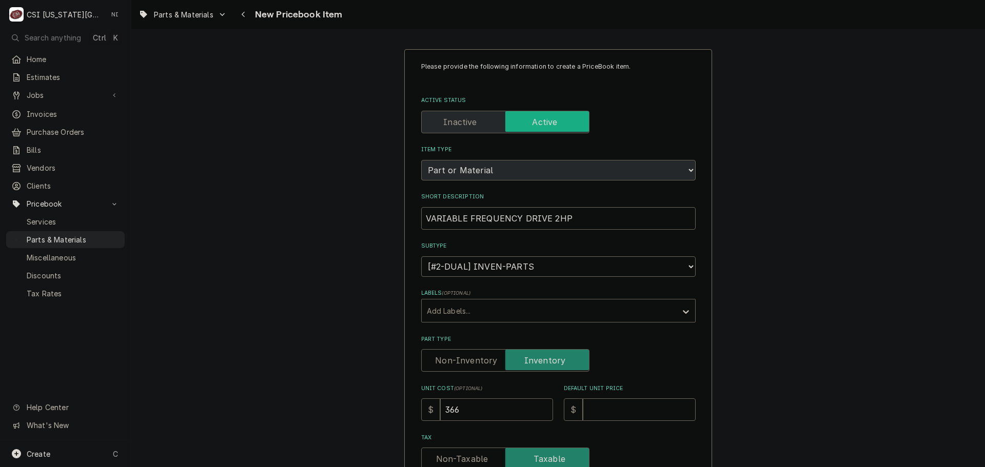
type textarea "x"
type input "366.6"
type textarea "x"
type input "366.64"
type textarea "x"
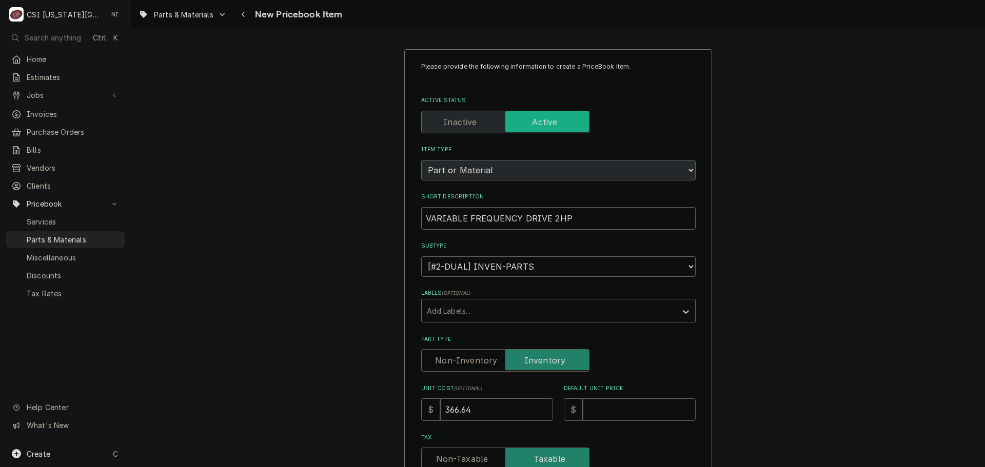
type input "6"
type textarea "x"
type input "61"
type textarea "x"
type input "611"
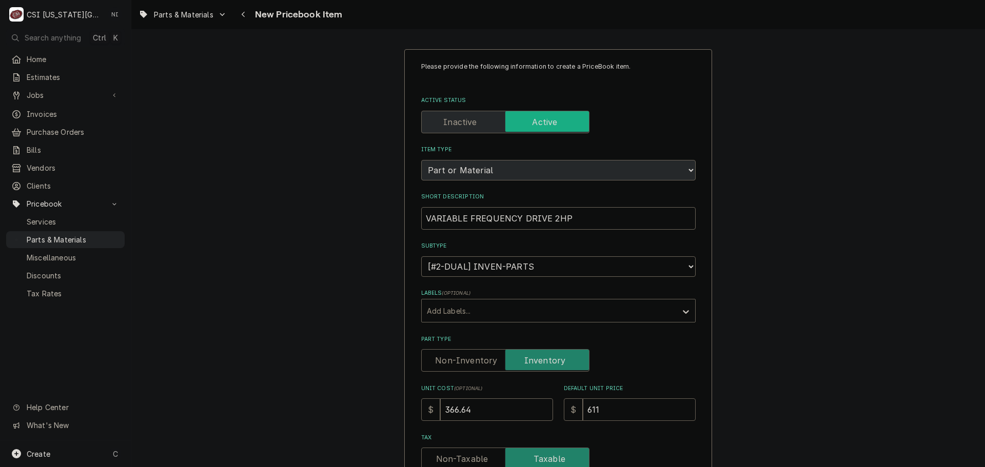
type textarea "x"
type input "611.07"
type textarea "x"
type input "611.07"
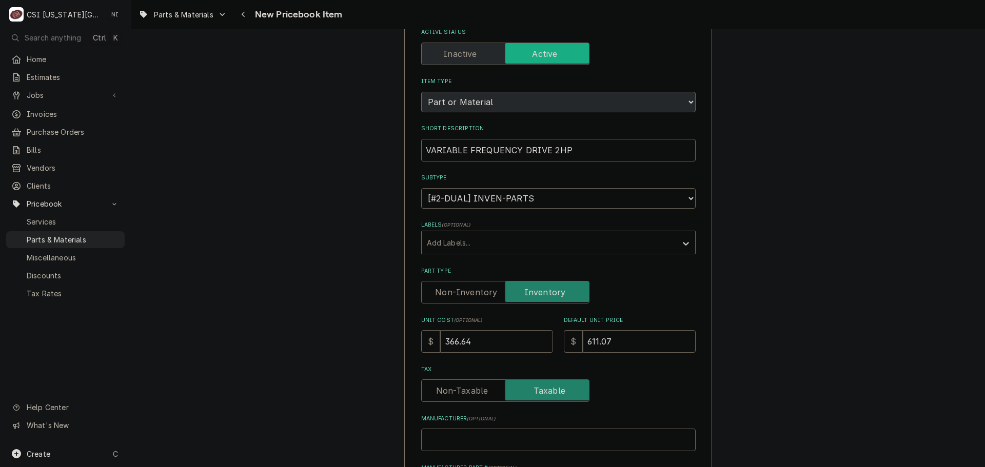
scroll to position [154, 0]
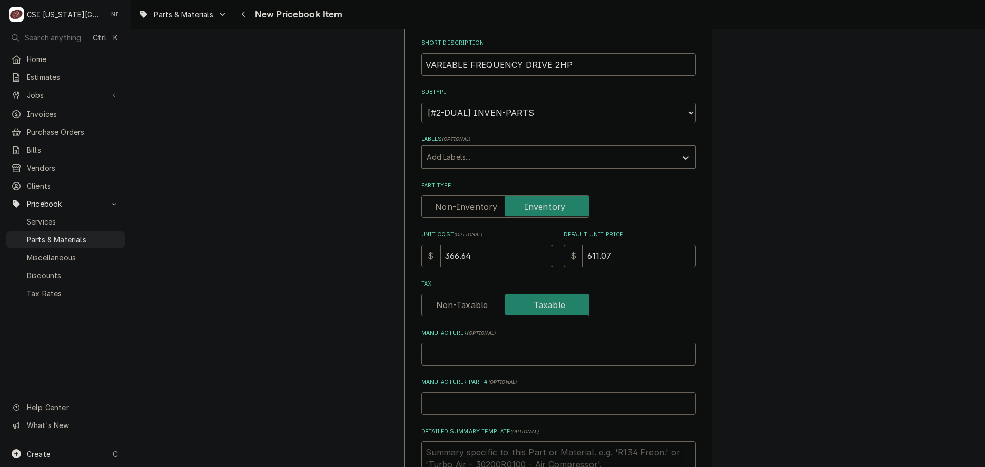
click at [501, 407] on input "Manufacturer Part # ( optional )" at bounding box center [558, 403] width 274 height 23
type textarea "x"
type input "C"
type textarea "x"
type input "CA"
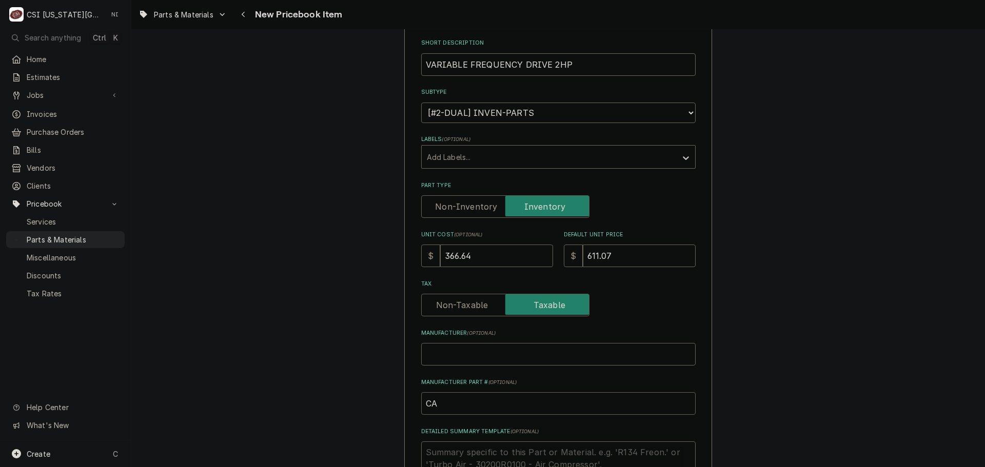
type textarea "x"
type input "CAR"
type textarea "x"
type input "CAR-"
type textarea "x"
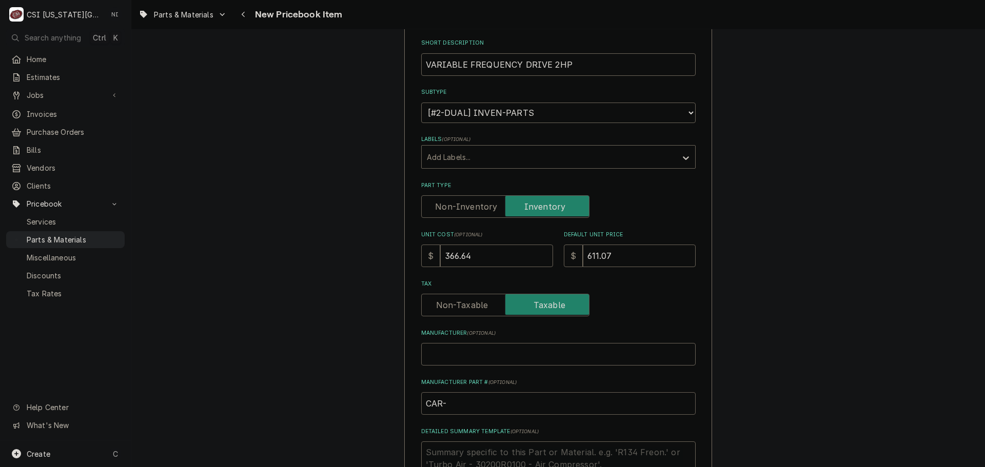
type input "CAR-E"
type textarea "x"
type input "CAR-ES"
type textarea "x"
type input "CAR-ESV"
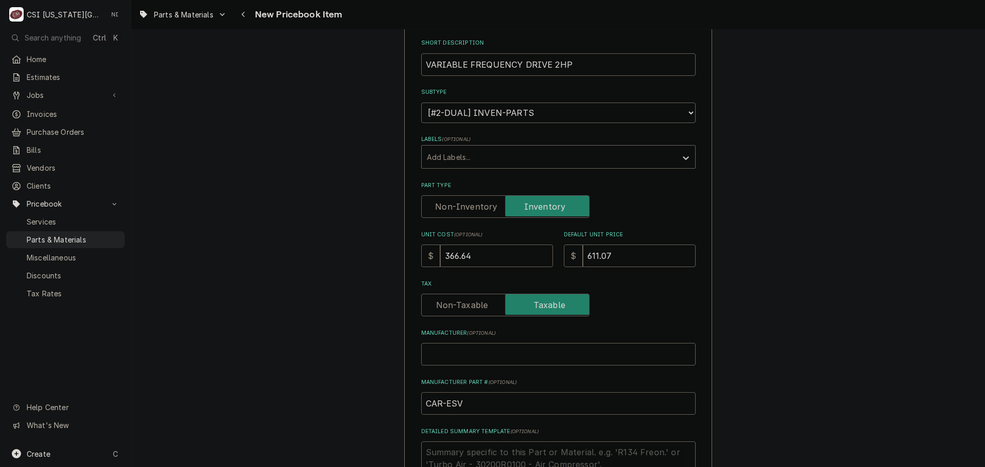
type textarea "x"
type input "CAR-ESV1"
type textarea "x"
type input "CAR-ESV15"
type textarea "x"
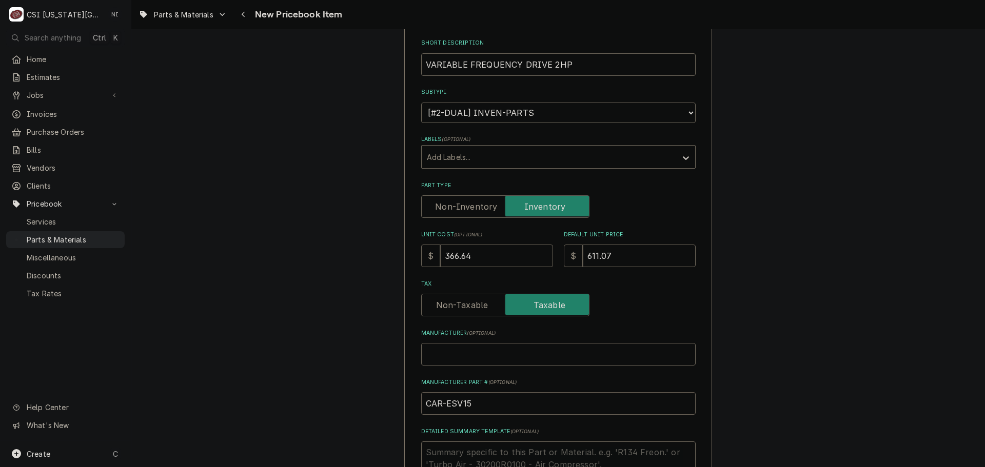
type input "CAR-ESV152"
type textarea "x"
type input "CAR-ESV152N"
type textarea "x"
type input "CAR-ESV152N0"
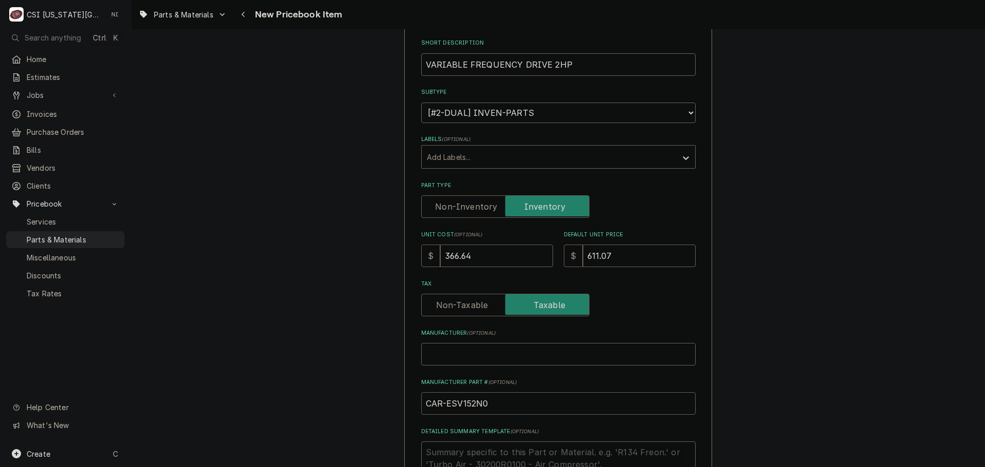
type textarea "x"
type input "CAR-ESV152N02"
type textarea "x"
type input "CAR-ESV152N02Y"
type textarea "x"
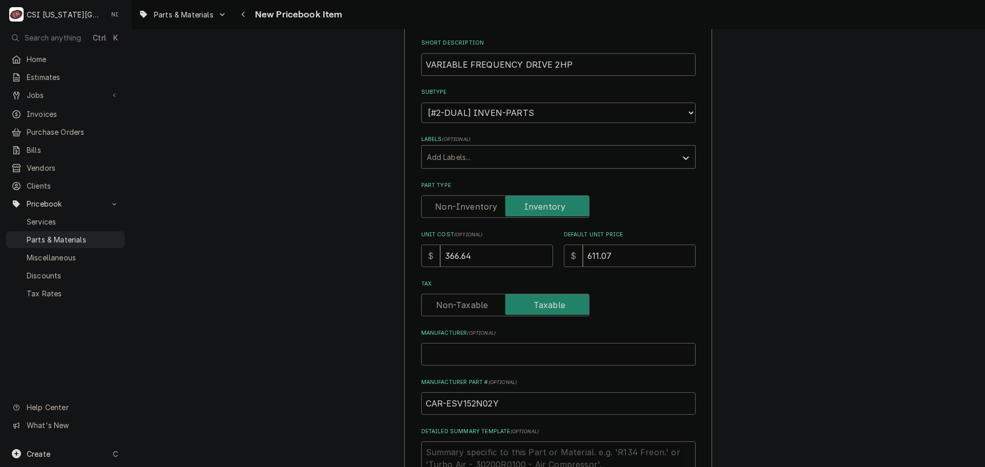
type input "CAR-ESV152N02YX"
type textarea "x"
type input "CAR-ESV152N02YXB"
type textarea "x"
type input "CAR-ESV152N02YXB5"
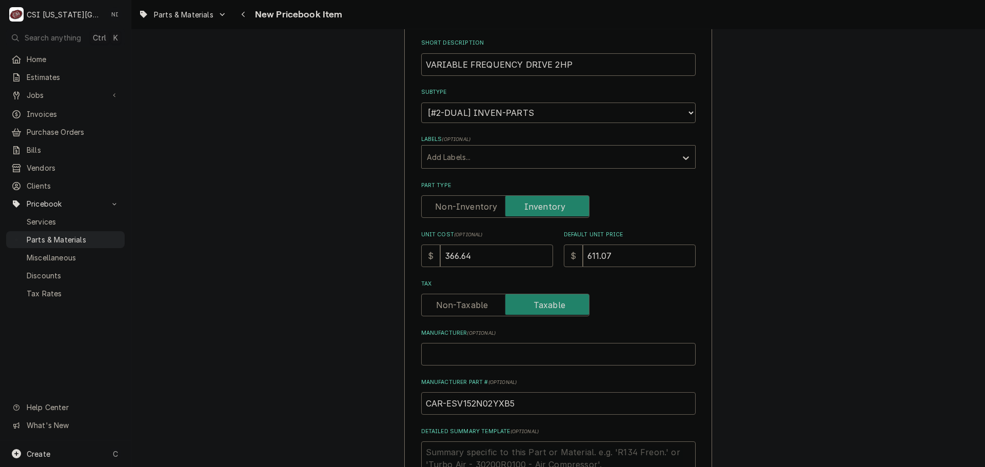
type textarea "x"
type input "CAR-ESV152N02YXB57"
type textarea "x"
drag, startPoint x: 519, startPoint y: 404, endPoint x: 433, endPoint y: 407, distance: 85.2
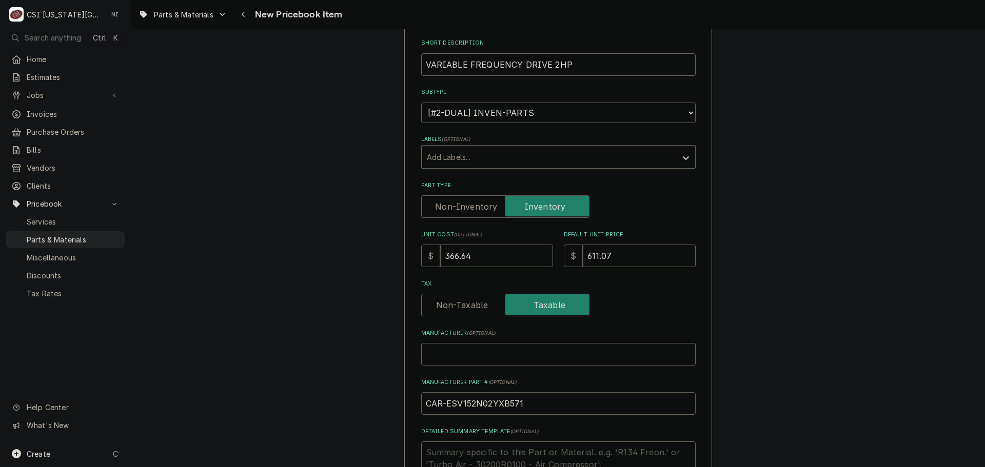
click at [583, 405] on input "CAR-ESV152N02YXB571" at bounding box center [558, 403] width 274 height 23
type input "CAR-ESV152N02YXB571"
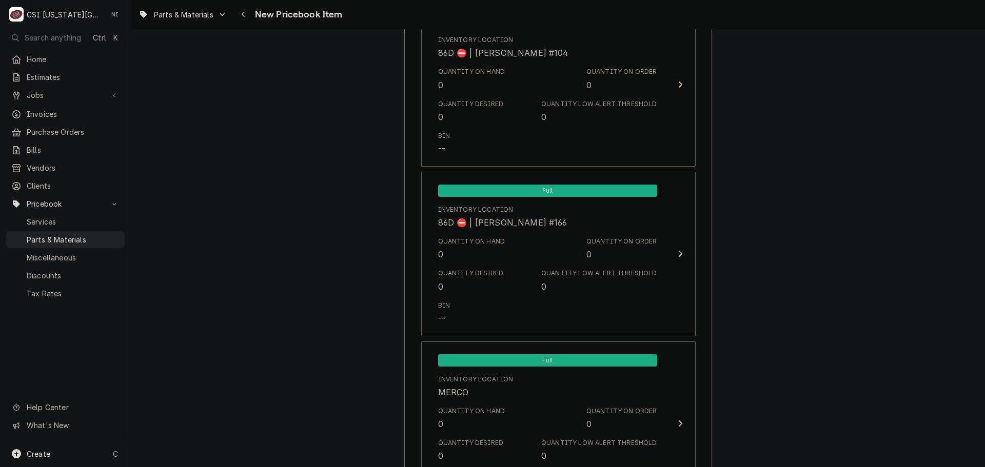
scroll to position [9713, 0]
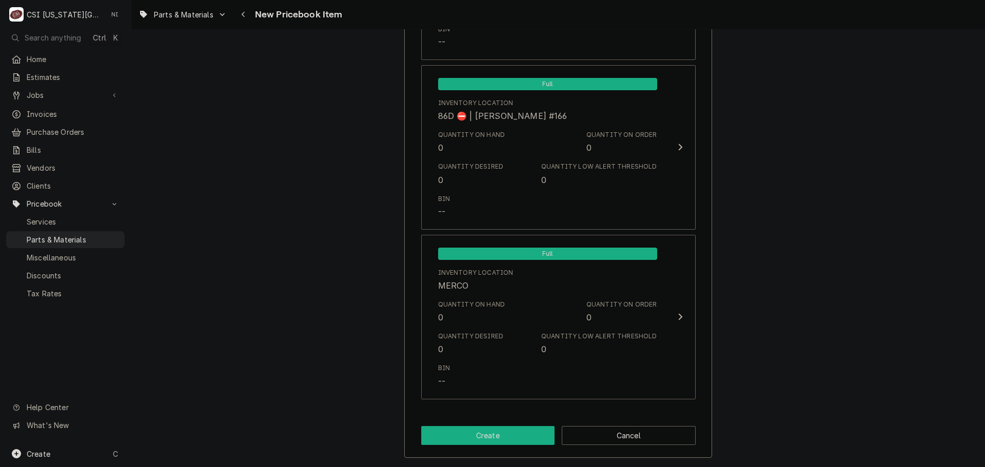
click at [504, 435] on button "Create" at bounding box center [488, 435] width 134 height 19
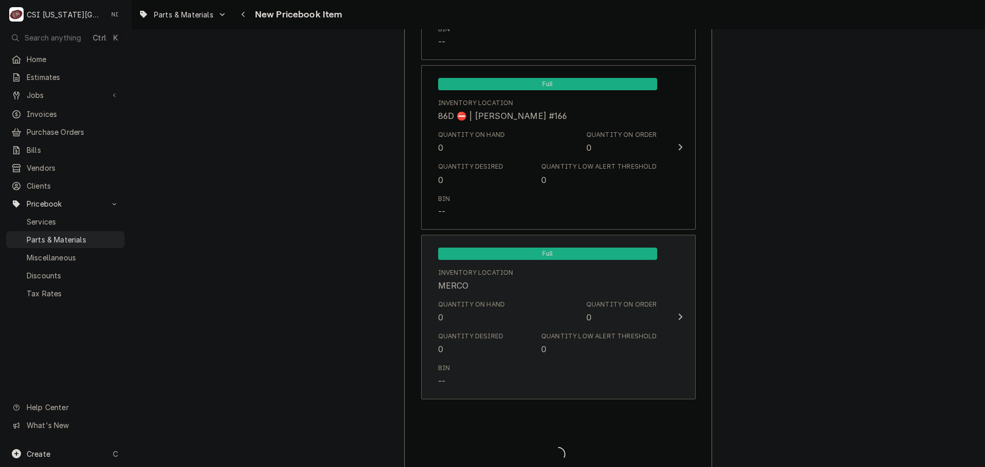
type textarea "x"
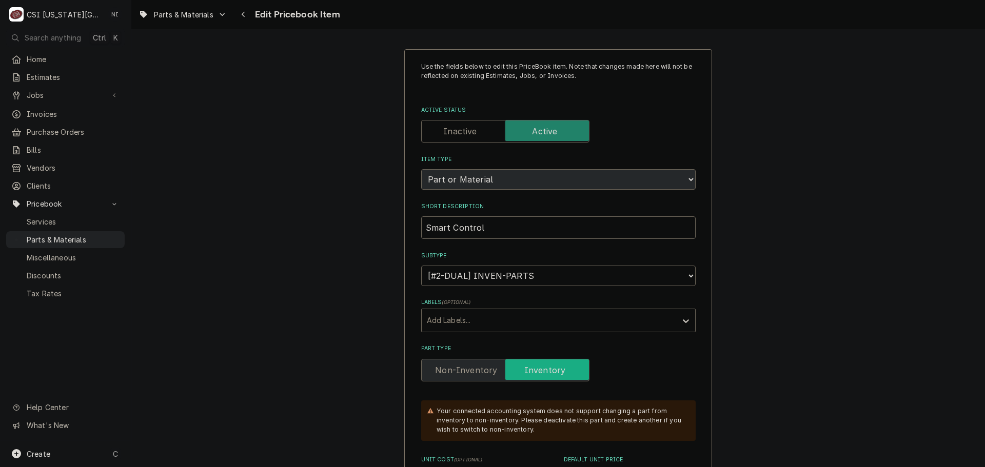
scroll to position [103, 0]
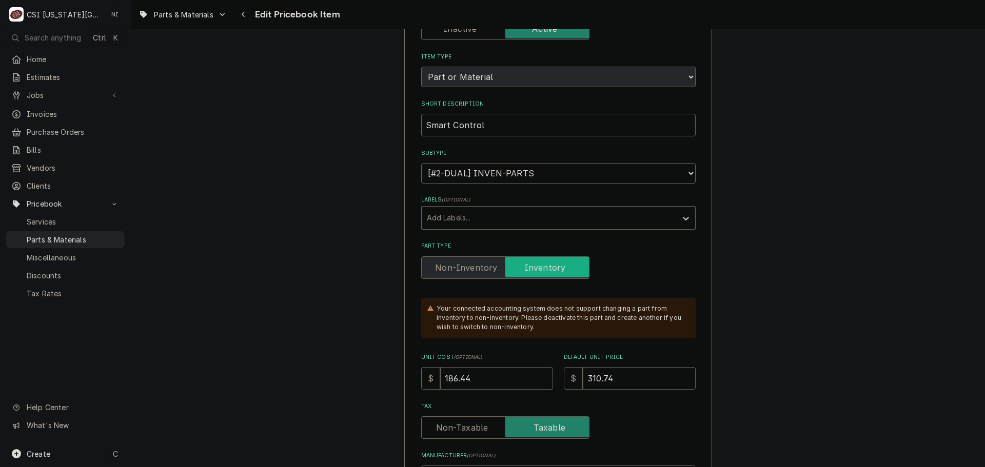
drag, startPoint x: 609, startPoint y: 380, endPoint x: 529, endPoint y: 383, distance: 79.6
click at [529, 383] on div "Unit Cost ( optional ) $ 186.44 Default Unit Price $ 310.74" at bounding box center [558, 371] width 274 height 36
type textarea "x"
type input "3"
type textarea "x"
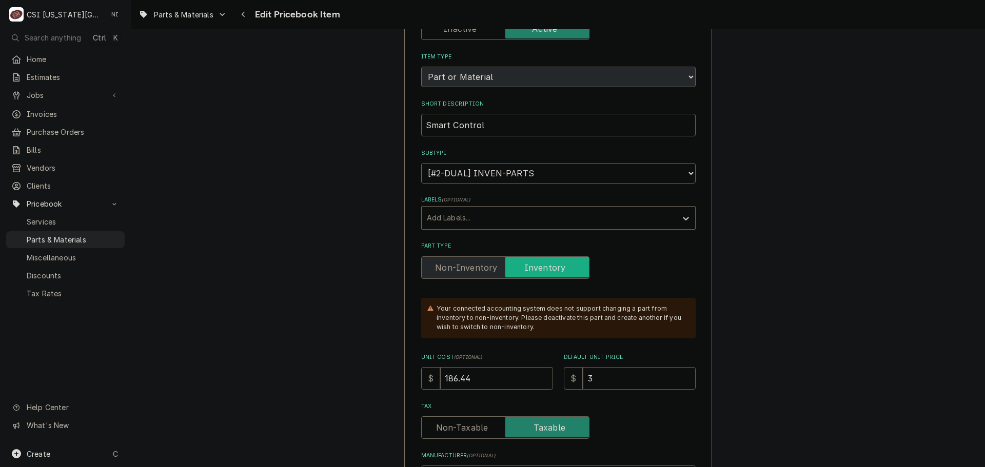
type input "32"
type textarea "x"
type input "328"
drag, startPoint x: 474, startPoint y: 379, endPoint x: 342, endPoint y: 366, distance: 132.4
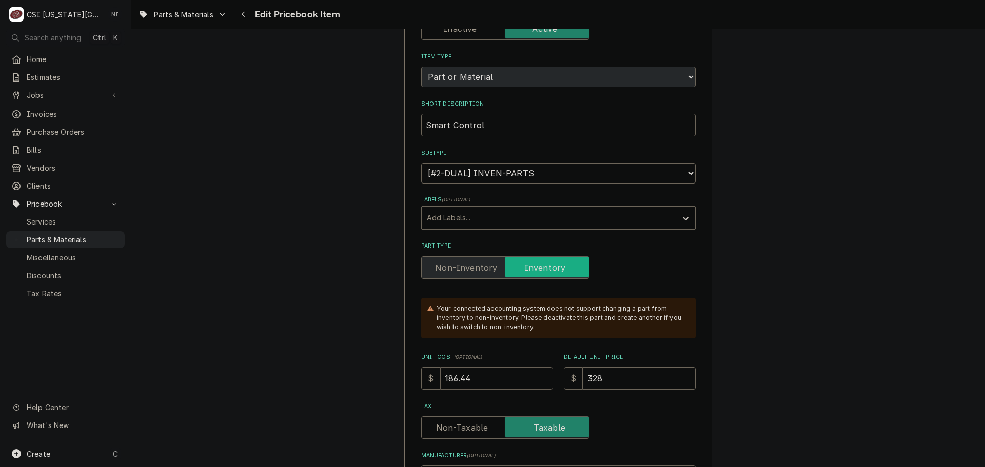
type textarea "x"
type input "1"
type textarea "x"
type input "19"
type textarea "x"
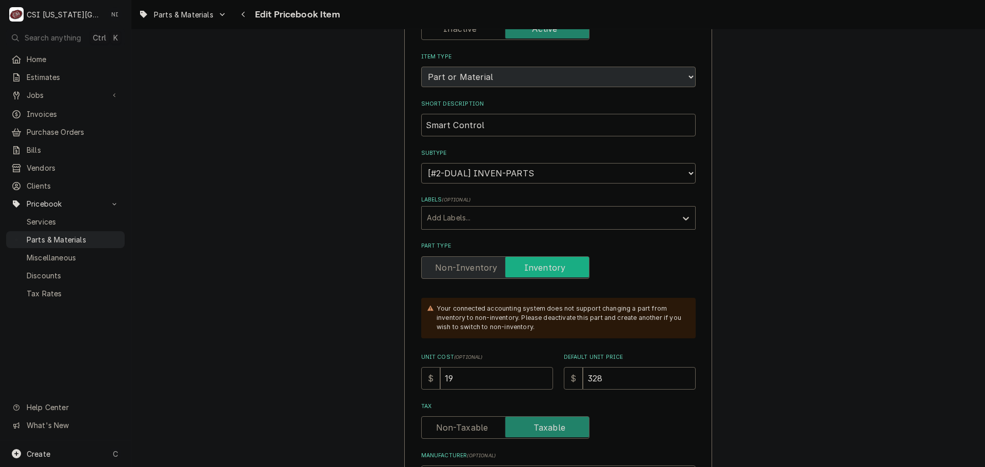
type input "196"
type textarea "x"
type input "196.8"
type textarea "x"
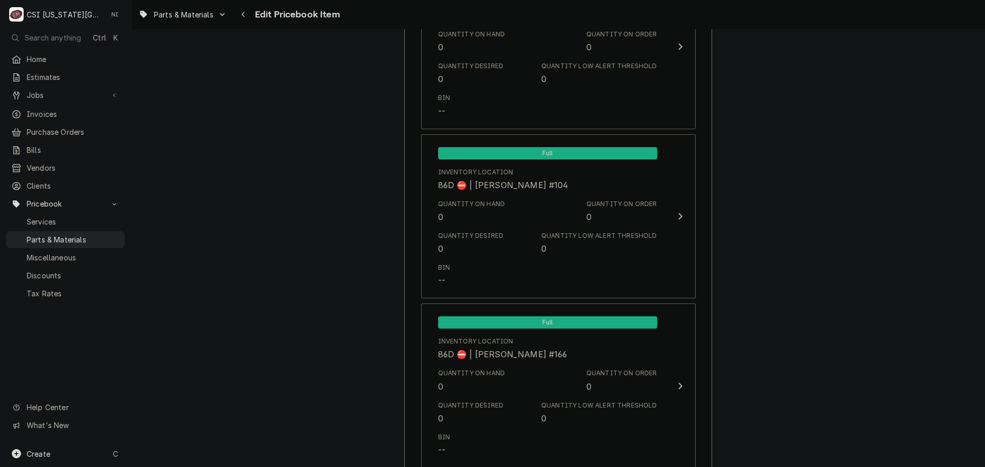
scroll to position [10026, 0]
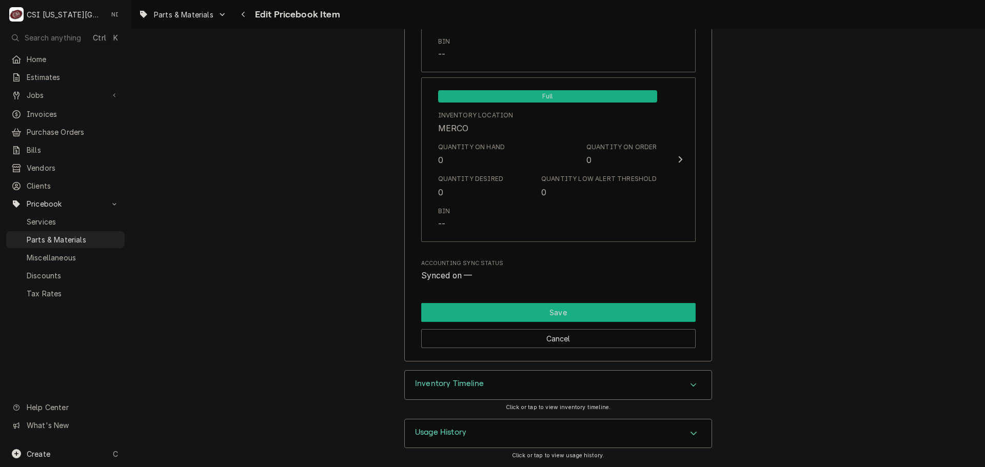
type input "196.80"
click at [622, 319] on button "Save" at bounding box center [558, 312] width 274 height 19
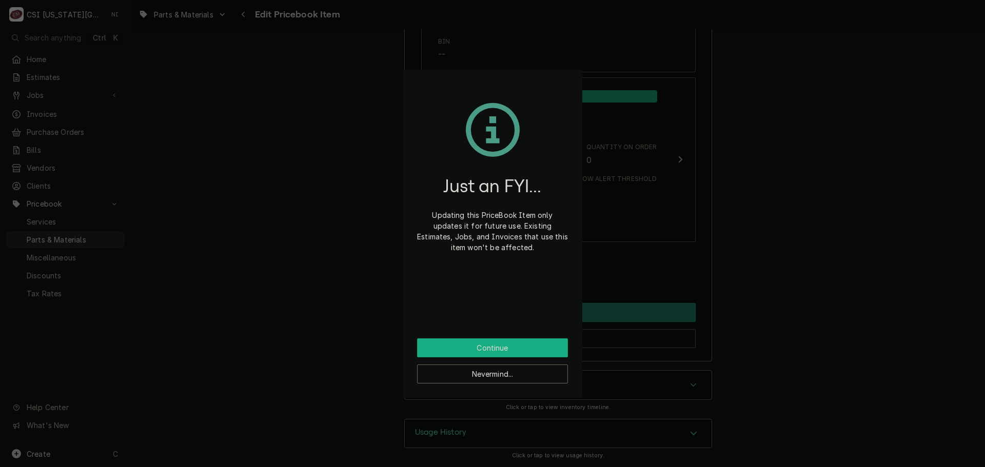
click at [493, 347] on button "Continue" at bounding box center [492, 348] width 151 height 19
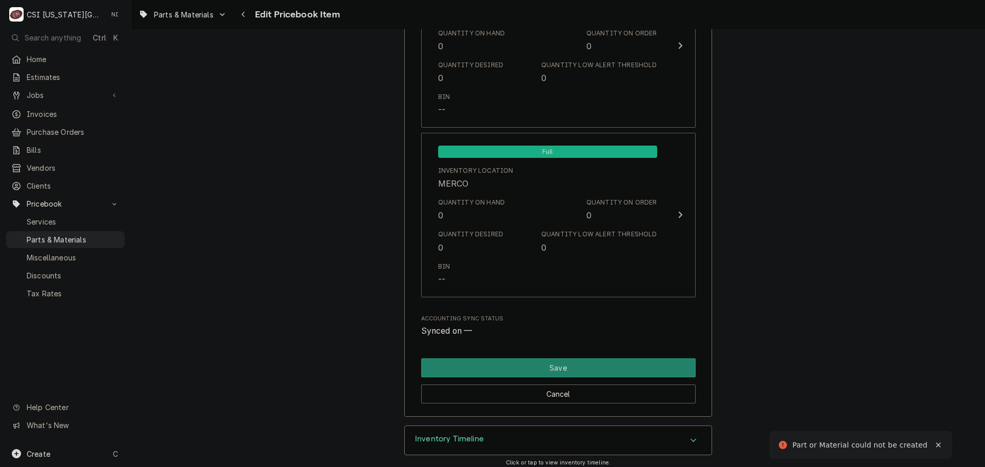
scroll to position [769, 0]
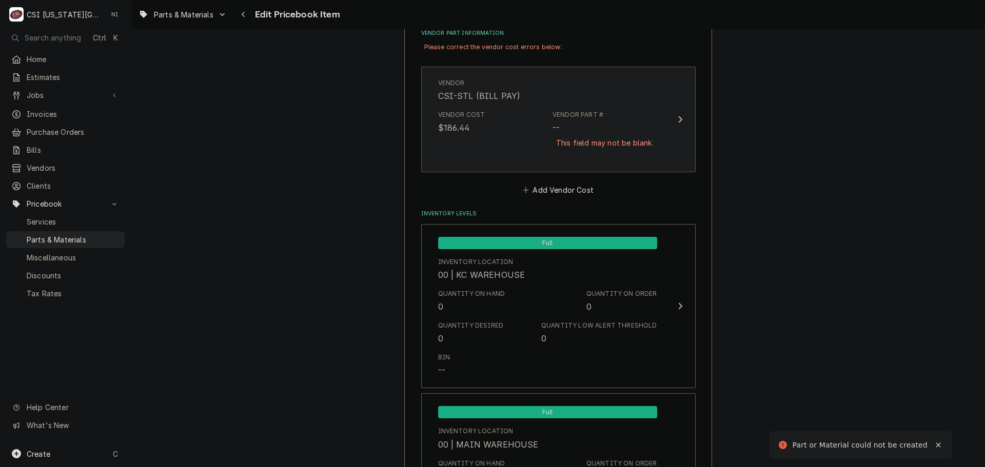
click at [574, 144] on div "This field may not be blank." at bounding box center [604, 143] width 104 height 18
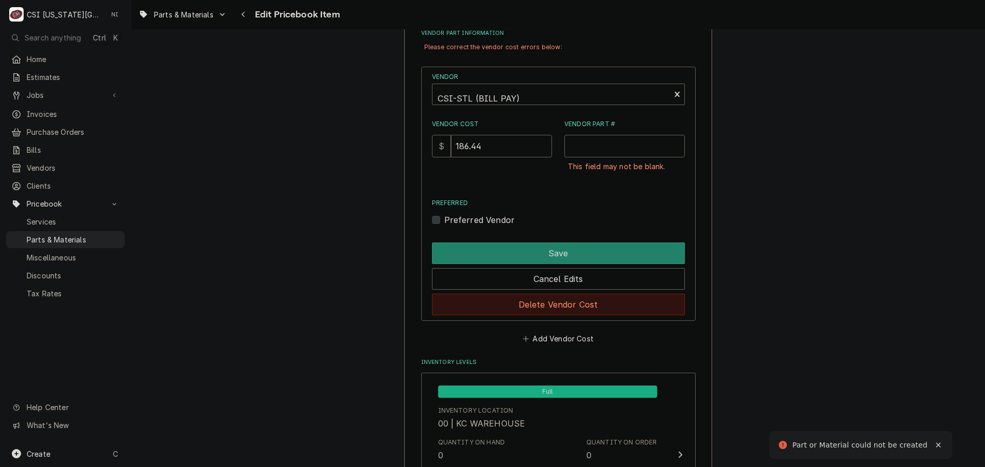
click at [565, 299] on button "Delete Vendor Cost" at bounding box center [558, 305] width 253 height 22
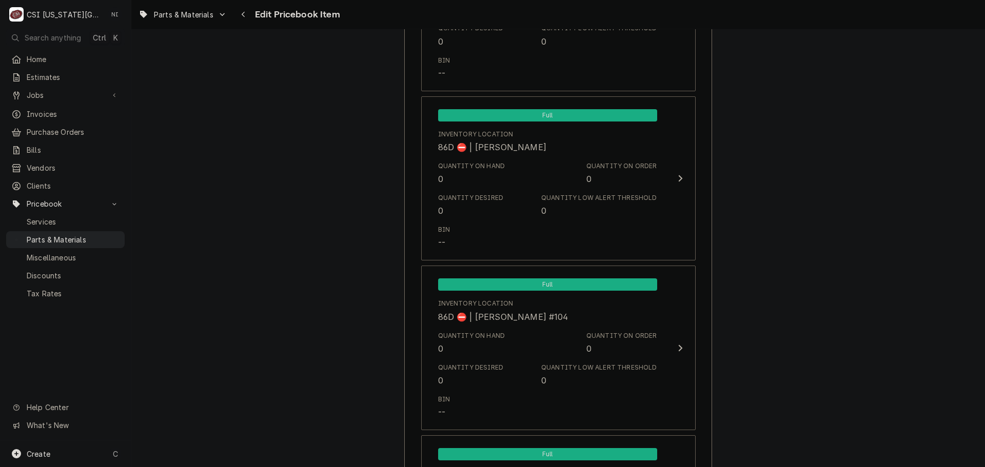
scroll to position [9965, 0]
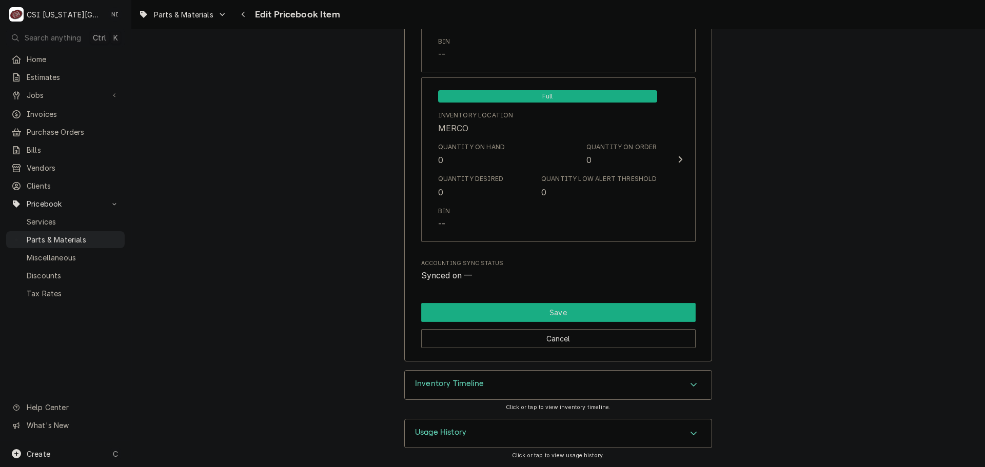
click at [541, 303] on button "Save" at bounding box center [558, 312] width 274 height 19
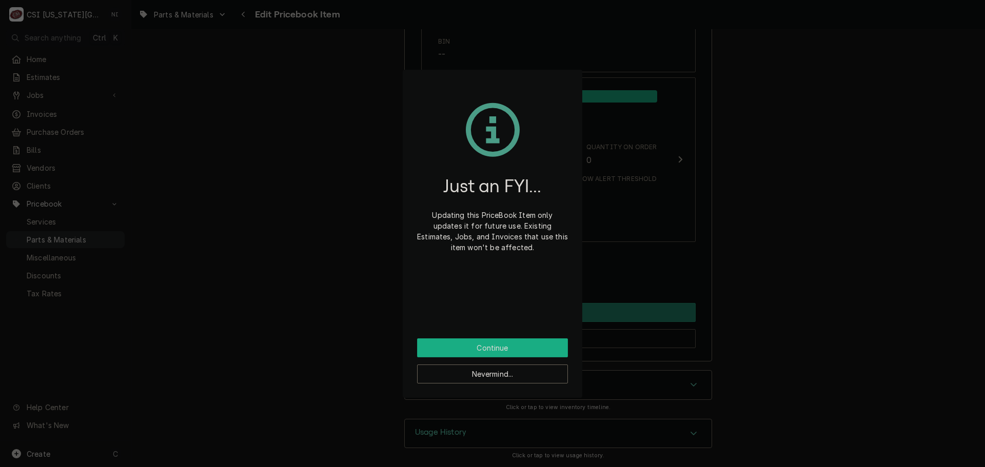
click at [519, 340] on button "Continue" at bounding box center [492, 348] width 151 height 19
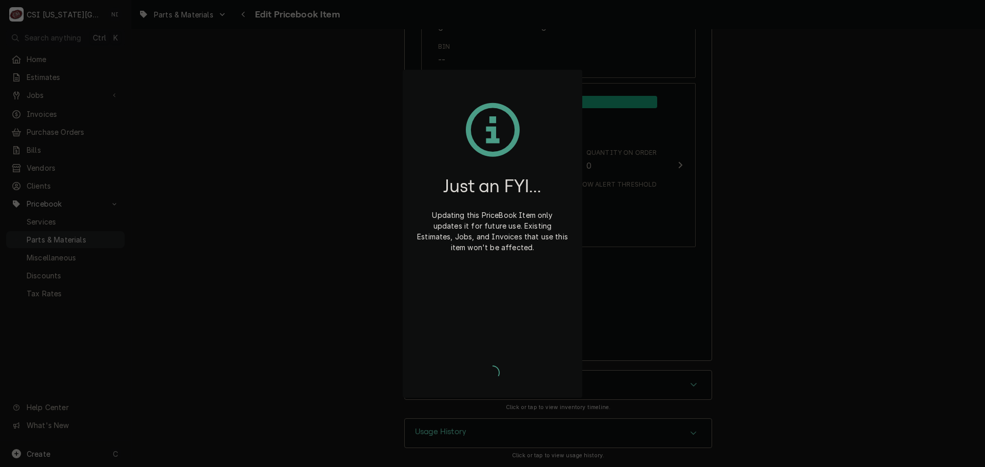
type textarea "x"
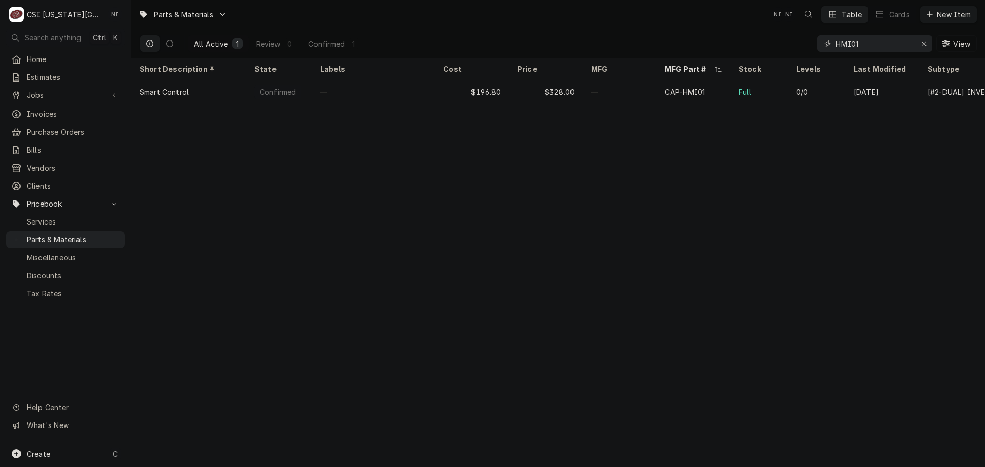
drag, startPoint x: 872, startPoint y: 45, endPoint x: 776, endPoint y: 37, distance: 96.8
click at [777, 40] on div "All Active 1 Review 0 Confirmed 1 HMI01 View" at bounding box center [558, 43] width 837 height 29
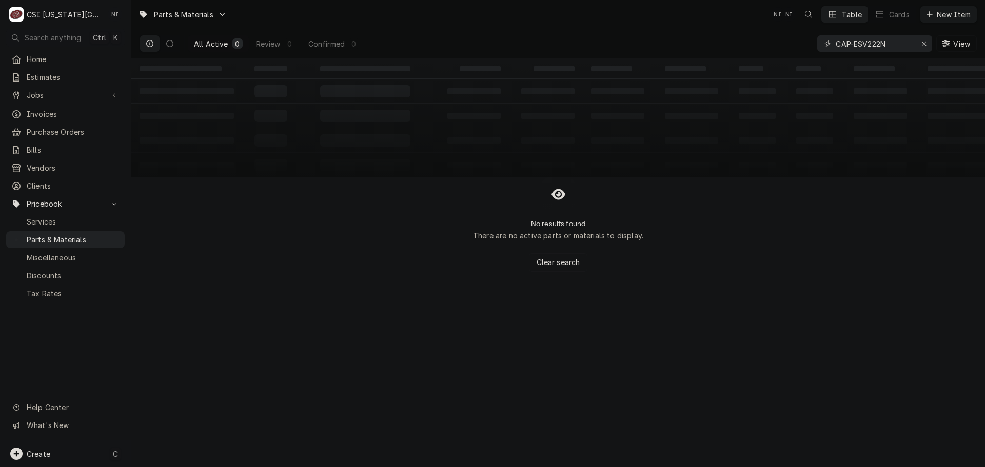
type input "CAP-ESV222N"
click at [73, 464] on div "Create C" at bounding box center [65, 454] width 131 height 27
click at [196, 456] on div "Pricebook Item" at bounding box center [184, 455] width 88 height 13
click at [270, 396] on div "Part or Material" at bounding box center [271, 395] width 71 height 13
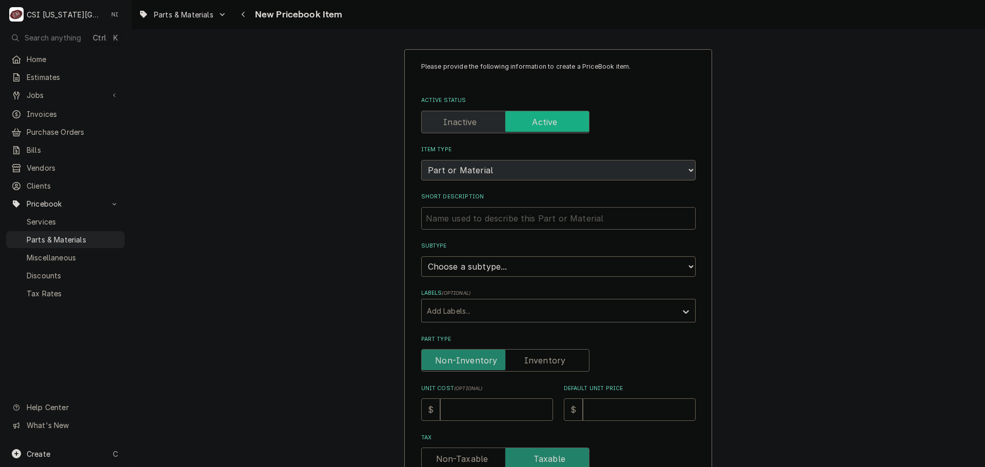
click at [542, 215] on input "Short Description" at bounding box center [558, 218] width 274 height 23
type textarea "x"
type input "A"
type textarea "x"
type input "AS"
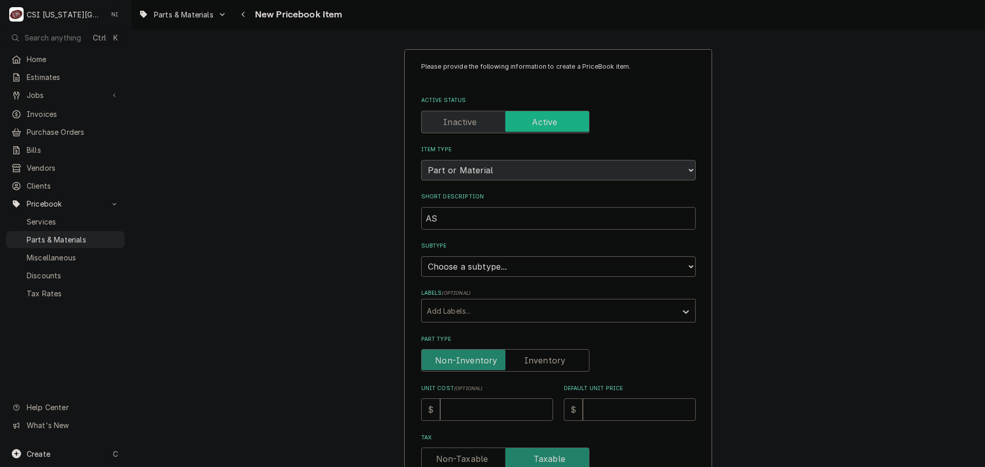
type textarea "x"
type input "ASS"
type textarea "x"
type input "ASSE"
type textarea "x"
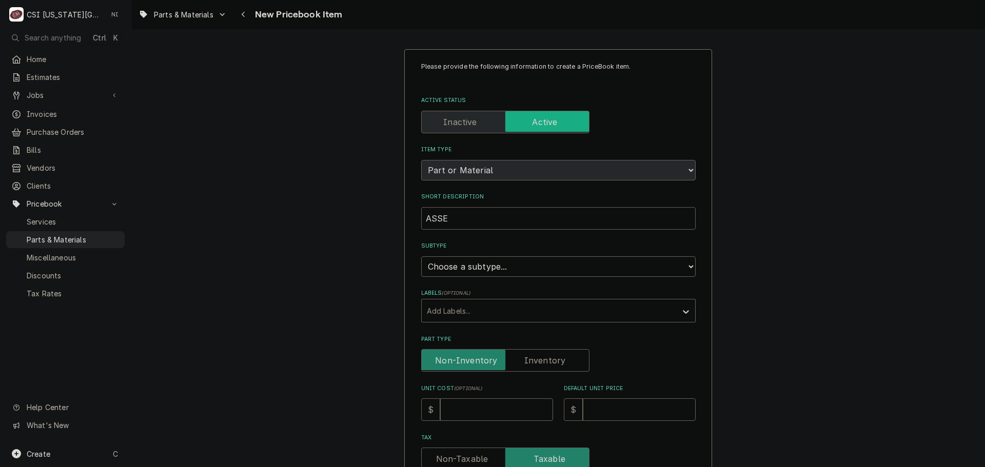
type input "ASSEM"
type textarea "x"
type input "ASSEMB"
type textarea "x"
type input "ASSEMBL"
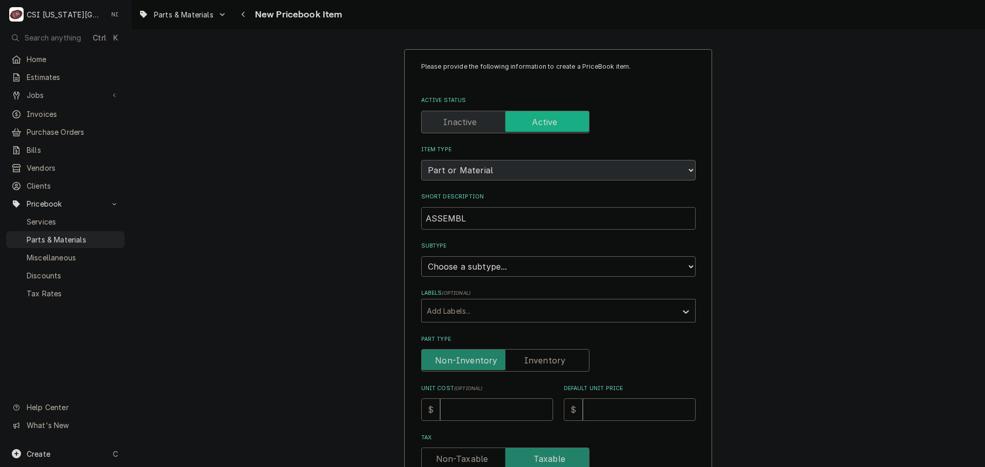
type textarea "x"
type input "ASSEMBLY"
type textarea "x"
type input "ASSEMBLY"
type textarea "x"
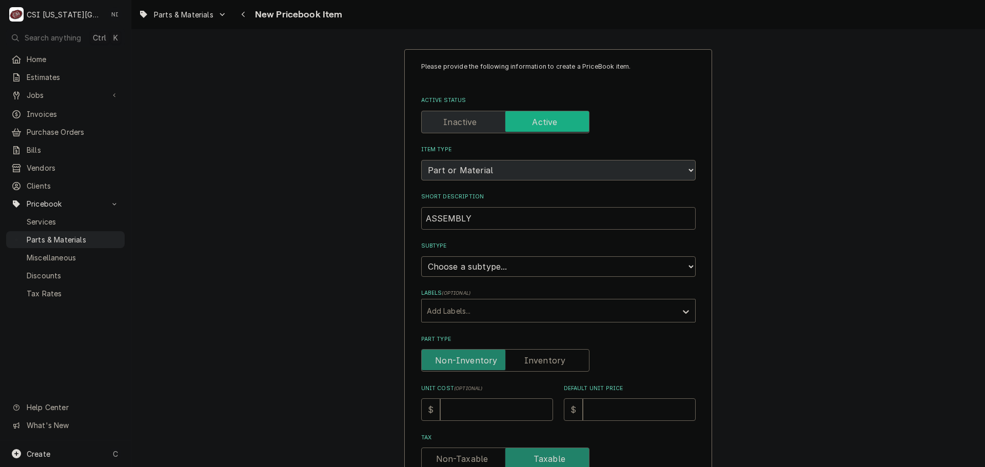
type input "ASSEMBLY"
type textarea "x"
type input "ASSEMBL"
type textarea "x"
type input "ASSEMB"
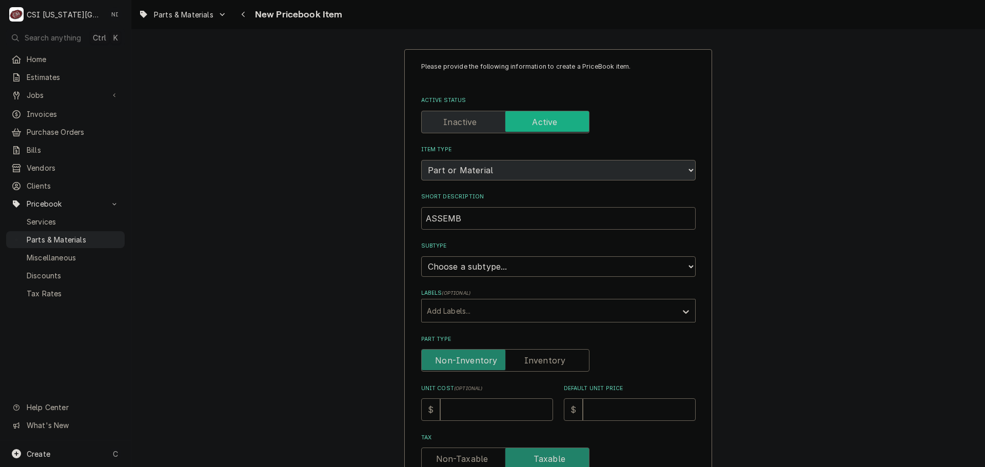
type textarea "x"
type input "ASSEM"
type textarea "x"
type input "ASSE"
type textarea "x"
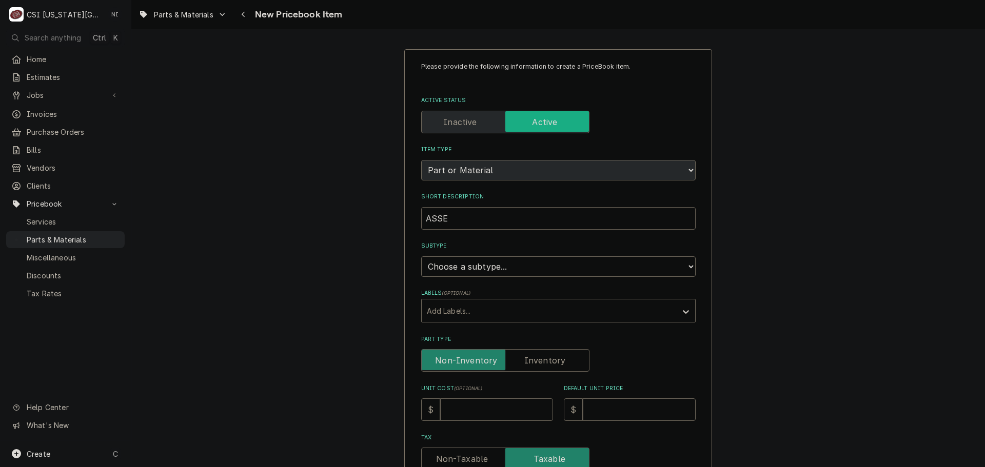
type input "ASS"
type textarea "x"
type input "AS"
type textarea "x"
type input "A"
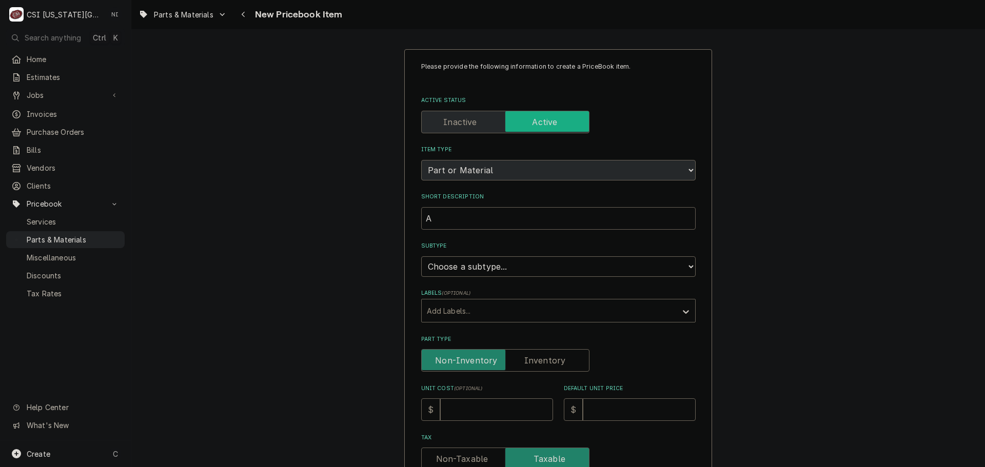
type textarea "x"
type input "SM"
type textarea "x"
type input "SMA"
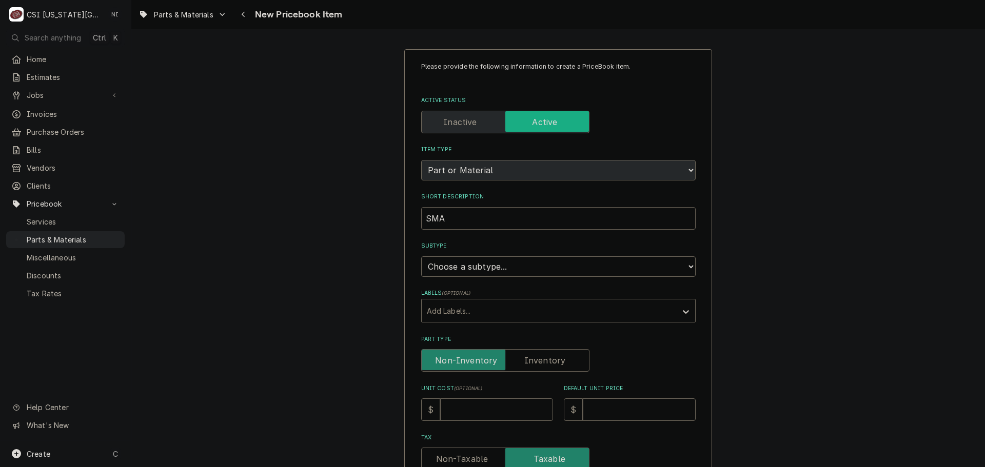
type textarea "x"
type input "SMAR"
type textarea "x"
type input "SMART"
type textarea "x"
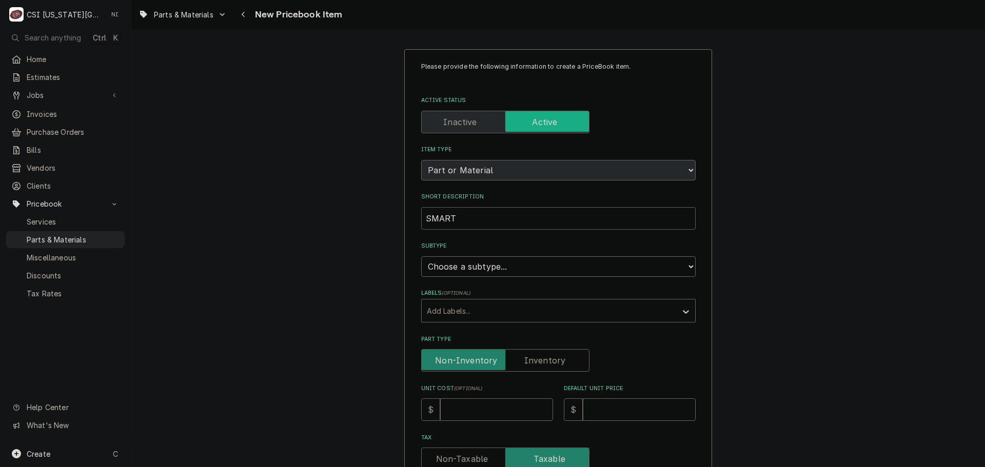
type input "SMART"
type textarea "x"
type input "SMART C"
type textarea "x"
type input "SMART CO"
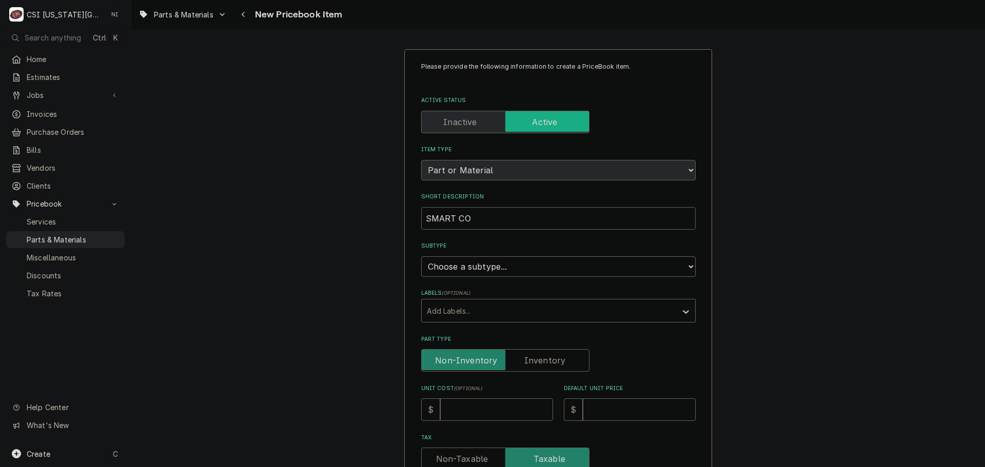
type textarea "x"
type input "SMART CON"
type textarea "x"
type input "SMART CONT"
type textarea "x"
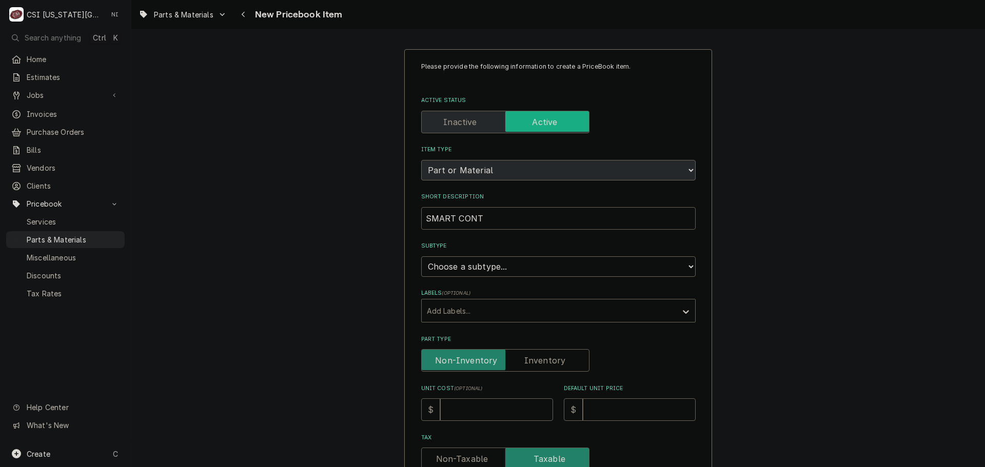
type input "SMART CONTR"
type textarea "x"
type input "SMART CONTRO"
type textarea "x"
type input "SMART CONTROL"
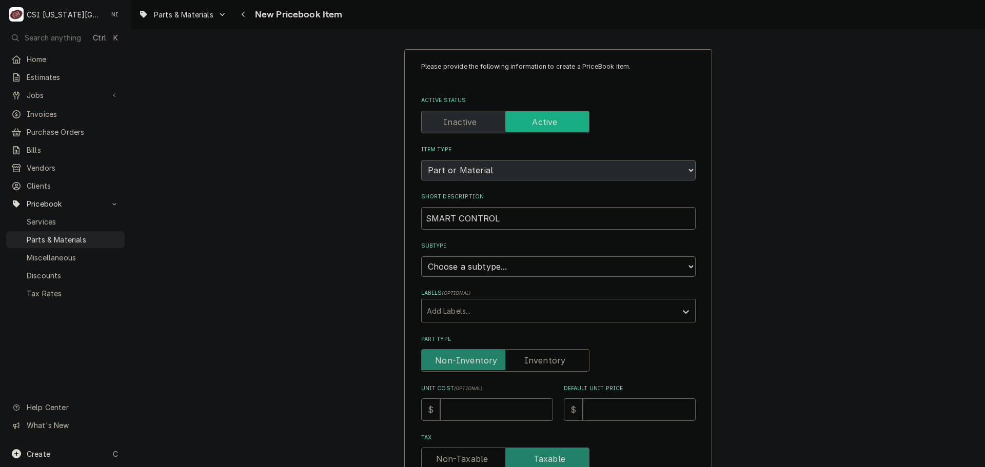
type textarea "x"
type input "SMART CONTROL"
type textarea "x"
type input "SMART CONTROL A"
type textarea "x"
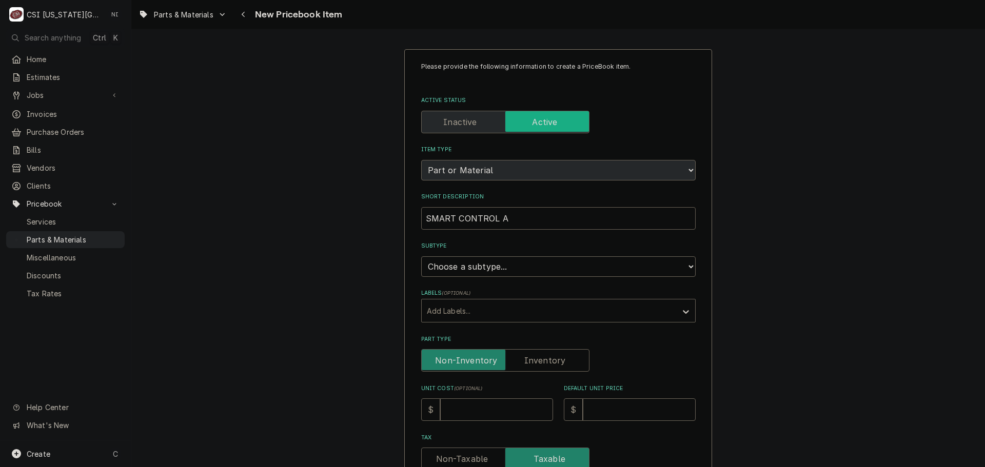
type input "SMART CONTROL AS"
type textarea "x"
type input "SMART CONTROL ASS"
type textarea "x"
type input "SMART CONTROL ASSE"
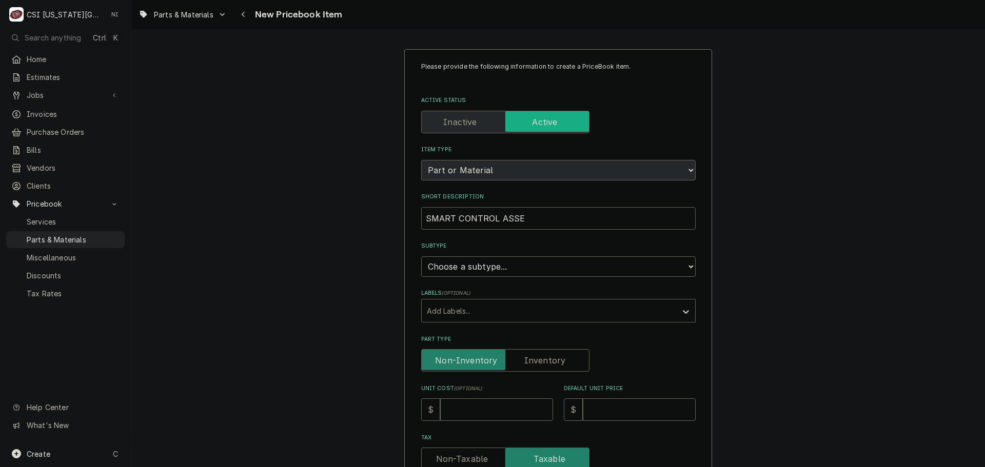
type textarea "x"
type input "SMART CONTROL ASSEM"
type textarea "x"
type input "SMART CONTROL ASSEMB"
type textarea "x"
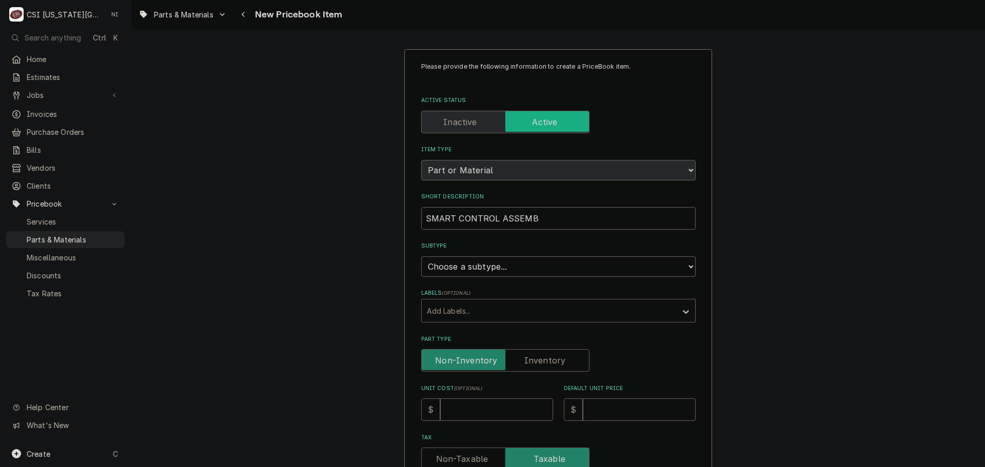
type input "SMART CONTROL ASSEMBL"
type textarea "x"
type input "SMART CONTROL ASSEMBLY"
click at [496, 263] on select "Choose a subtype... [#2-DUAL] AFTERHRS-WH-CHG-2 [#2-DUAL] BEV-EQUIP [#2-DUAL] B…" at bounding box center [558, 266] width 274 height 21
select select "45"
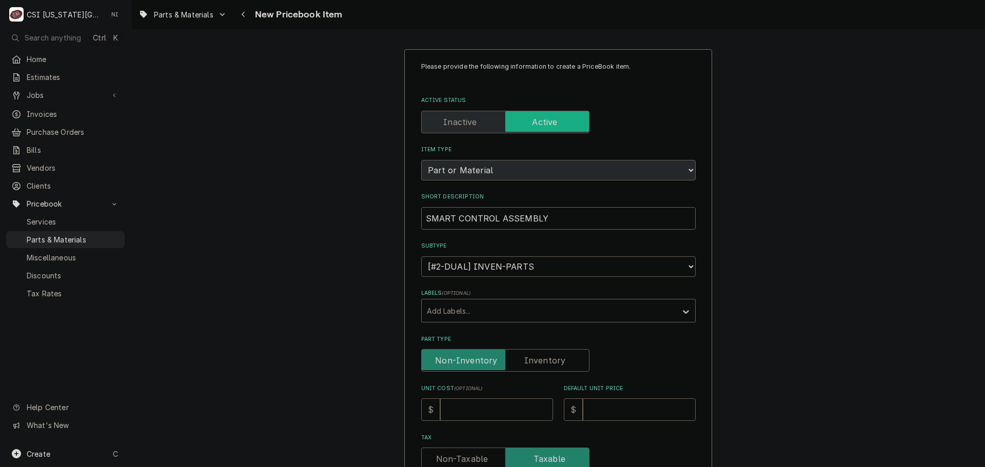
click at [421, 256] on select "Choose a subtype... [#2-DUAL] AFTERHRS-WH-CHG-2 [#2-DUAL] BEV-EQUIP [#2-DUAL] B…" at bounding box center [558, 266] width 274 height 21
type textarea "x"
click at [572, 365] on input "Part Type" at bounding box center [505, 360] width 159 height 23
checkbox input "true"
type textarea "x"
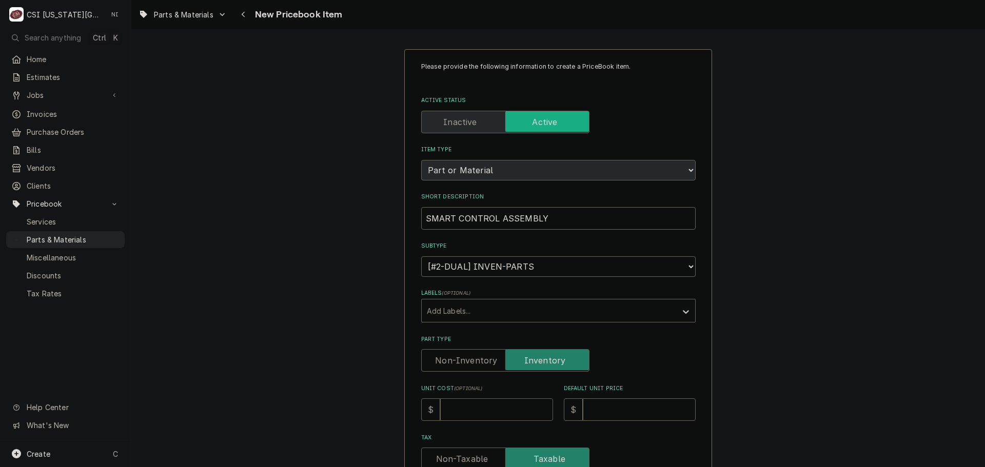
click at [520, 410] on input "Unit Cost ( optional )" at bounding box center [496, 410] width 113 height 23
type input "4"
type textarea "x"
type input "46"
type textarea "x"
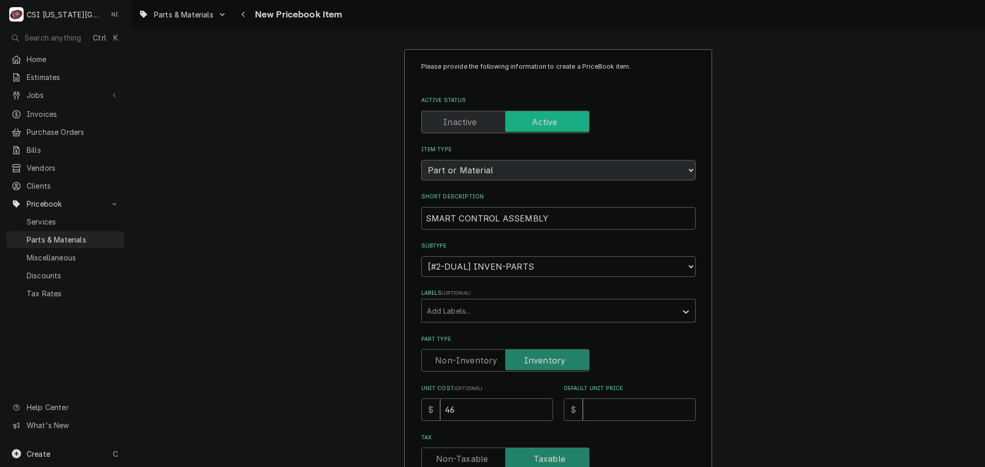
type input "466"
type textarea "x"
type input "466.3"
type textarea "x"
type input "466.32"
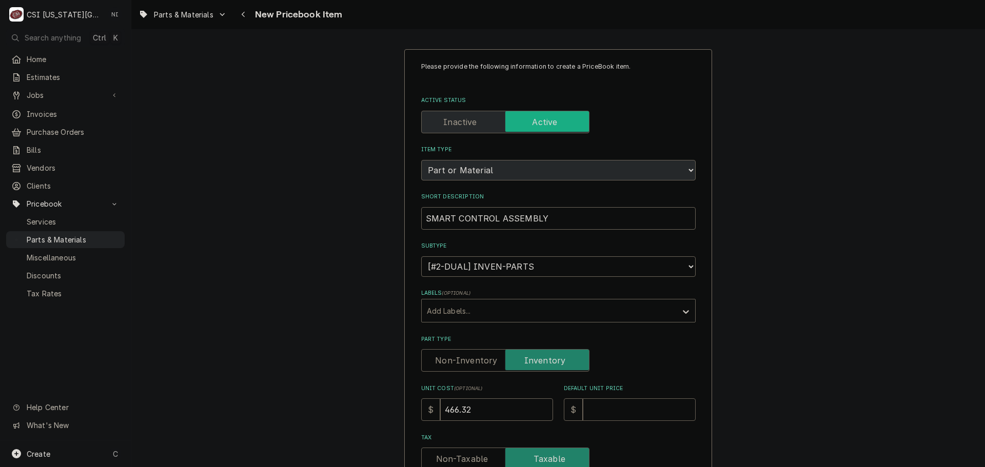
click at [619, 406] on input "Default Unit Price" at bounding box center [639, 410] width 113 height 23
type textarea "x"
type input "7"
type textarea "x"
type input "77"
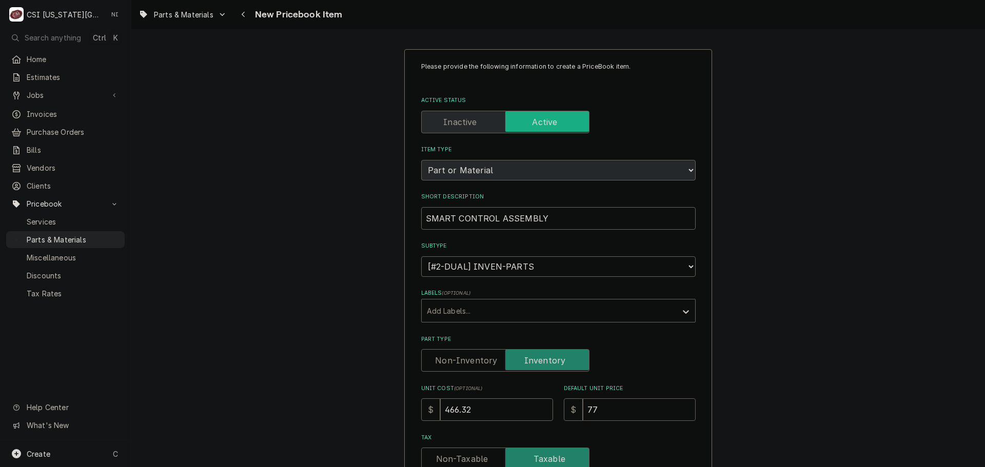
type textarea "x"
type input "777"
type textarea "x"
type input "777.2"
type textarea "x"
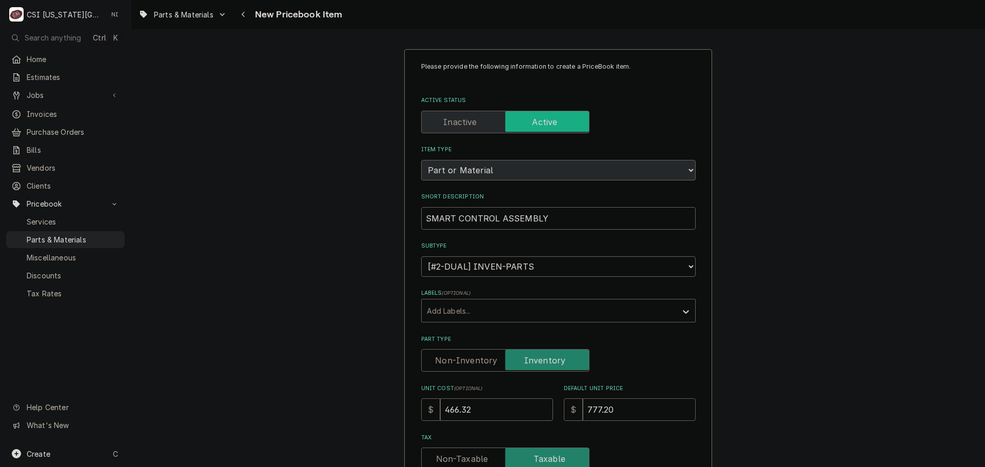
type input "777.20"
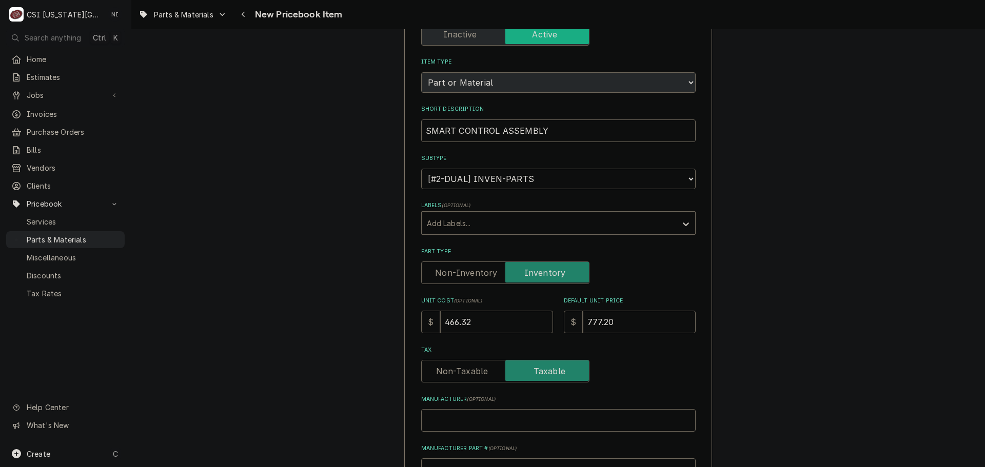
scroll to position [154, 0]
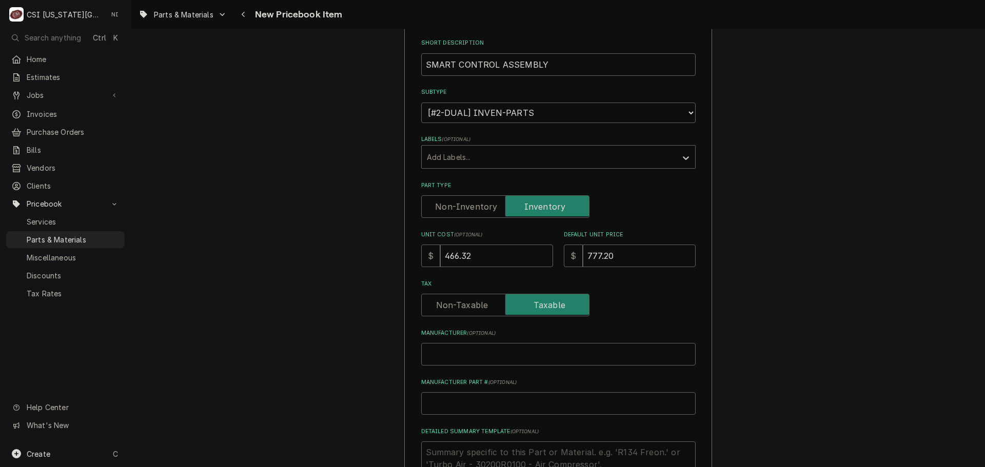
click at [487, 394] on input "Manufacturer Part # ( optional )" at bounding box center [558, 403] width 274 height 23
type textarea "x"
type input "C"
type textarea "x"
type input "CA"
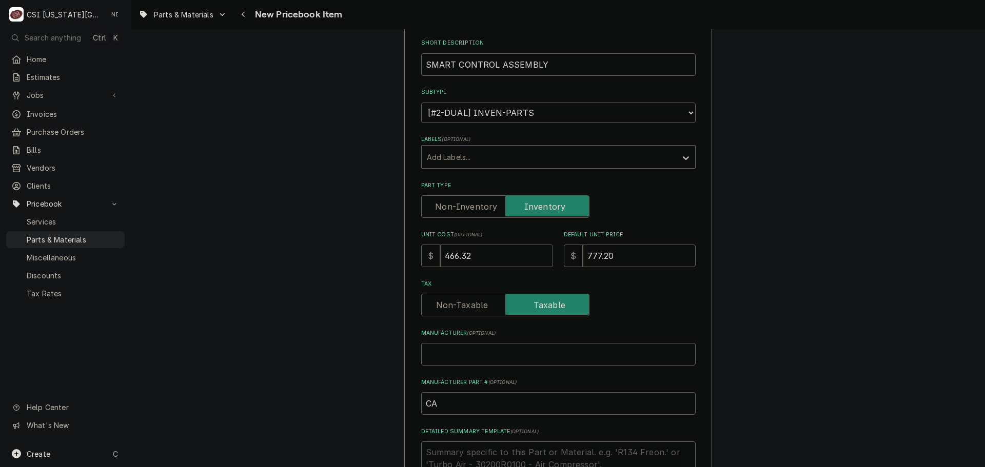
type textarea "x"
type input "CAR"
type textarea "x"
type input "CAR-"
type textarea "x"
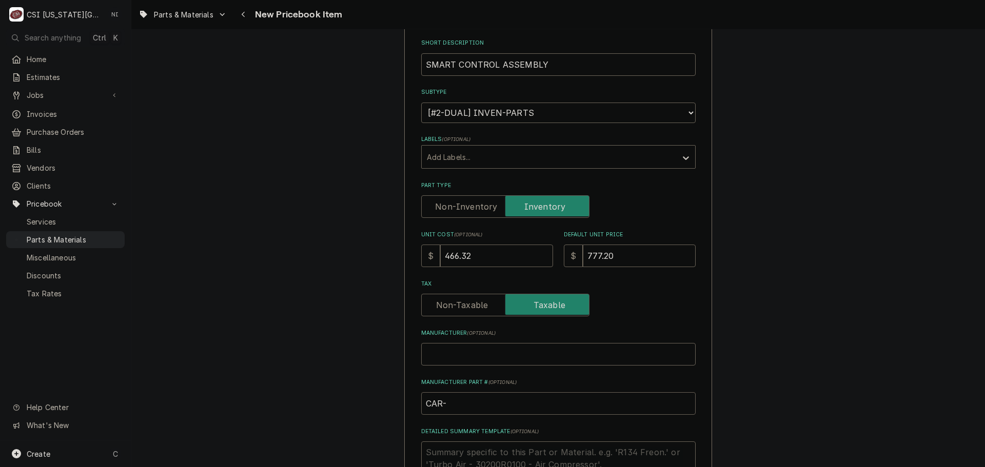
type input "CAR-E"
type textarea "x"
type input "CAR-ES"
type textarea "x"
type input "CAR-ESV2"
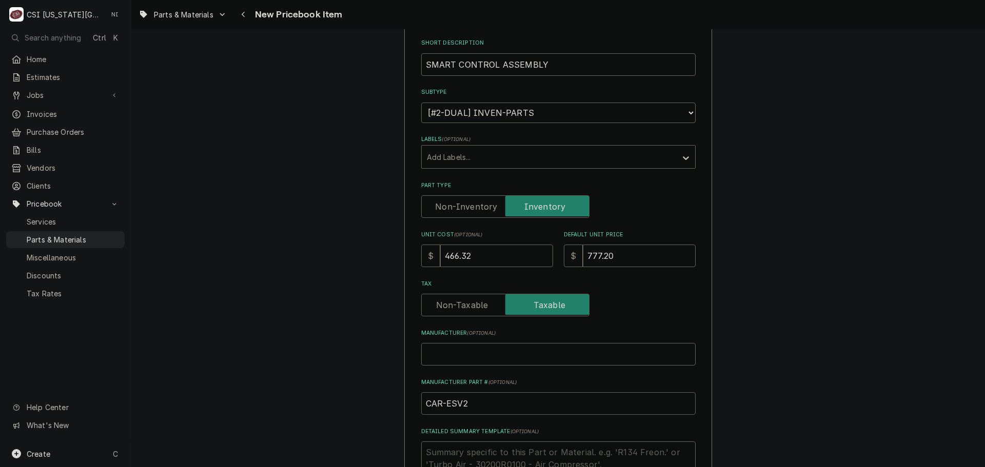
type textarea "x"
type input "CAR-ESV22"
type textarea "x"
type input "CAR-ESV222"
type textarea "x"
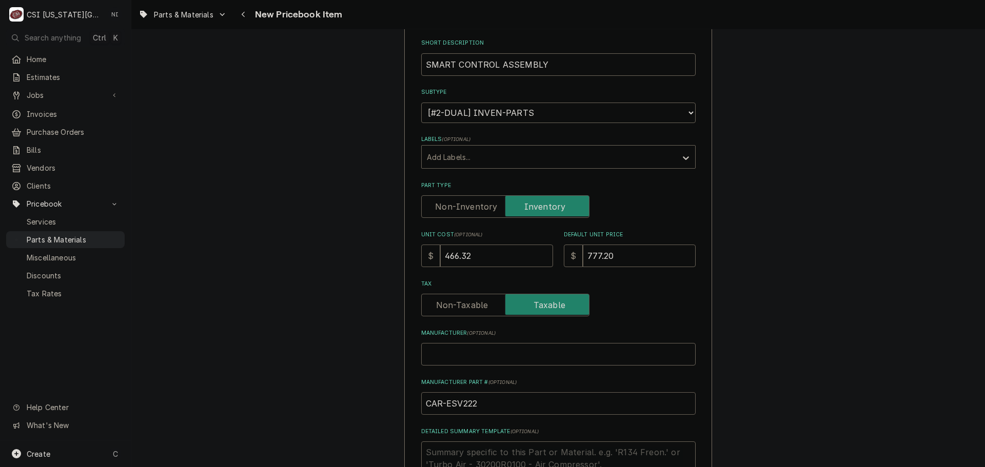
type input "CAR-ESV222N"
type textarea "x"
type input "CAR-ESV222N0"
type textarea "x"
type input "CAR-ESV222N02"
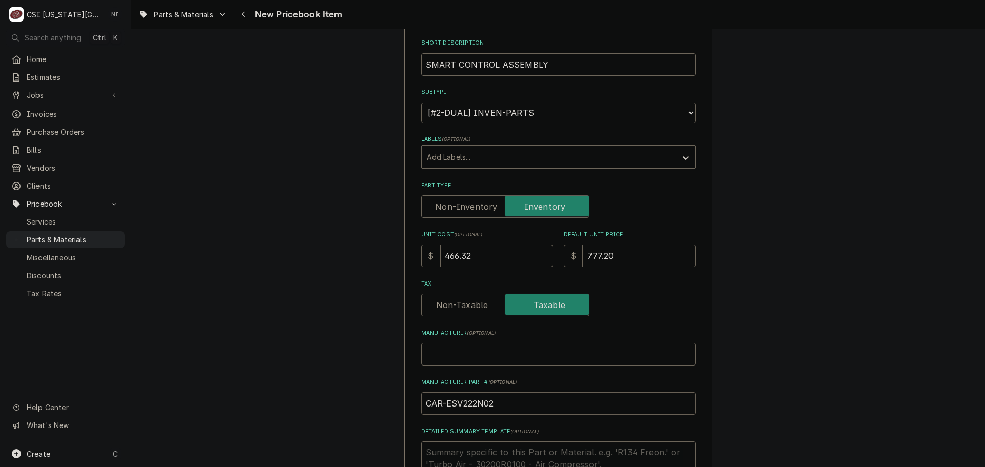
type textarea "x"
type input "CAR-ESV222N02Y"
type textarea "x"
type input "CAR-ESV222N02YX"
type textarea "x"
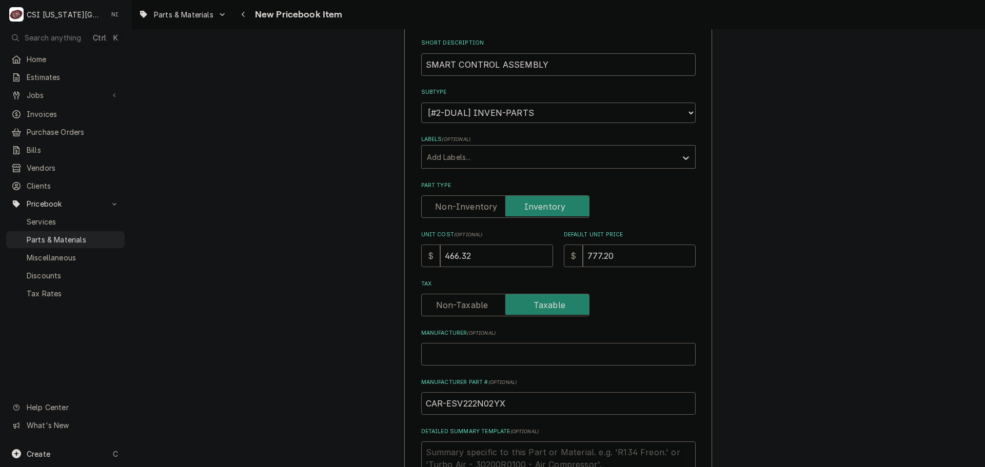
type input "CAR-ESV222N02YXB"
type textarea "x"
type input "CAR-ESV222N02YXB5"
type textarea "x"
type input "CAR-ESV222N02YXB57"
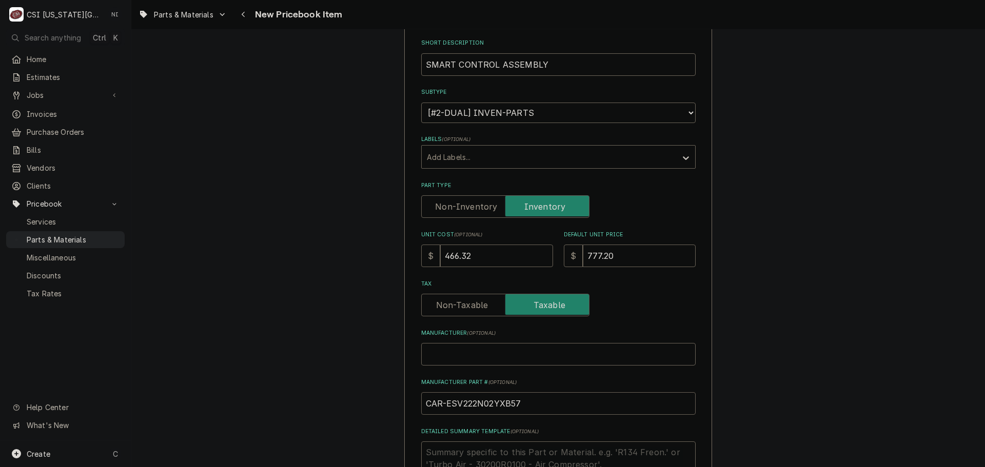
type textarea "x"
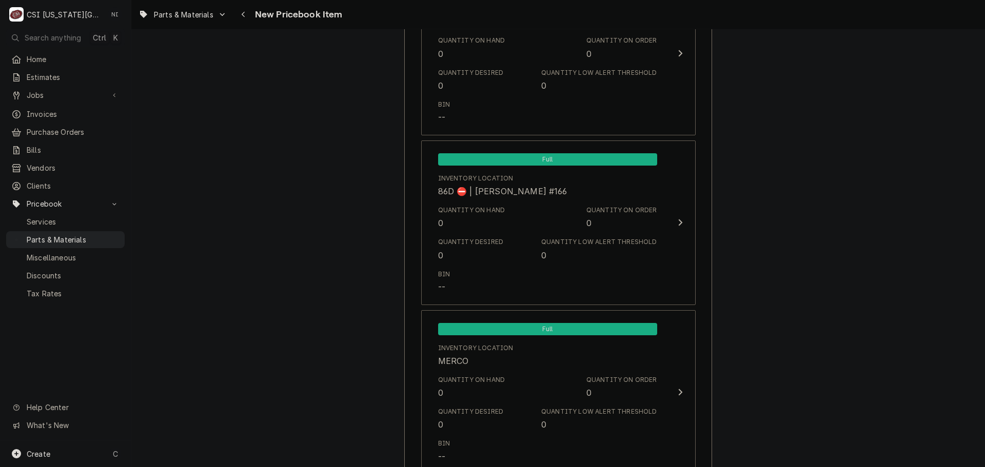
scroll to position [9713, 0]
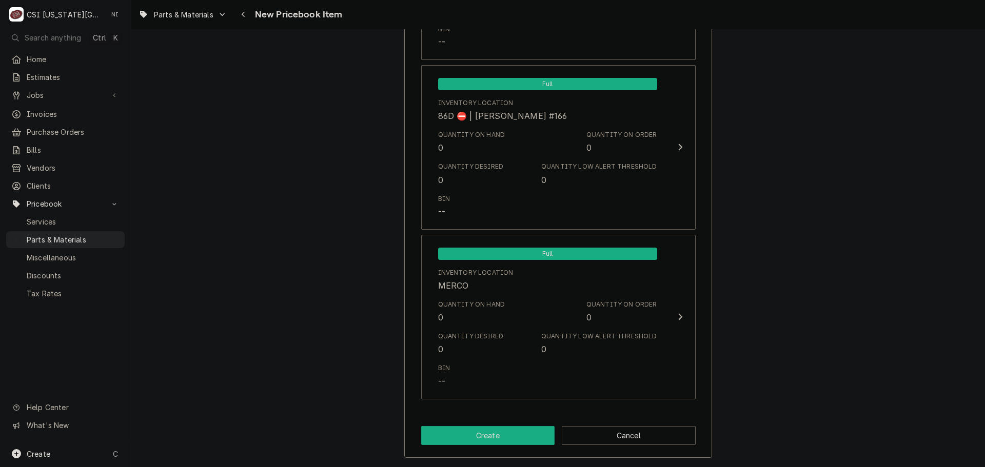
type input "CAR-ESV222N02YXB571"
click at [470, 432] on button "Create" at bounding box center [488, 435] width 134 height 19
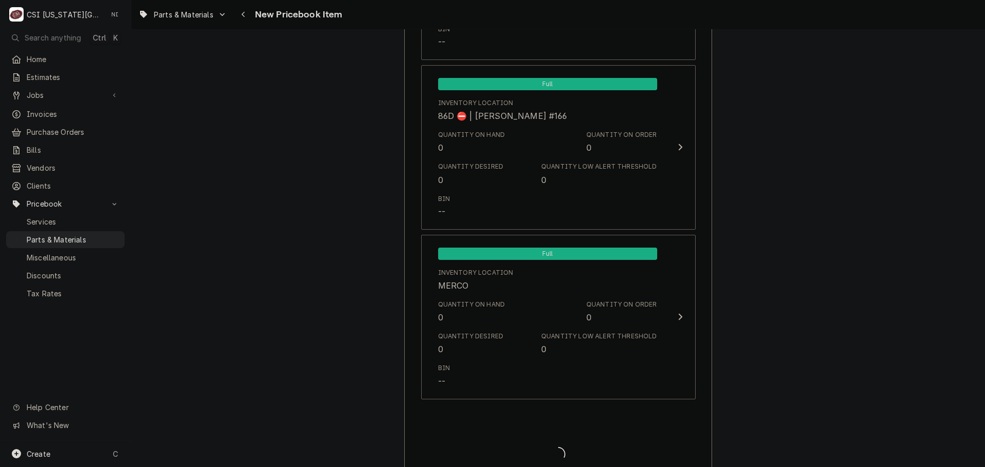
type textarea "x"
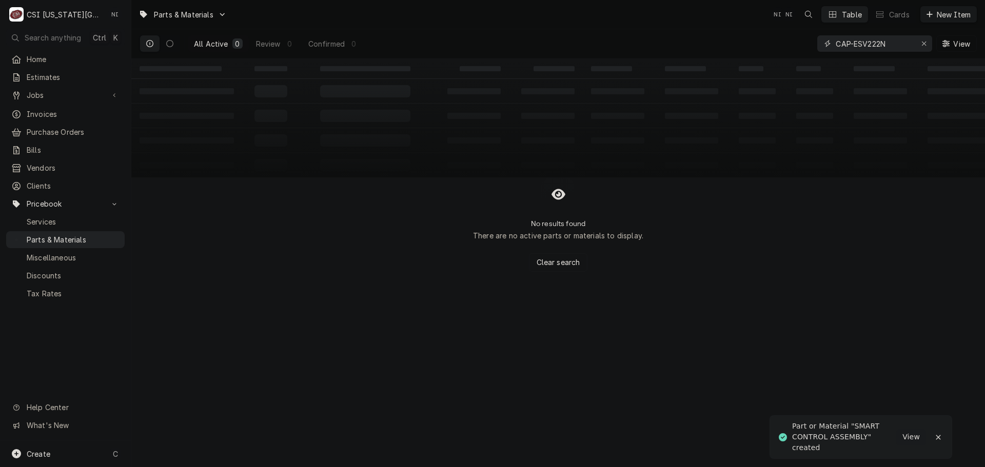
drag, startPoint x: 893, startPoint y: 45, endPoint x: 706, endPoint y: 45, distance: 187.2
click at [706, 45] on div "All Active 0 Review 0 Confirmed 0 CAP-ESV222N View" at bounding box center [558, 43] width 837 height 29
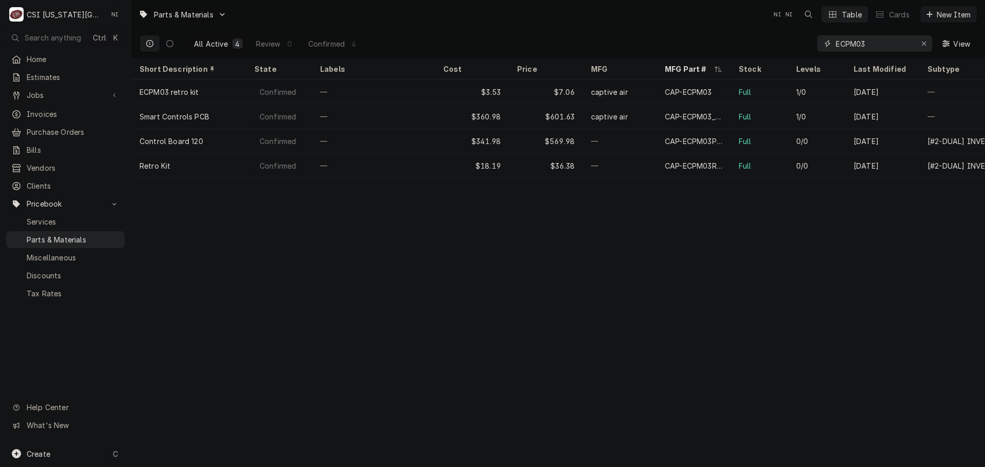
click at [871, 47] on input "ECPM03" at bounding box center [874, 43] width 77 height 16
click at [872, 42] on input "ECPM03" at bounding box center [874, 43] width 77 height 16
click at [888, 44] on input "ECPM03" at bounding box center [874, 43] width 77 height 16
drag, startPoint x: 869, startPoint y: 43, endPoint x: 735, endPoint y: 42, distance: 133.9
click at [735, 43] on div "All Active 4 Review 0 Confirmed 4 ECPM03 View" at bounding box center [558, 43] width 837 height 29
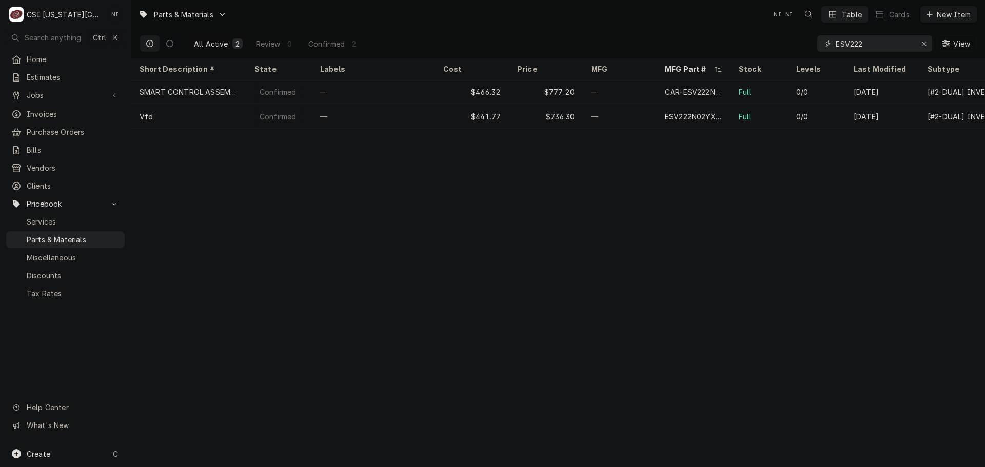
drag, startPoint x: 869, startPoint y: 44, endPoint x: 683, endPoint y: 47, distance: 186.7
click at [684, 48] on div "All Active 2 Review 0 Confirmed 2 ESV222 View" at bounding box center [558, 43] width 837 height 29
type input "M"
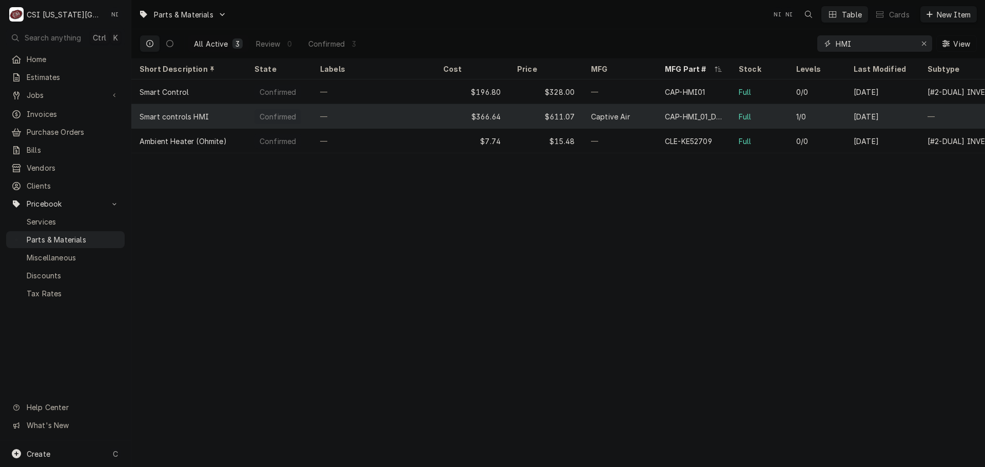
type input "HMI"
click at [656, 120] on div "Captive Air" at bounding box center [620, 116] width 74 height 25
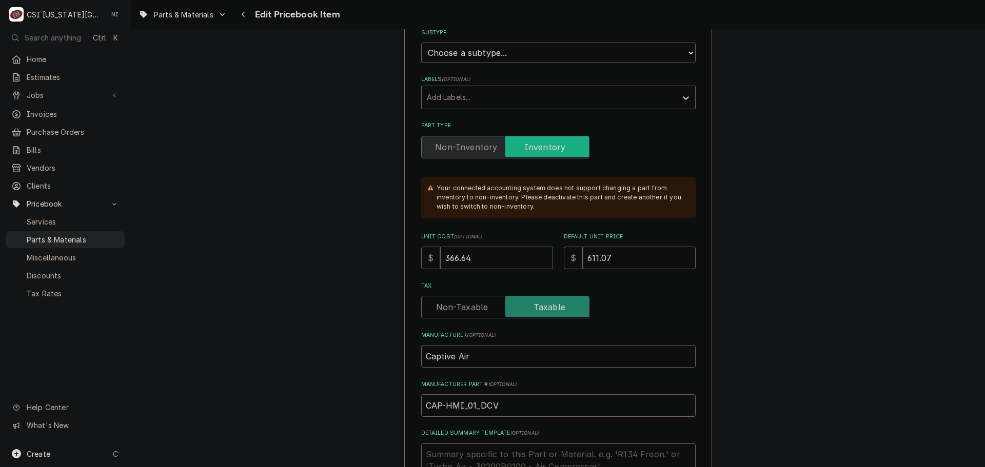
scroll to position [205, 0]
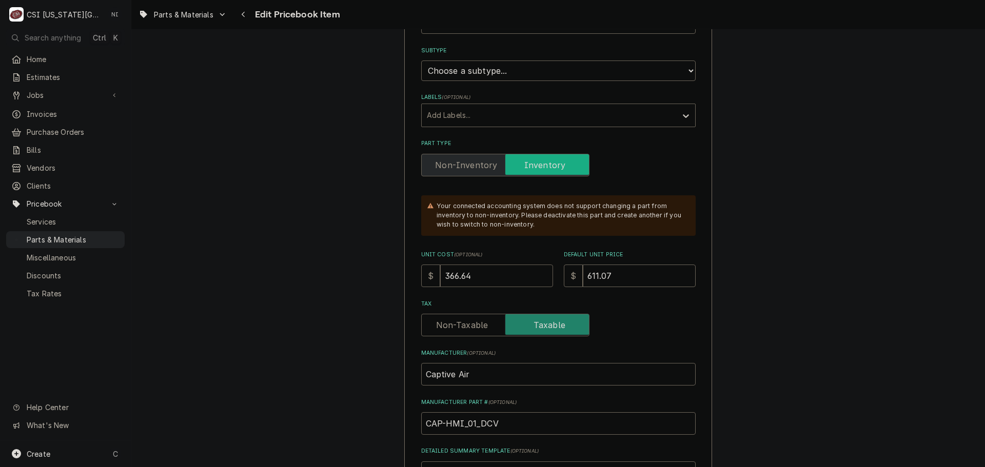
drag, startPoint x: 474, startPoint y: 271, endPoint x: 379, endPoint y: 269, distance: 95.4
type textarea "x"
type input "1"
type textarea "x"
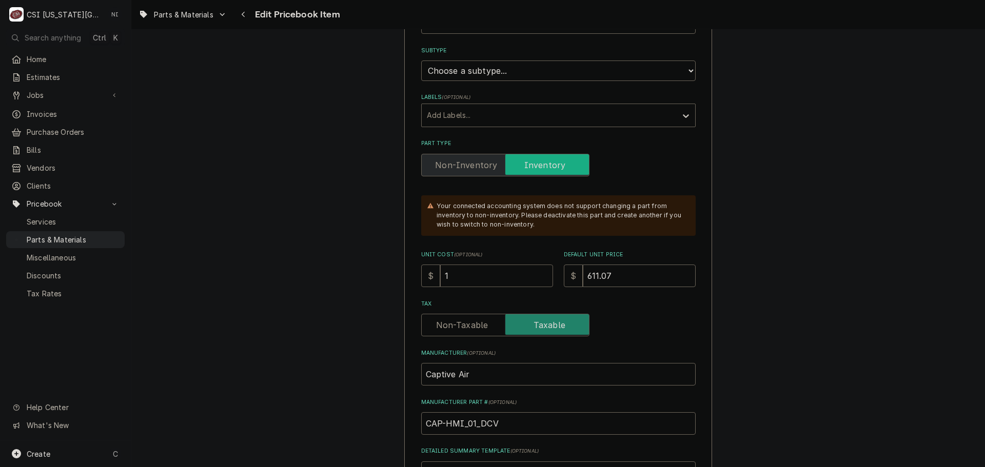
type input "19"
type textarea "x"
type input "1963"
type textarea "x"
type input "196"
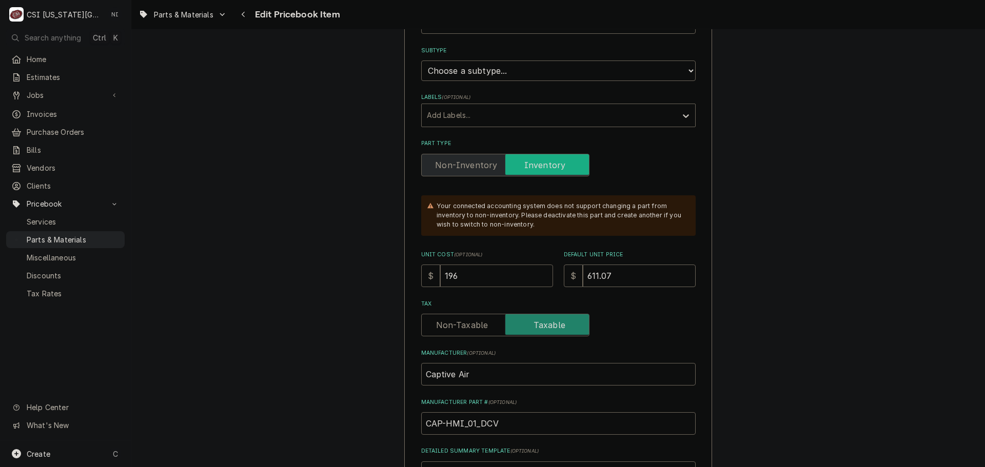
type textarea "x"
type input "196.8"
type textarea "x"
type input "196.80"
click at [619, 274] on input "611.07" at bounding box center [639, 276] width 113 height 23
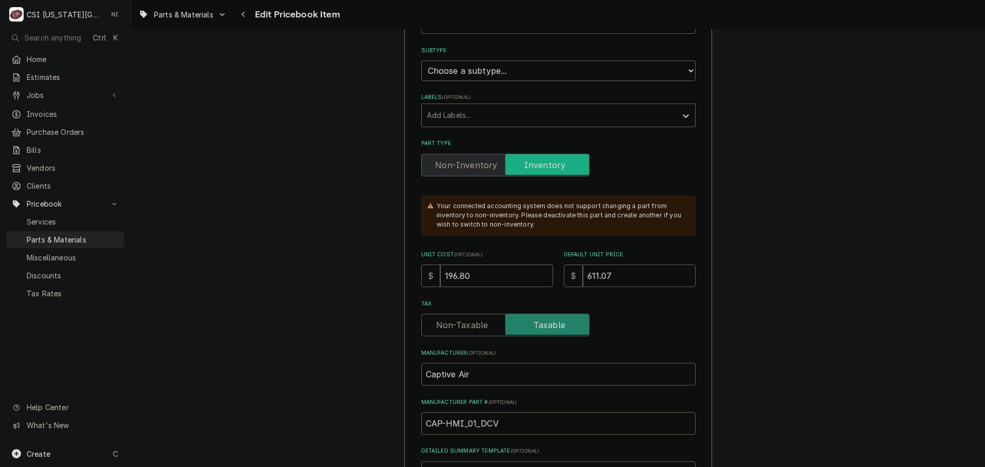
drag, startPoint x: 619, startPoint y: 274, endPoint x: 552, endPoint y: 277, distance: 66.2
click at [552, 277] on div "Unit Cost ( optional ) $ 196.80 Default Unit Price $ 611.07" at bounding box center [558, 269] width 274 height 36
type textarea "x"
type input "3"
type textarea "x"
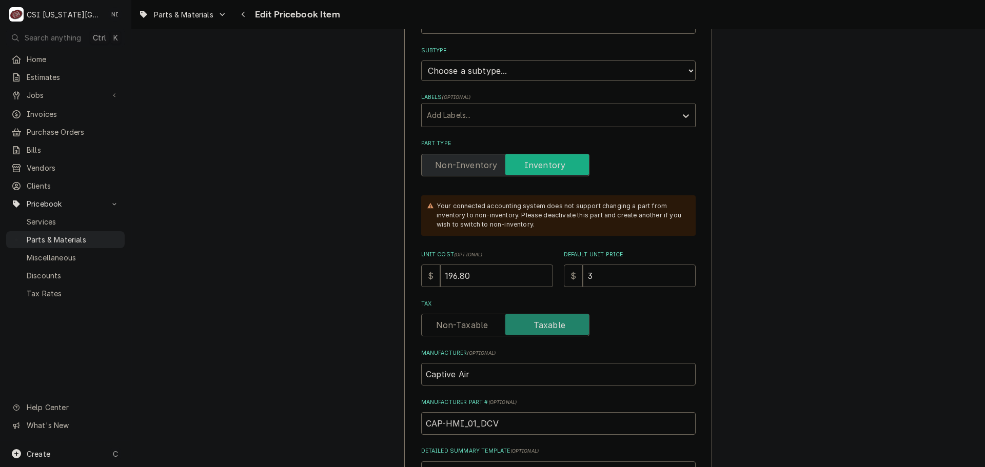
type input "32"
type textarea "x"
type input "328"
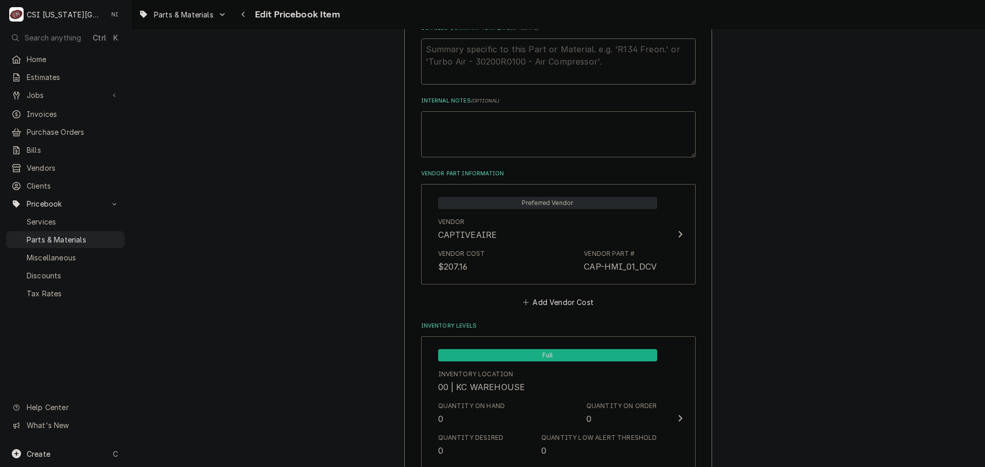
scroll to position [769, 0]
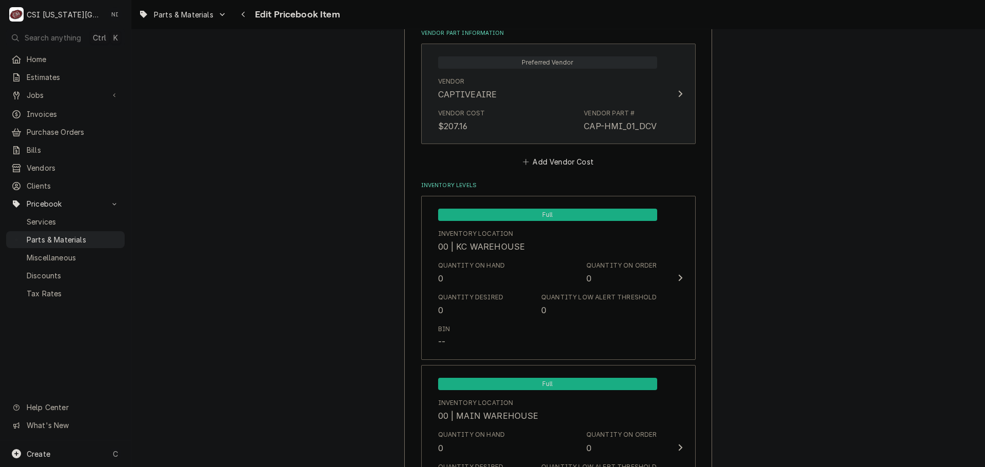
click at [615, 127] on div "CAP-HMI_01_DCV" at bounding box center [620, 126] width 73 height 12
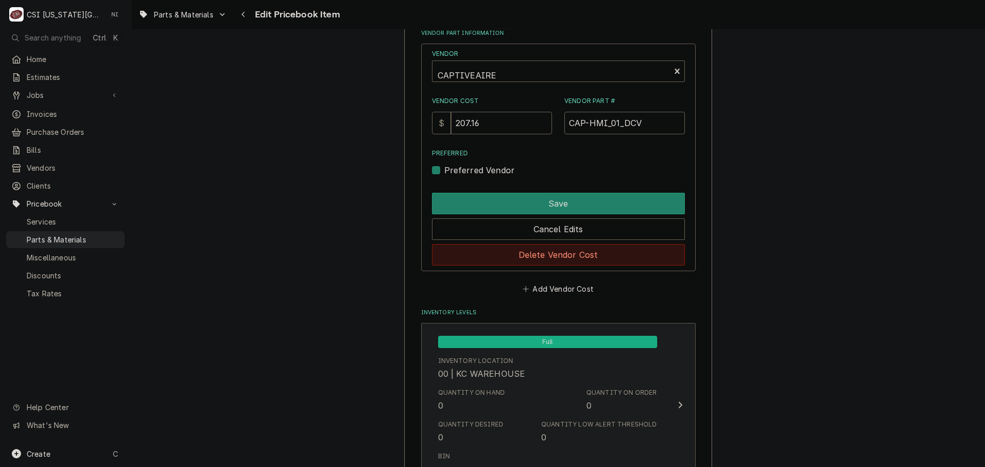
click at [589, 251] on button "Delete Vendor Cost" at bounding box center [558, 255] width 253 height 22
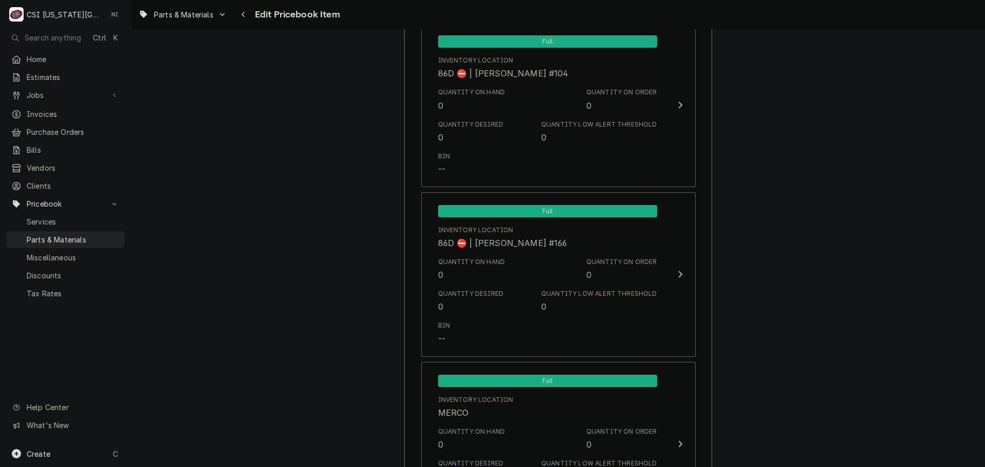
scroll to position [9942, 0]
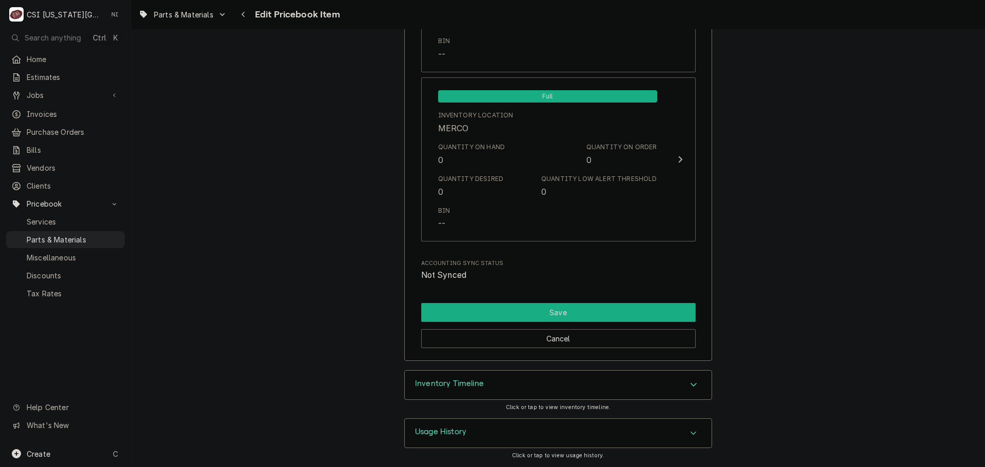
click at [627, 316] on button "Save" at bounding box center [558, 312] width 274 height 19
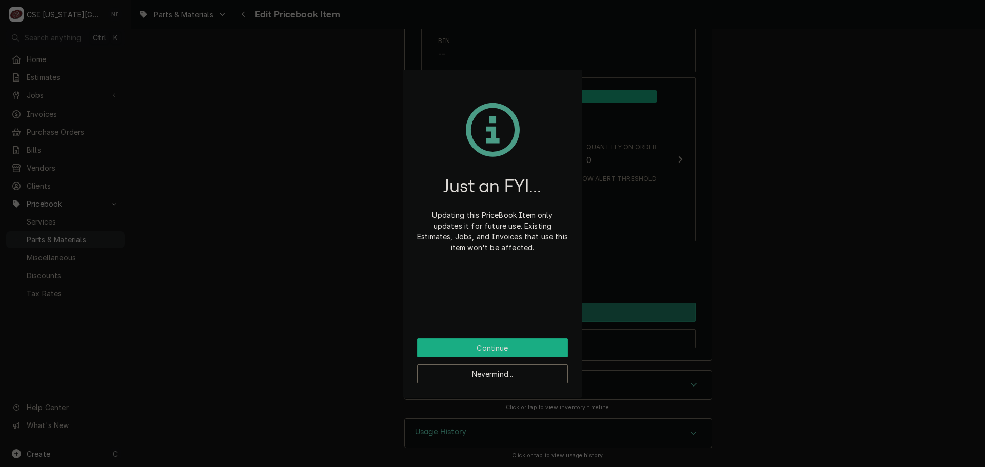
click at [547, 352] on button "Continue" at bounding box center [492, 348] width 151 height 19
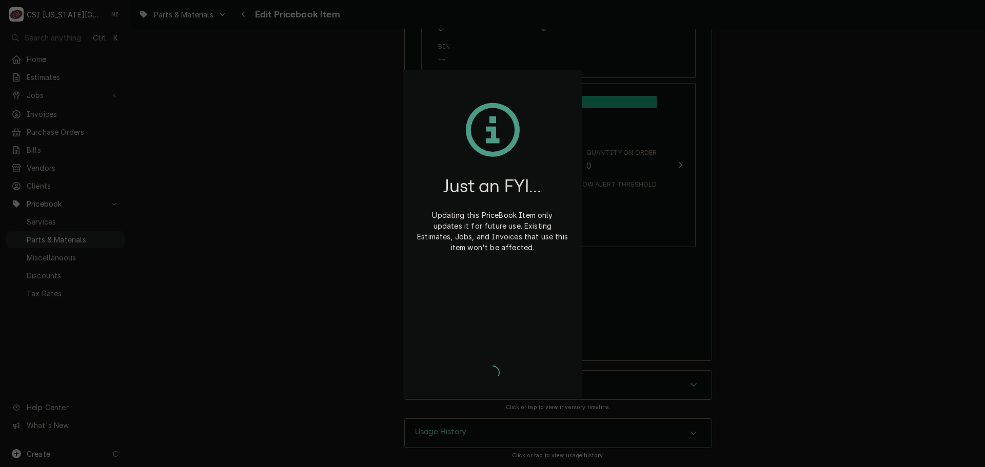
type textarea "x"
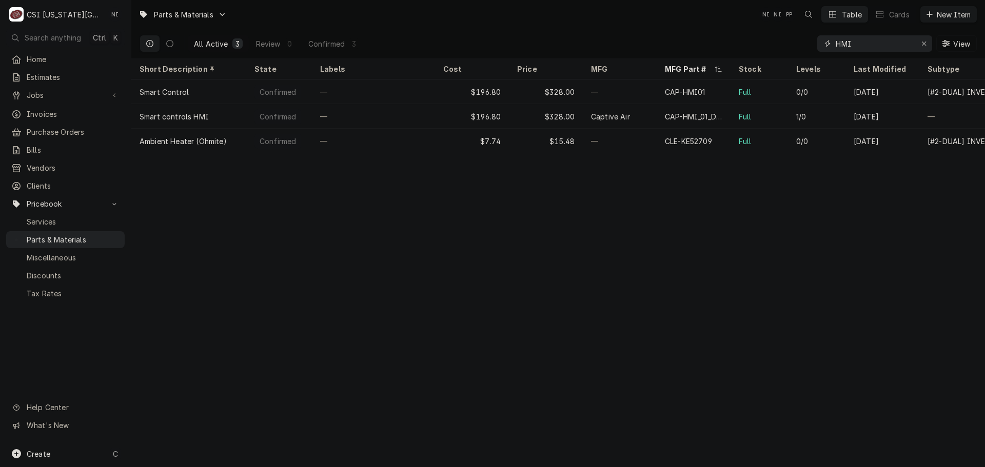
drag, startPoint x: 861, startPoint y: 48, endPoint x: 773, endPoint y: 42, distance: 87.4
click at [778, 44] on div "All Active 3 Review 0 Confirmed 3 HMI View" at bounding box center [558, 43] width 837 height 29
paste input "225181075"
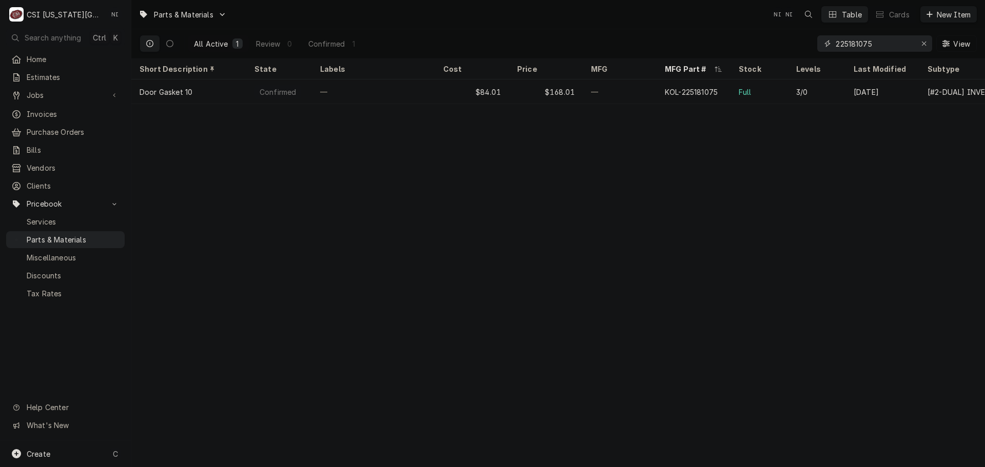
drag, startPoint x: 882, startPoint y: 45, endPoint x: 678, endPoint y: 43, distance: 204.1
click at [678, 43] on div "All Active 1 Review 0 Confirmed 1 225181075 View" at bounding box center [558, 43] width 837 height 29
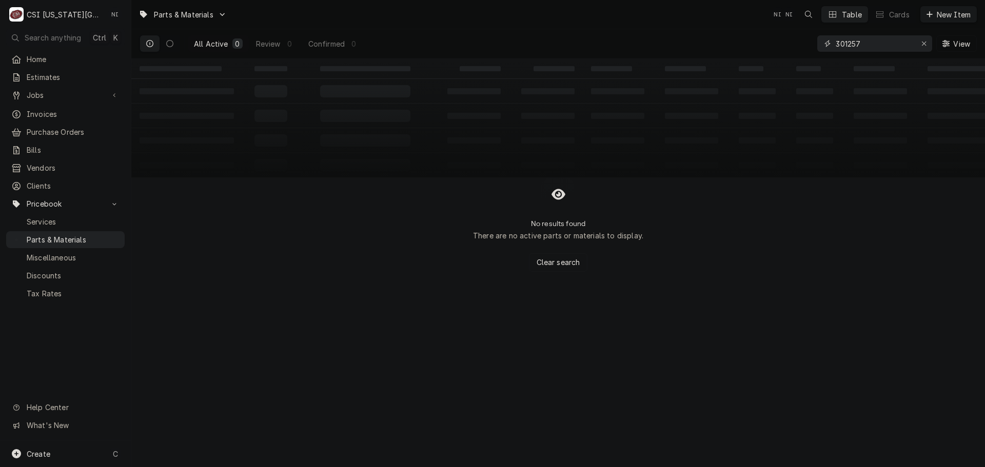
type input "301257"
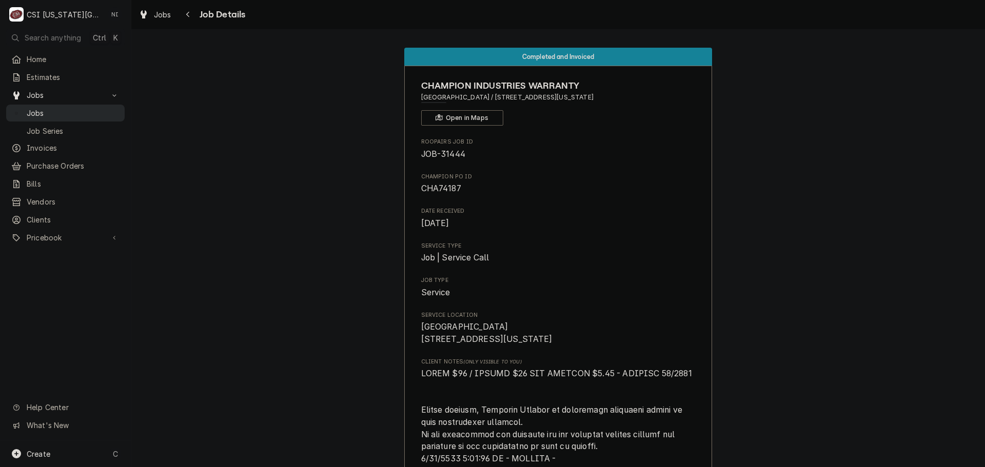
click at [100, 108] on span "Jobs" at bounding box center [73, 113] width 93 height 11
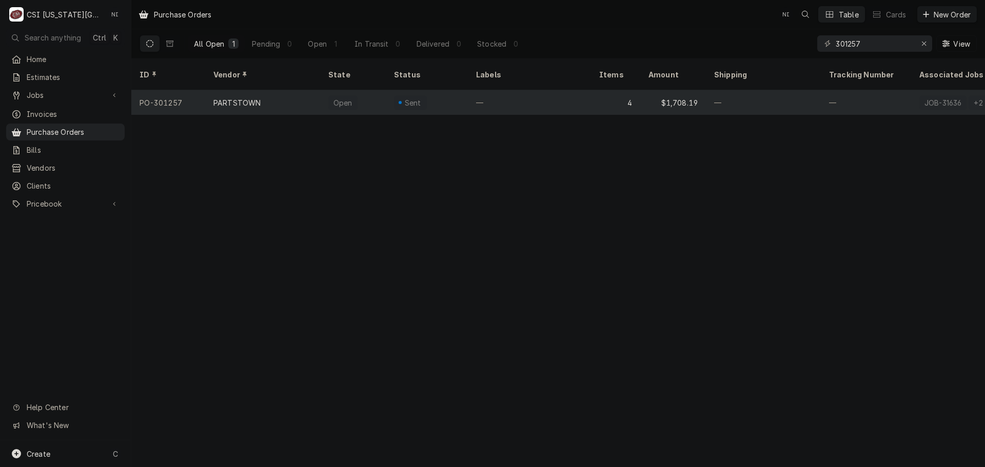
click at [496, 91] on div "—" at bounding box center [529, 102] width 123 height 25
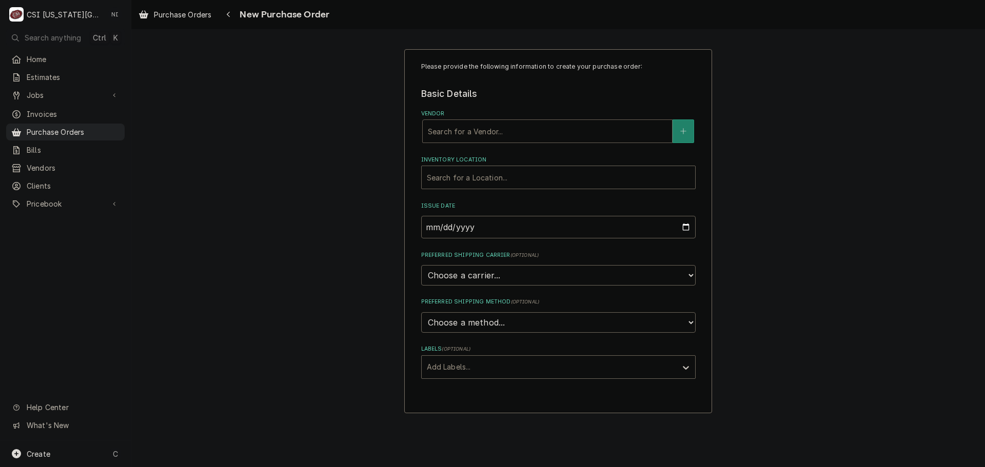
click at [531, 133] on div "Vendor" at bounding box center [547, 131] width 239 height 18
type input "p"
type input "a"
click at [777, 76] on div "Please provide the following information to create your purchase order: Basic D…" at bounding box center [557, 231] width 853 height 383
click at [556, 146] on fieldset "Basic Details Vendor Search for a Vendor... Inventory Location Search for a Loc…" at bounding box center [558, 233] width 274 height 292
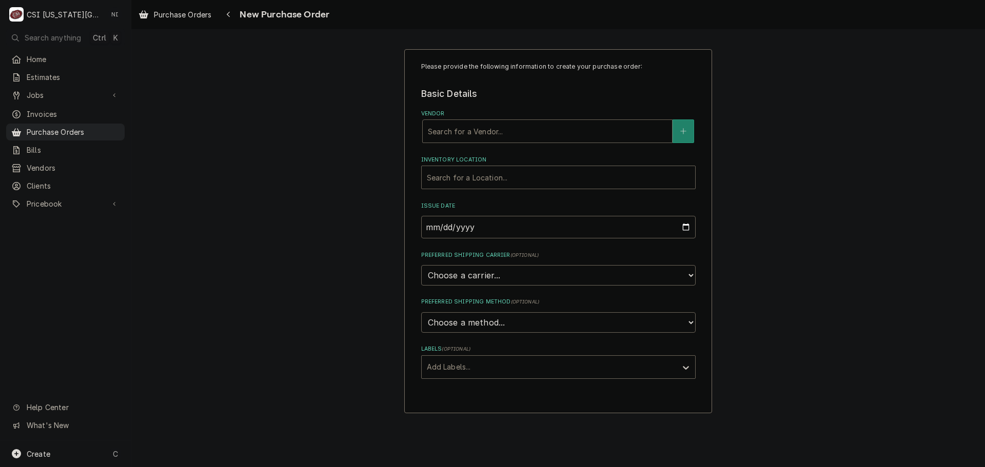
click at [854, 148] on div "Please provide the following information to create your purchase order: Basic D…" at bounding box center [557, 231] width 853 height 383
click at [822, 157] on div "Please provide the following information to create your purchase order: Basic D…" at bounding box center [557, 231] width 853 height 383
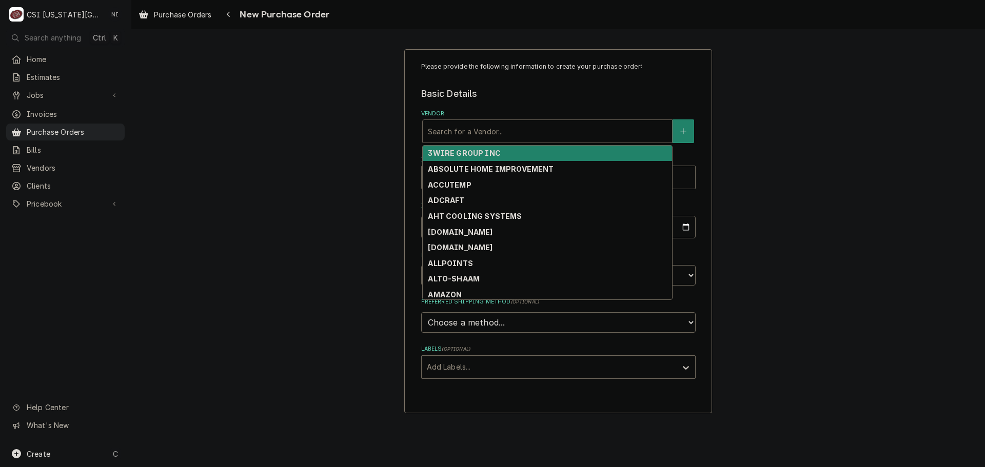
drag, startPoint x: 485, startPoint y: 131, endPoint x: 493, endPoint y: 129, distance: 9.0
click at [487, 131] on div "Vendor" at bounding box center [547, 131] width 239 height 18
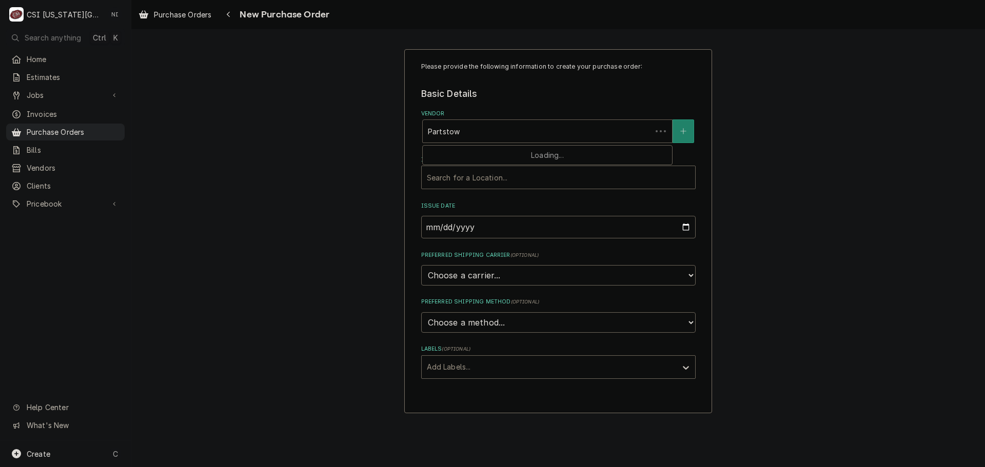
type input "Partstown"
click at [498, 151] on div "PARTSTOWN" at bounding box center [547, 154] width 249 height 16
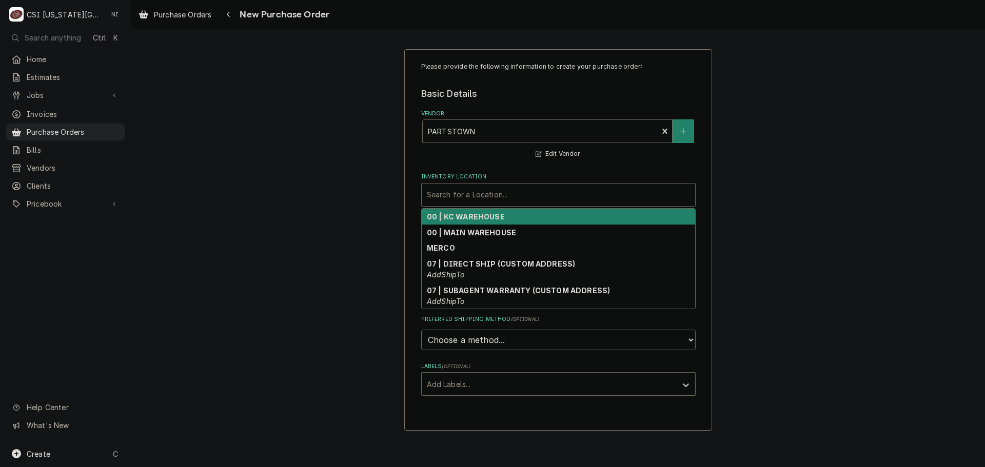
click at [489, 196] on div "Inventory Location" at bounding box center [558, 195] width 263 height 18
click at [479, 220] on strong "00 | KC WAREHOUSE" at bounding box center [466, 216] width 78 height 9
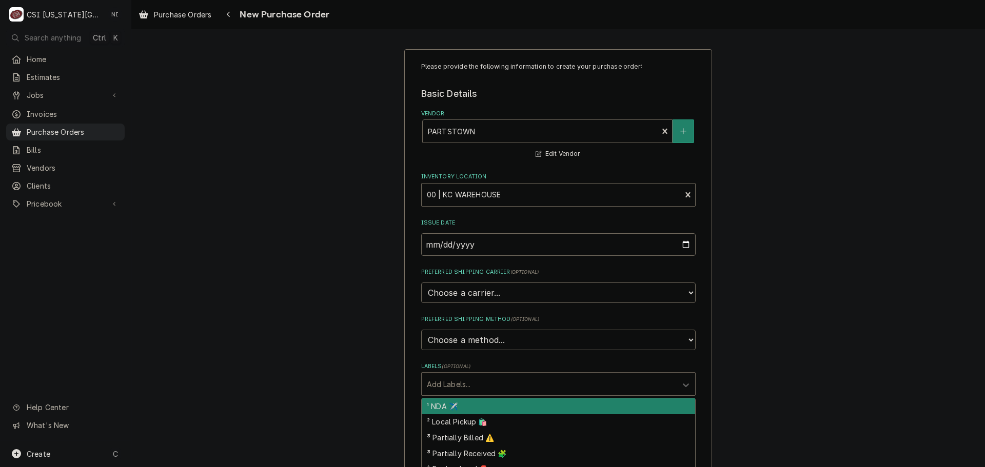
drag, startPoint x: 479, startPoint y: 387, endPoint x: 479, endPoint y: 400, distance: 13.3
click at [479, 387] on div "Labels" at bounding box center [549, 384] width 245 height 18
click at [916, 364] on div "Please provide the following information to create your purchase order: Basic D…" at bounding box center [557, 388] width 853 height 697
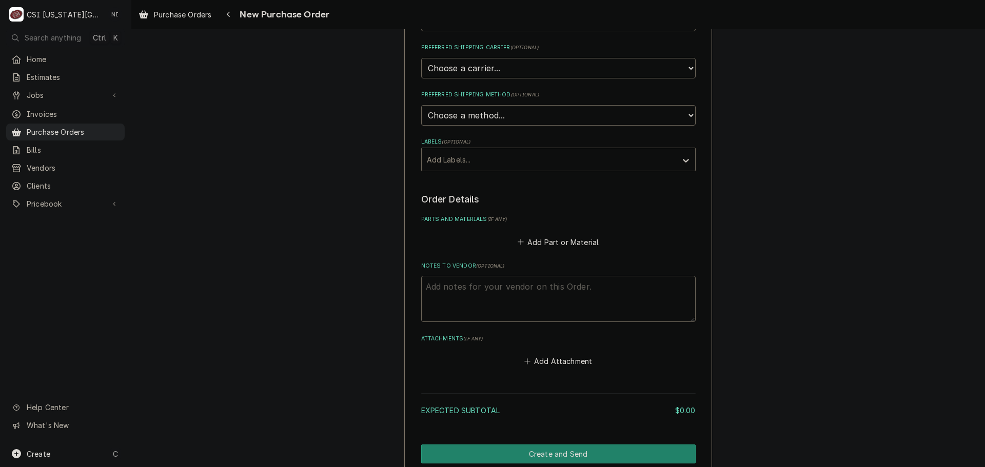
scroll to position [269, 0]
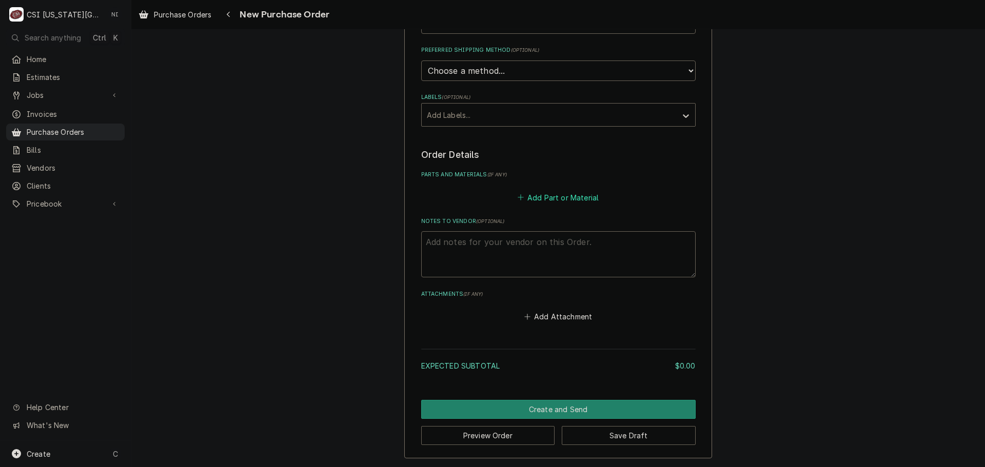
click at [553, 202] on button "Add Part or Material" at bounding box center [557, 197] width 85 height 14
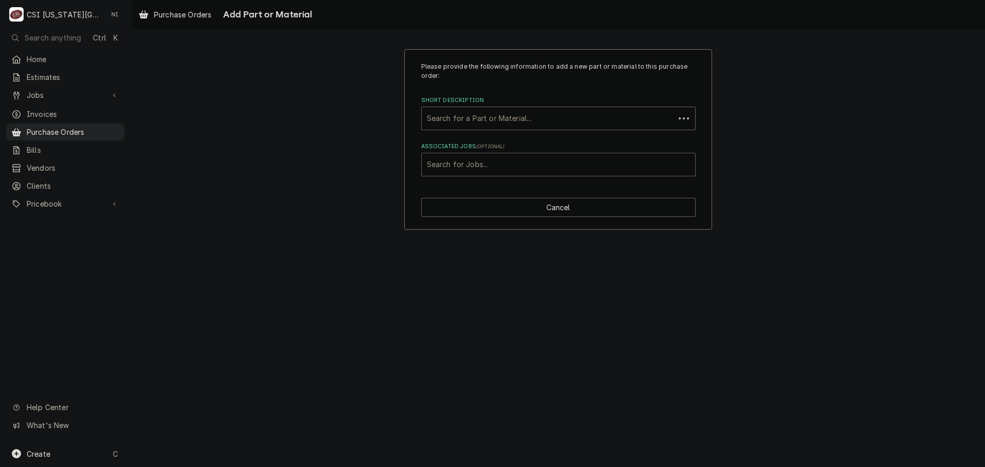
click at [492, 166] on div "Associated Jobs" at bounding box center [558, 164] width 263 height 18
type input "31498"
click at [484, 162] on div "Associated Jobs" at bounding box center [558, 164] width 263 height 18
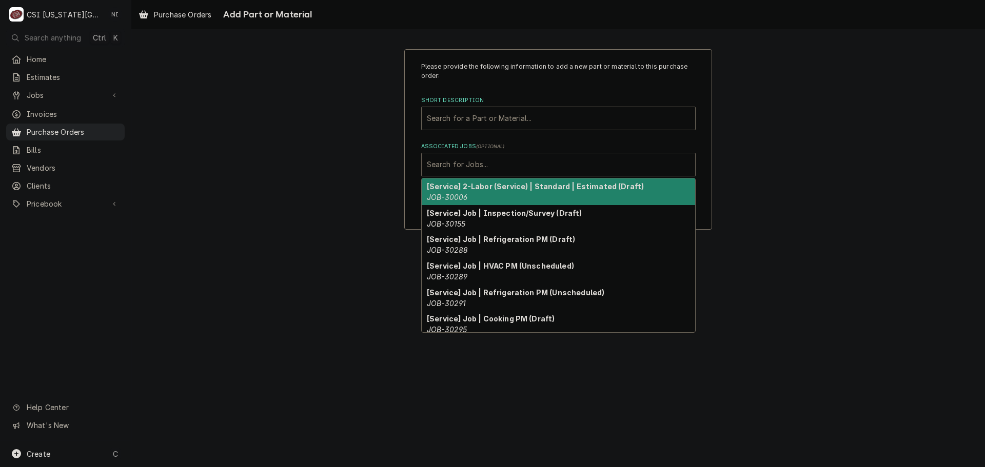
click at [484, 161] on div "Associated Jobs" at bounding box center [558, 164] width 263 height 18
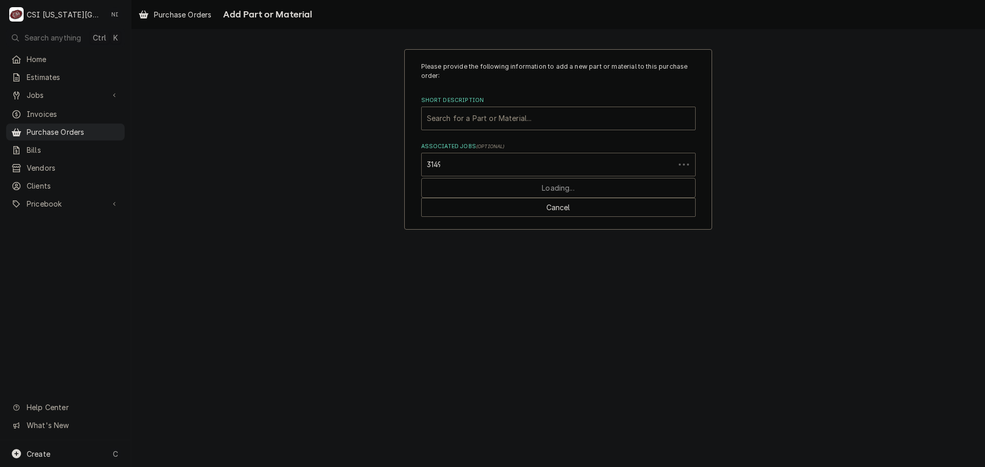
type input "31498"
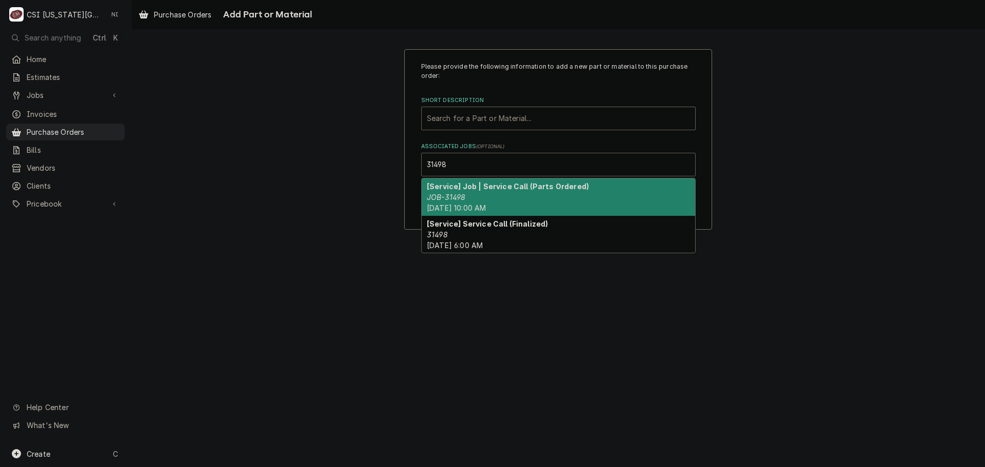
drag, startPoint x: 470, startPoint y: 183, endPoint x: 471, endPoint y: 136, distance: 46.7
click at [472, 183] on strong "[Service] Job | Service Call (Parts Ordered)" at bounding box center [508, 186] width 162 height 9
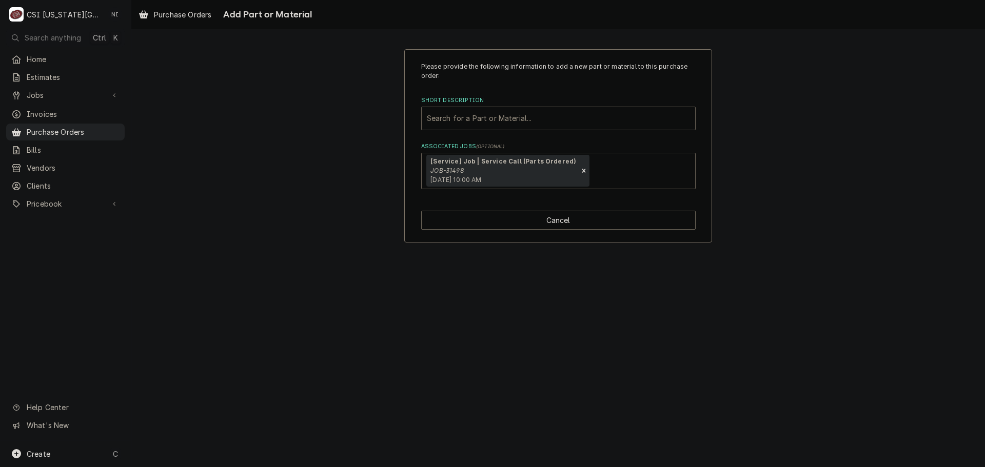
click at [467, 121] on div "Short Description" at bounding box center [558, 118] width 263 height 18
paste input "225181075"
type input "225181075"
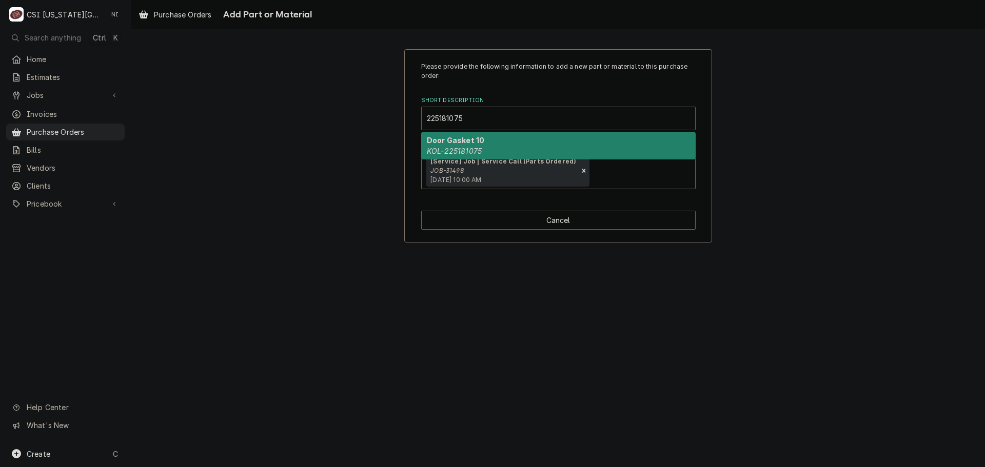
click at [465, 139] on strong "Door Gasket 10" at bounding box center [455, 140] width 57 height 9
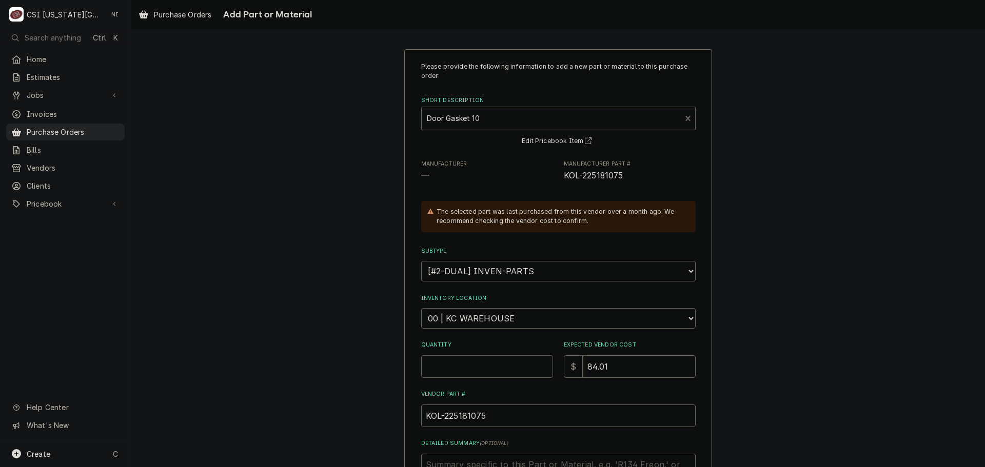
click at [487, 366] on input "Quantity" at bounding box center [487, 366] width 132 height 23
type textarea "x"
type input "1"
click at [502, 318] on select "Choose a location... 00 | KC WAREHOUSE 00 | MAIN WAREHOUSE 01 | BRIAN BREAZIER …" at bounding box center [558, 318] width 274 height 21
select select "2778"
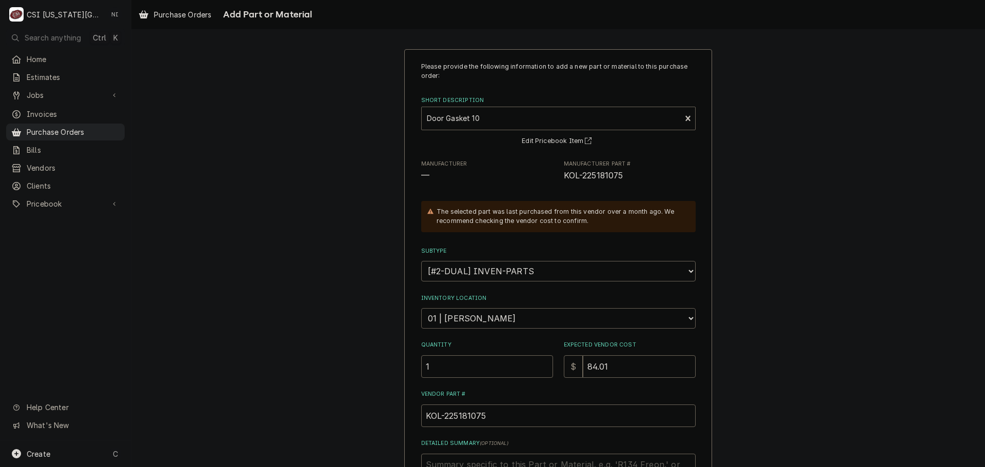
click at [421, 308] on select "Choose a location... 00 | KC WAREHOUSE 00 | MAIN WAREHOUSE 01 | BRIAN BREAZIER …" at bounding box center [558, 318] width 274 height 21
type textarea "x"
drag, startPoint x: 515, startPoint y: 320, endPoint x: 514, endPoint y: 313, distance: 6.2
click at [515, 320] on select "Choose a location... 00 | KC WAREHOUSE 00 | MAIN WAREHOUSE 01 | BRIAN BREAZIER …" at bounding box center [558, 318] width 274 height 21
select select "2790"
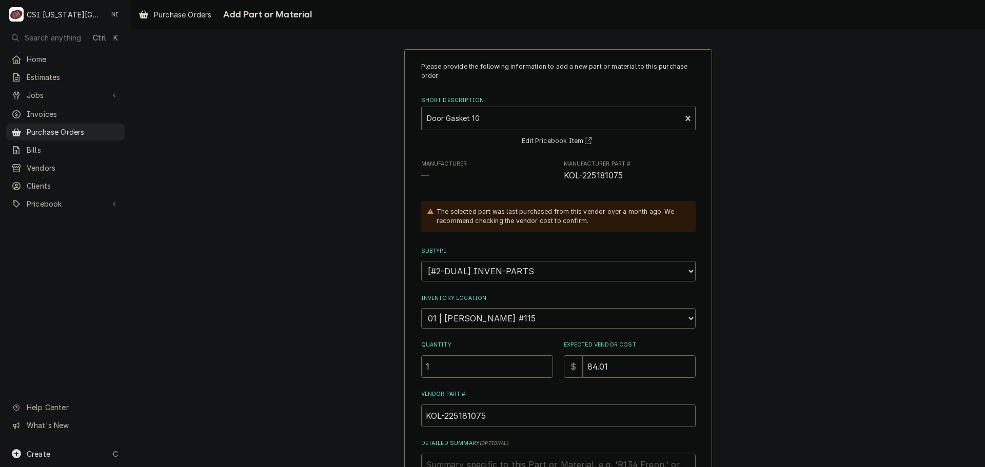
click at [421, 308] on select "Choose a location... 00 | KC WAREHOUSE 00 | MAIN WAREHOUSE 01 | BRIAN BREAZIER …" at bounding box center [558, 318] width 274 height 21
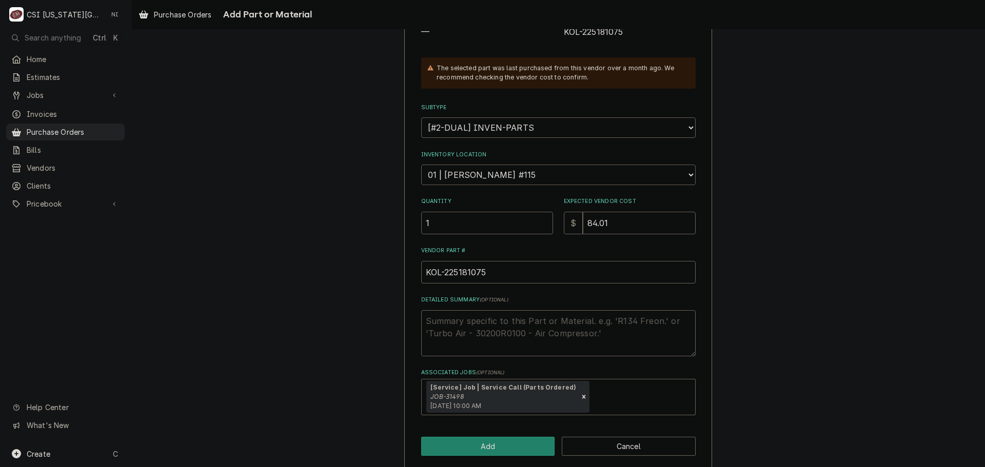
scroll to position [154, 0]
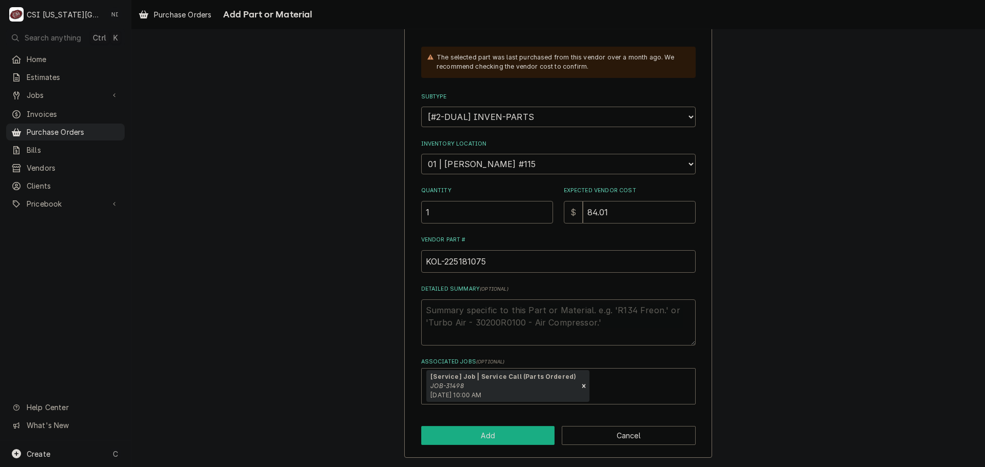
click at [488, 435] on button "Add" at bounding box center [488, 435] width 134 height 19
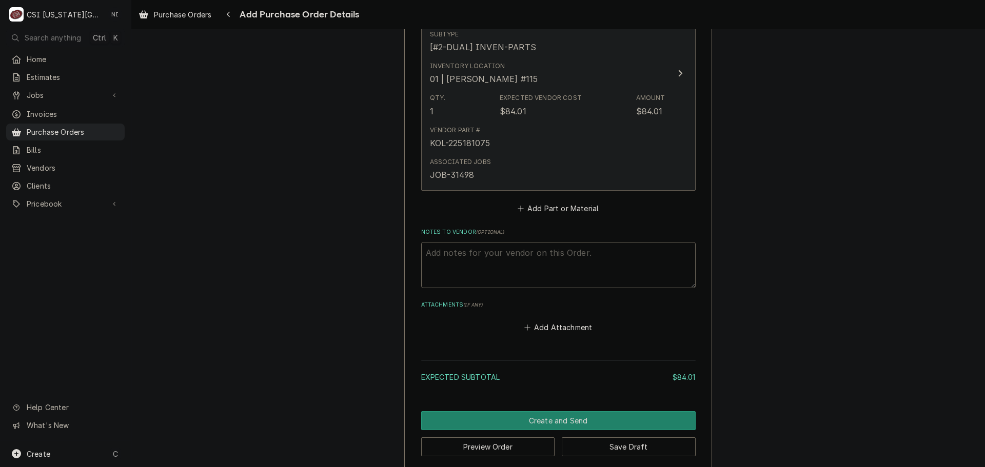
scroll to position [509, 0]
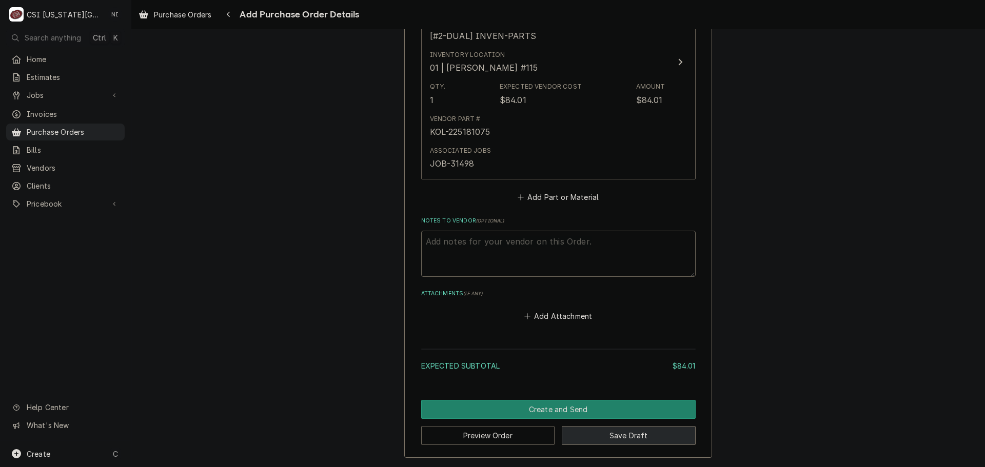
drag, startPoint x: 625, startPoint y: 435, endPoint x: 919, endPoint y: 467, distance: 295.5
click at [632, 435] on button "Save Draft" at bounding box center [629, 435] width 134 height 19
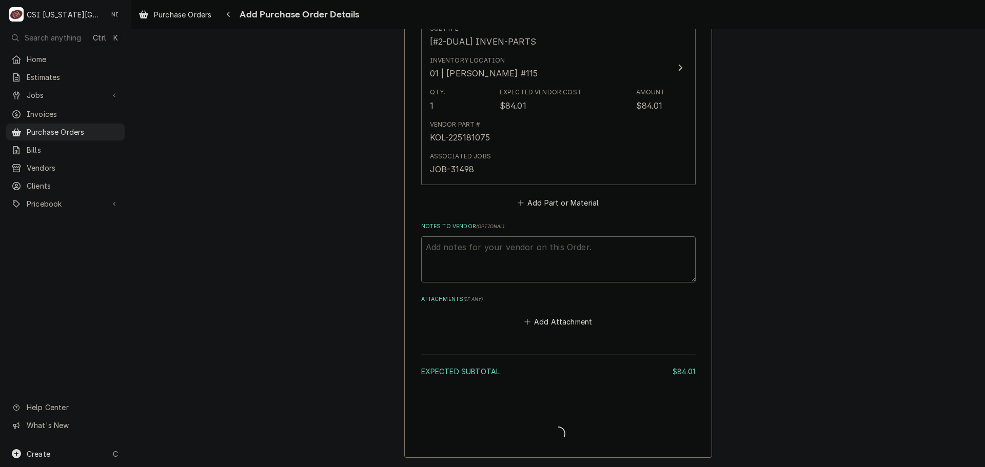
type textarea "x"
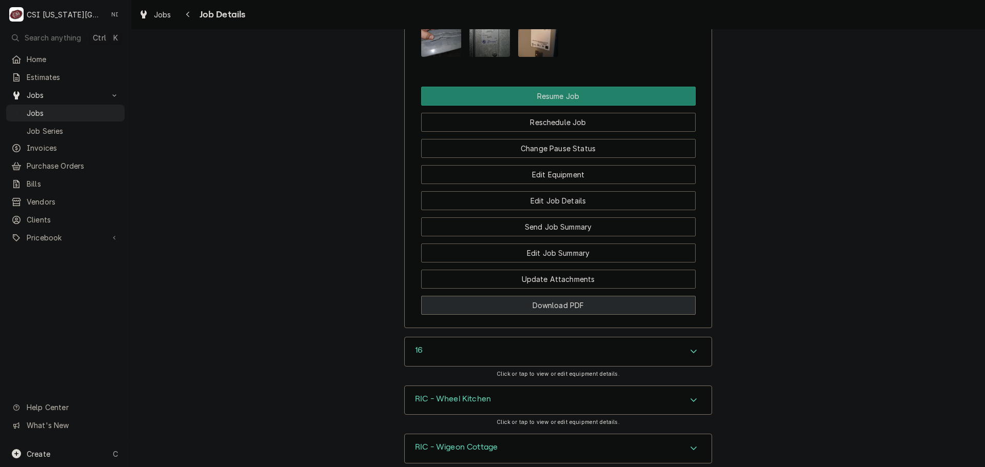
scroll to position [1898, 0]
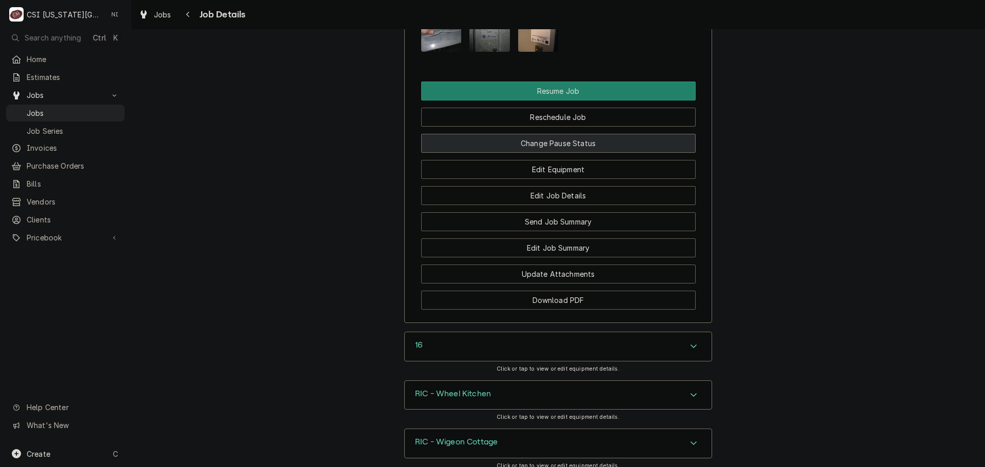
click at [539, 153] on button "Change Pause Status" at bounding box center [558, 143] width 274 height 19
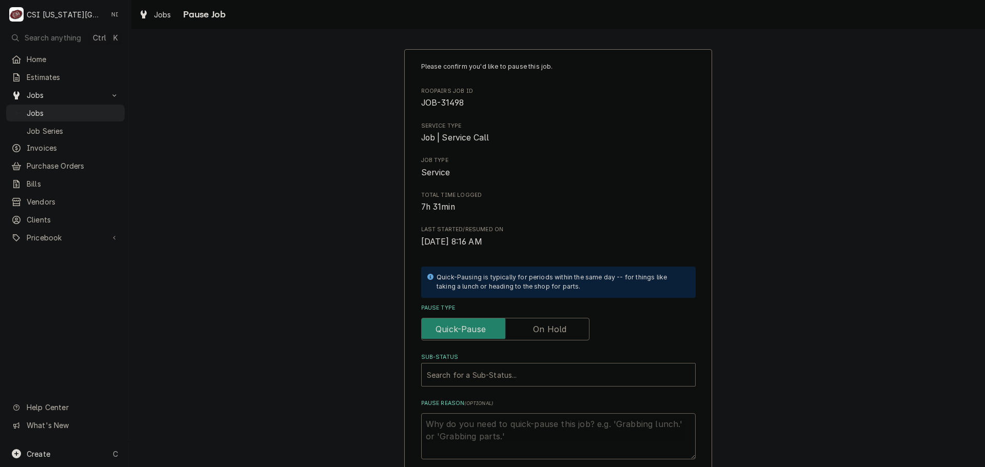
click at [548, 329] on label "Pause Type" at bounding box center [505, 329] width 168 height 23
click at [548, 329] on input "Pause Type" at bounding box center [505, 329] width 159 height 23
checkbox input "true"
click at [520, 368] on div "Sub-Status" at bounding box center [548, 375] width 243 height 18
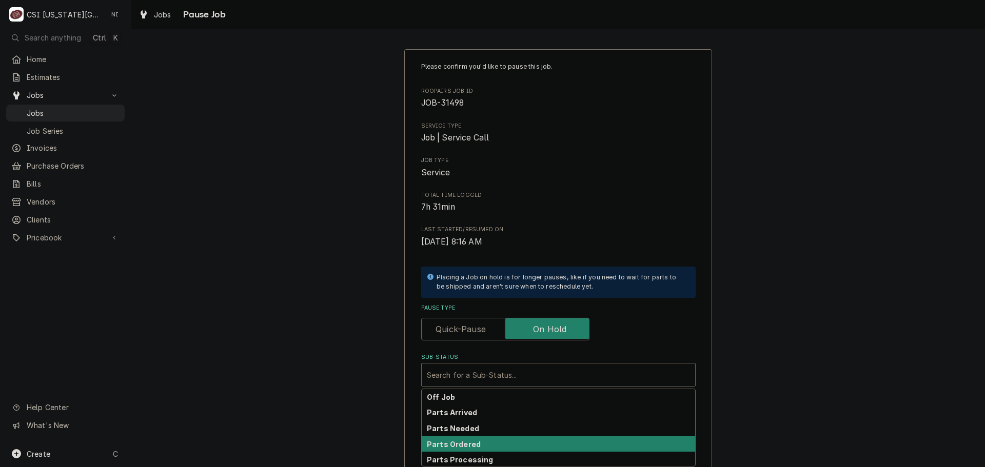
click at [471, 448] on strong "Parts Ordered" at bounding box center [454, 444] width 54 height 9
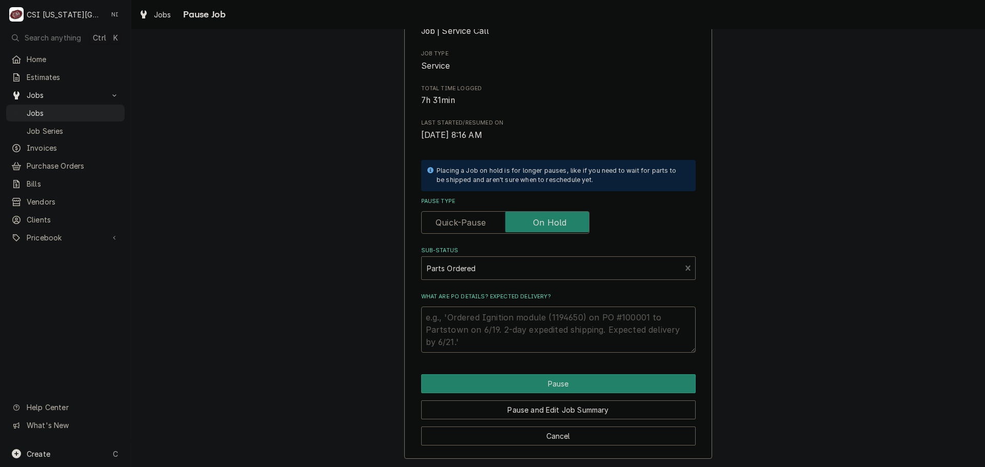
scroll to position [107, 0]
click at [475, 319] on textarea "What are PO details? Expected delivery?" at bounding box center [558, 329] width 274 height 46
type textarea "x"
type textarea "P"
type textarea "x"
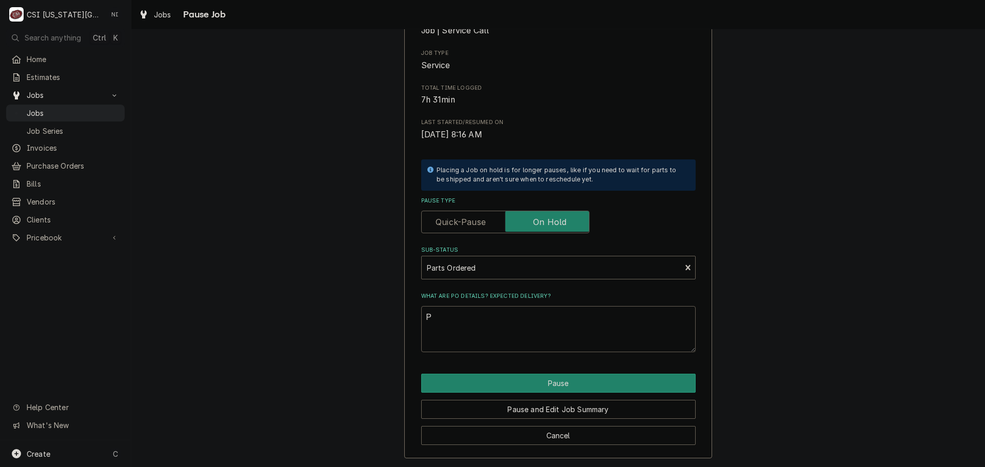
type textarea "Pa"
type textarea "x"
type textarea "Par"
type textarea "x"
type textarea "Part"
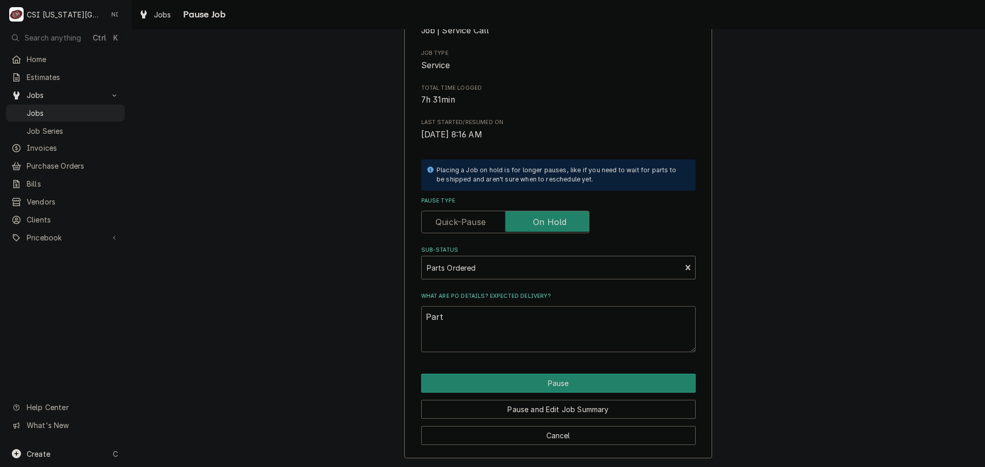
type textarea "x"
type textarea "Parts"
type textarea "x"
type textarea "Parts"
type textarea "x"
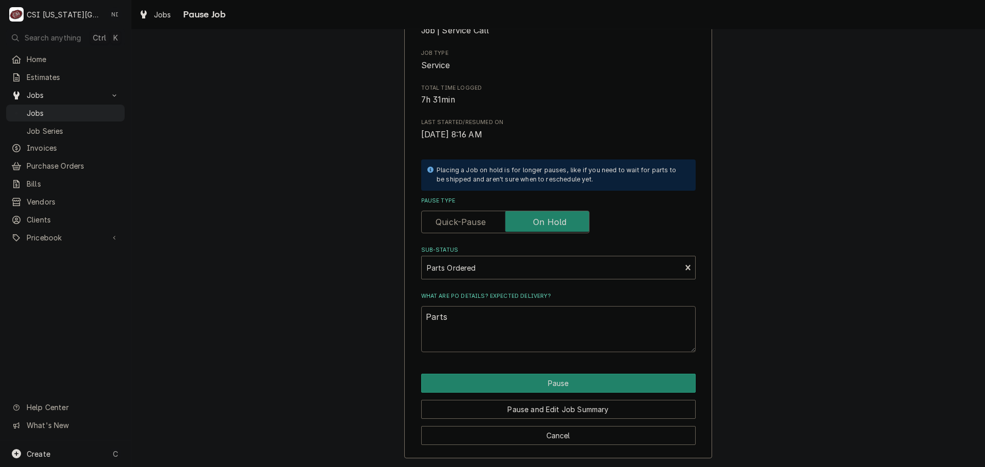
type textarea "Parts o"
type textarea "x"
type textarea "Parts or"
type textarea "x"
type textarea "Parts ord"
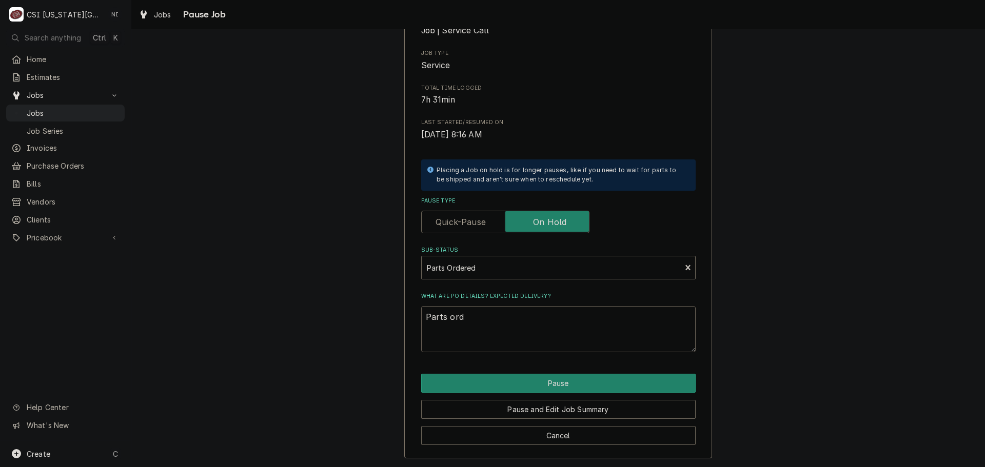
type textarea "x"
type textarea "Parts orde"
type textarea "x"
type textarea "Parts order"
type textarea "x"
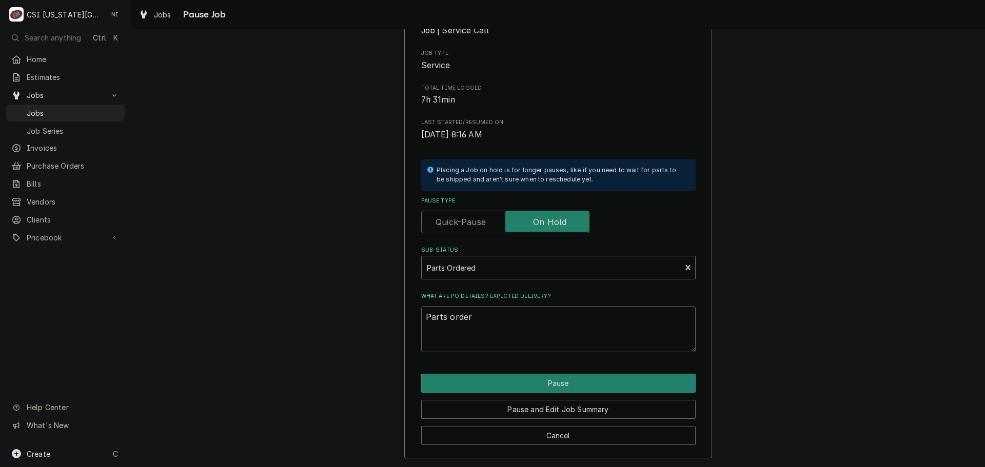
type textarea "Parts ordere"
type textarea "x"
type textarea "Parts ordered"
type textarea "x"
type textarea "Parts ordered"
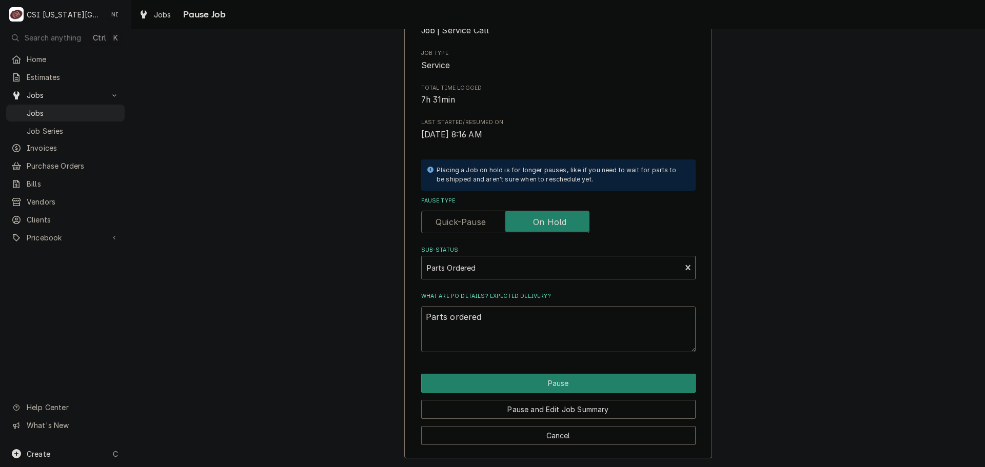
type textarea "x"
type textarea "Parts ordered o"
type textarea "x"
type textarea "Parts ordered on"
type textarea "x"
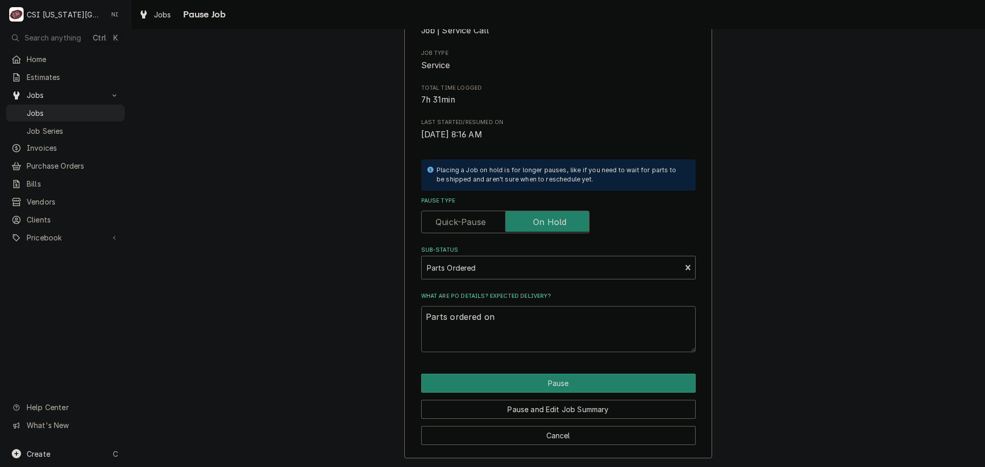
type textarea "Parts ordered on"
type textarea "x"
type textarea "Parts ordered on P"
type textarea "x"
type textarea "Parts ordered on PO"
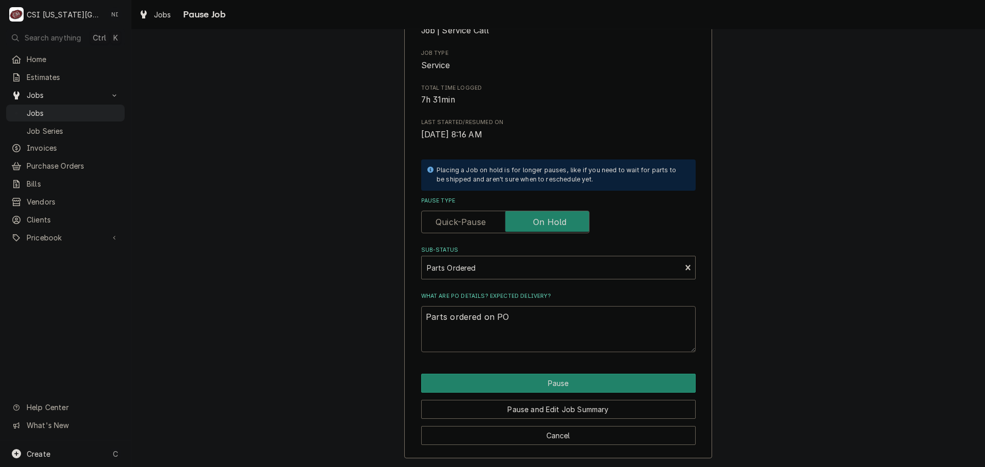
type textarea "x"
type textarea "Parts ordered on PO"
type textarea "x"
type textarea "Parts ordered on PO 3"
type textarea "x"
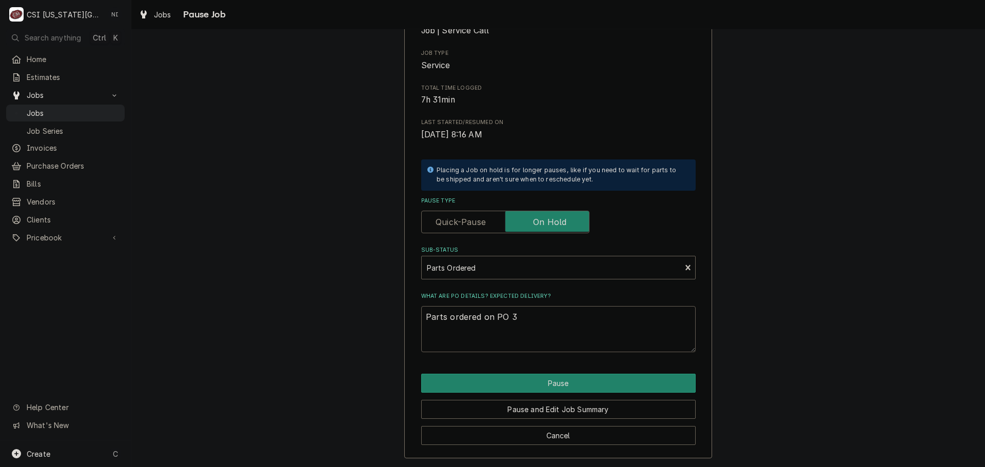
type textarea "Parts ordered on PO 30"
type textarea "x"
type textarea "Parts ordered on PO 301"
type textarea "x"
type textarea "Parts ordered on PO 3012"
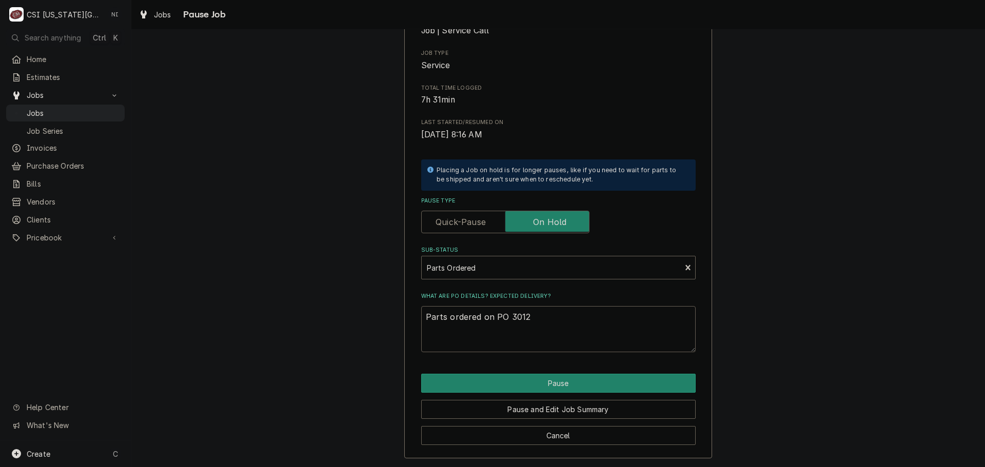
type textarea "x"
type textarea "Parts ordered on PO 30126"
type textarea "x"
type textarea "Parts ordered on PO 301268"
drag, startPoint x: 560, startPoint y: 381, endPoint x: 550, endPoint y: 382, distance: 9.8
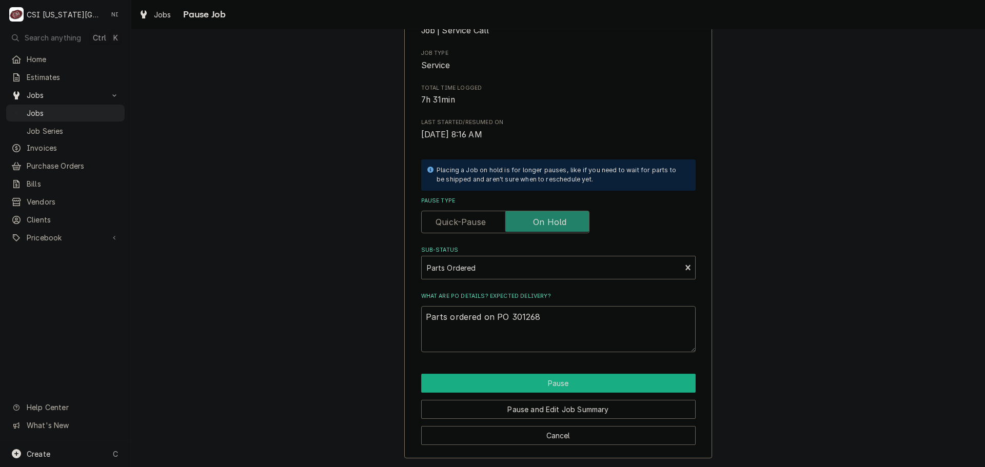
click at [558, 382] on button "Pause" at bounding box center [558, 383] width 274 height 19
type textarea "x"
